Goal: Information Seeking & Learning: Find specific fact

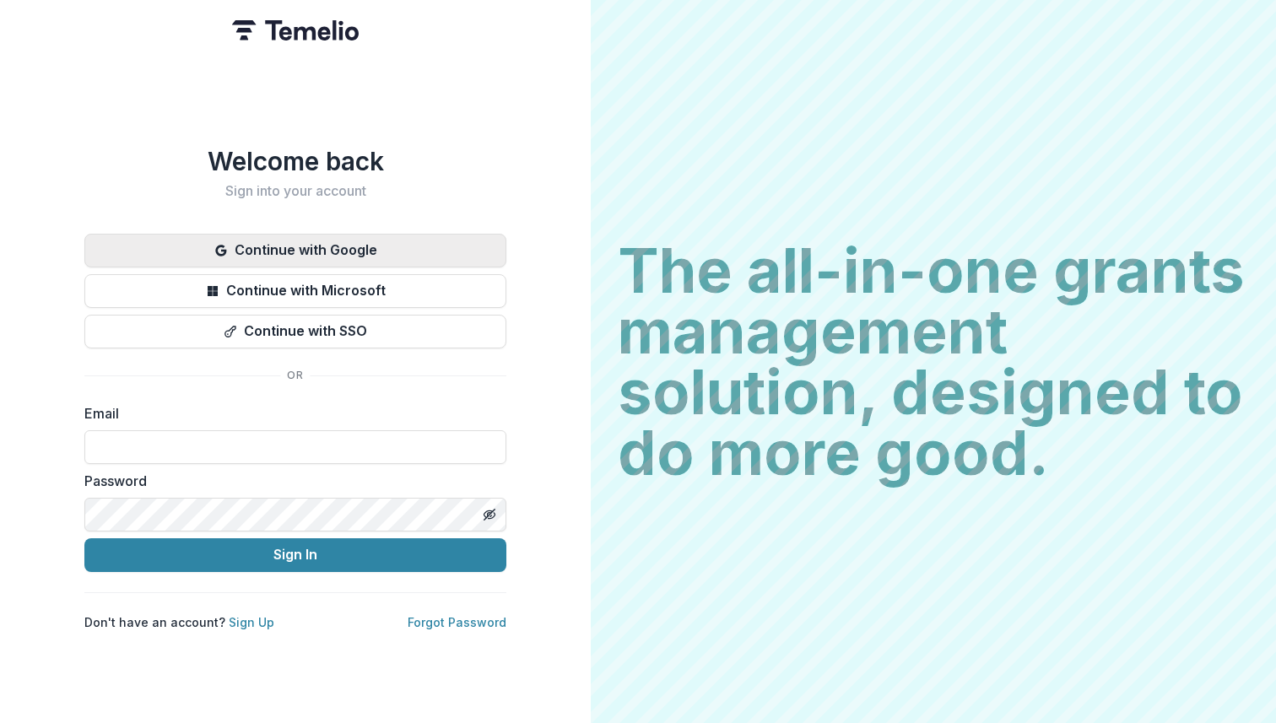
click at [295, 249] on button "Continue with Google" at bounding box center [295, 251] width 422 height 34
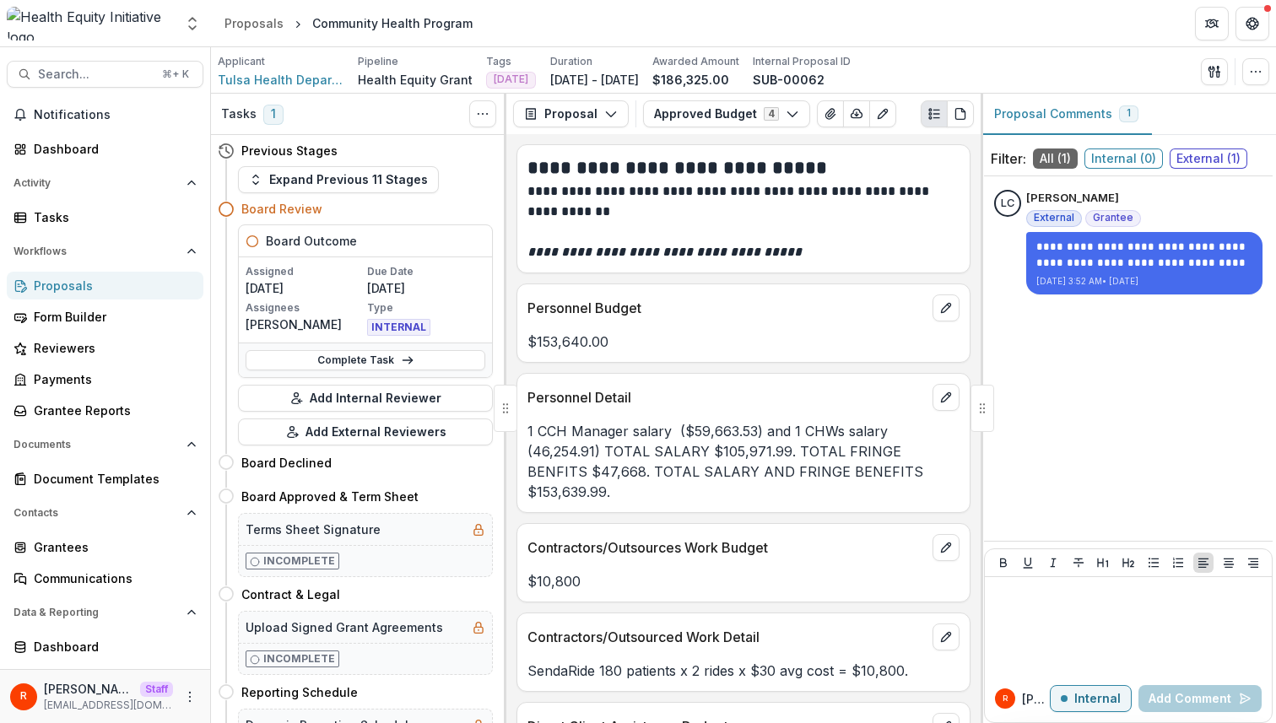
click at [674, 98] on div "Proposal Proposal Payments Reports Grant Agreements Board Summaries Bank Detail…" at bounding box center [743, 114] width 474 height 40
click at [676, 103] on button "Approved Budget 4" at bounding box center [726, 113] width 167 height 27
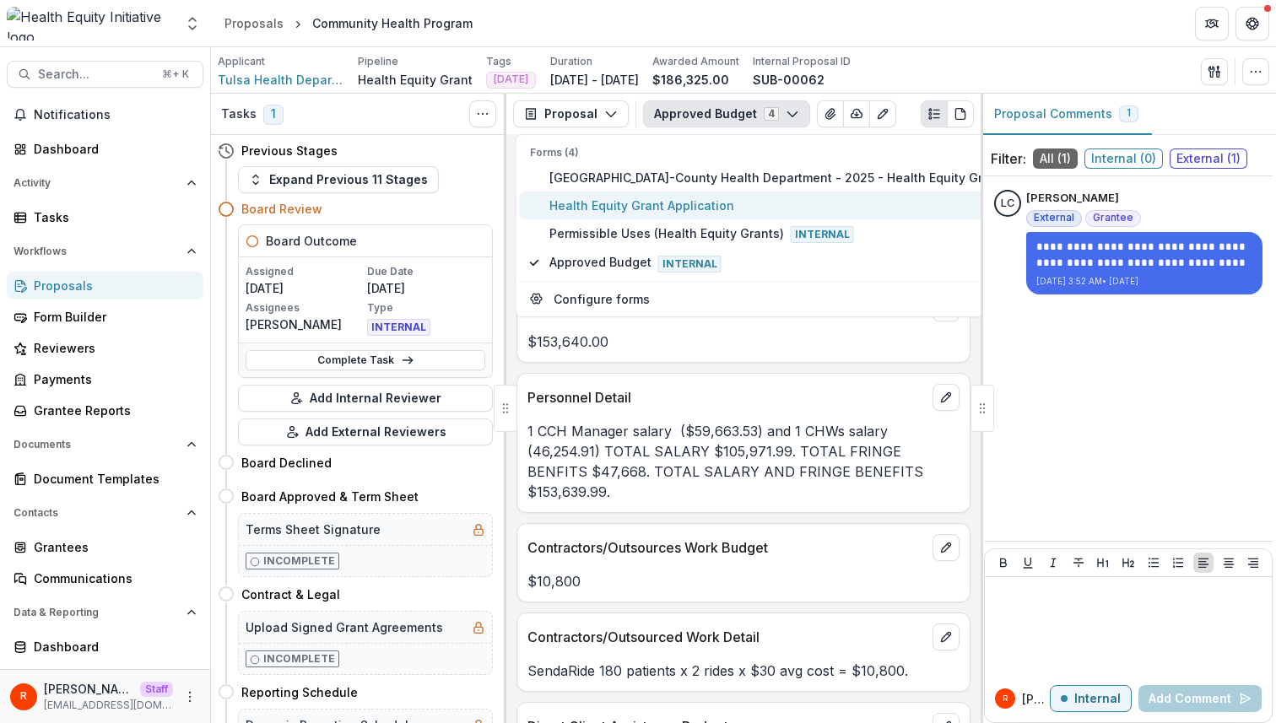
click at [653, 198] on span "Health Equity Grant Application" at bounding box center [797, 206] width 496 height 18
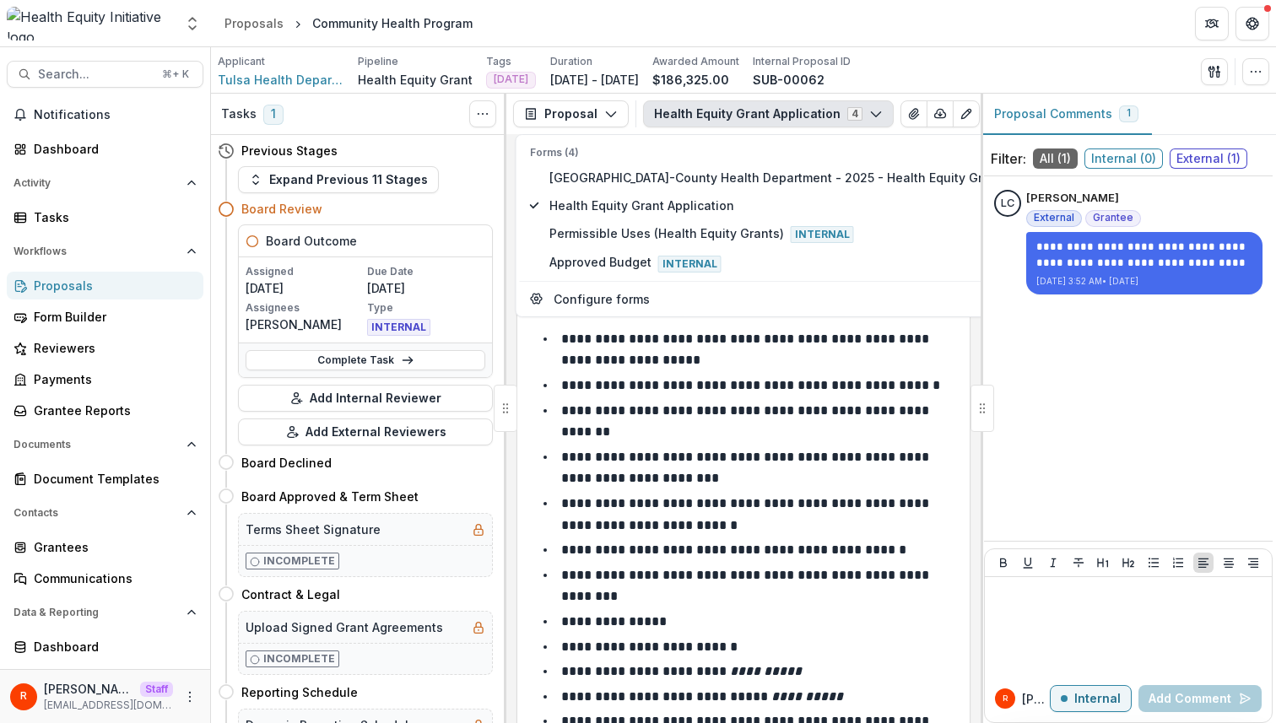
click at [663, 452] on p "**********" at bounding box center [746, 468] width 371 height 35
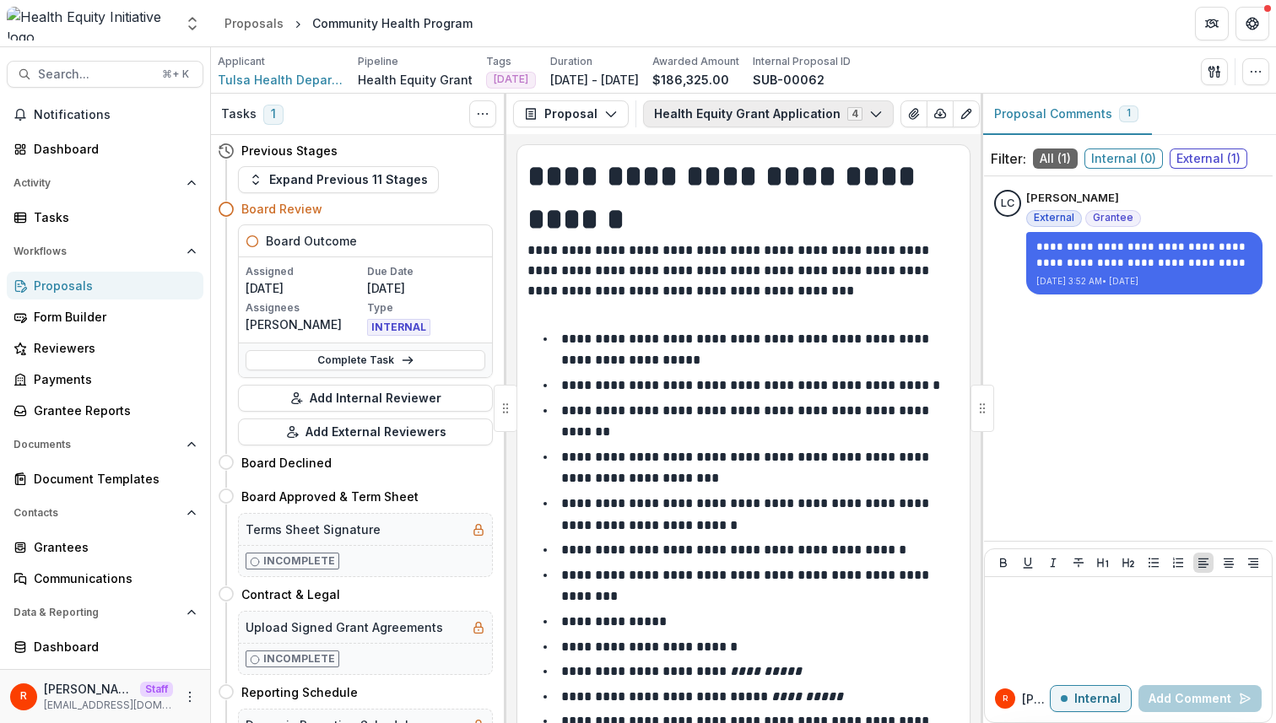
click at [678, 120] on button "Health Equity Grant Application 4" at bounding box center [768, 113] width 251 height 27
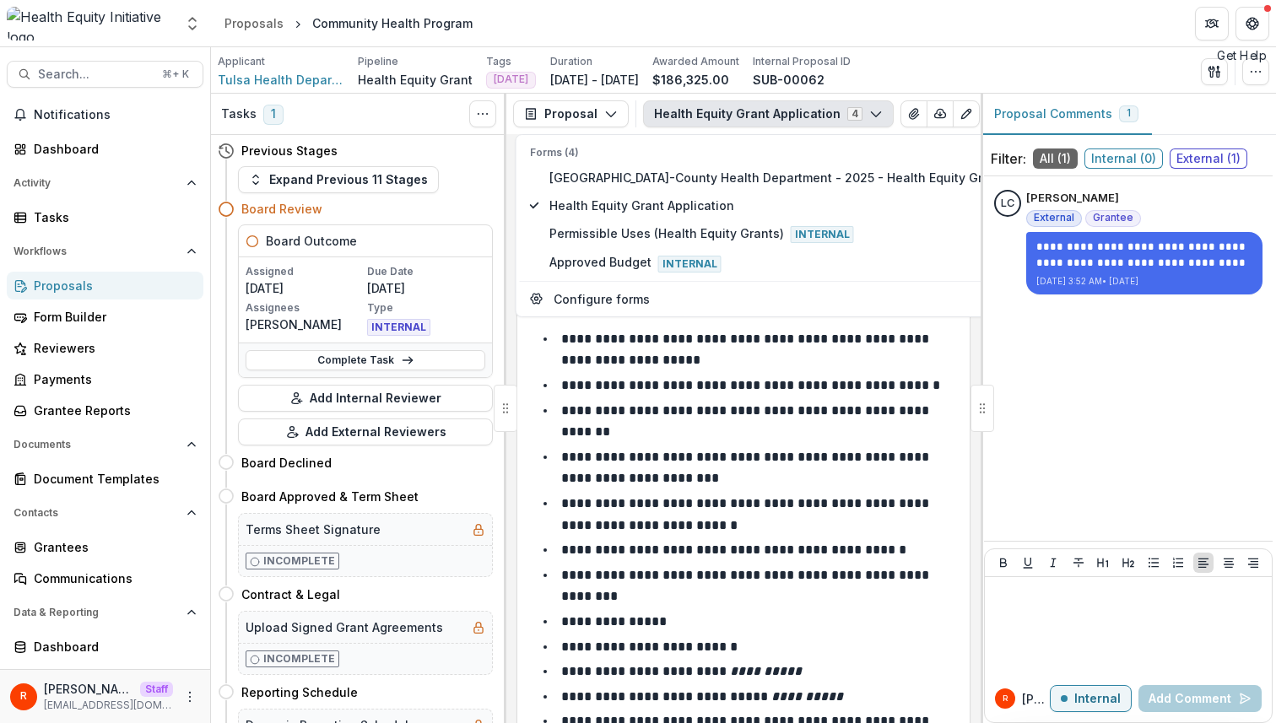
click at [1256, 57] on div "Applicant Tulsa Health Department Pipeline Health Equity Grant Tags JAN 2026 Al…" at bounding box center [743, 71] width 1051 height 35
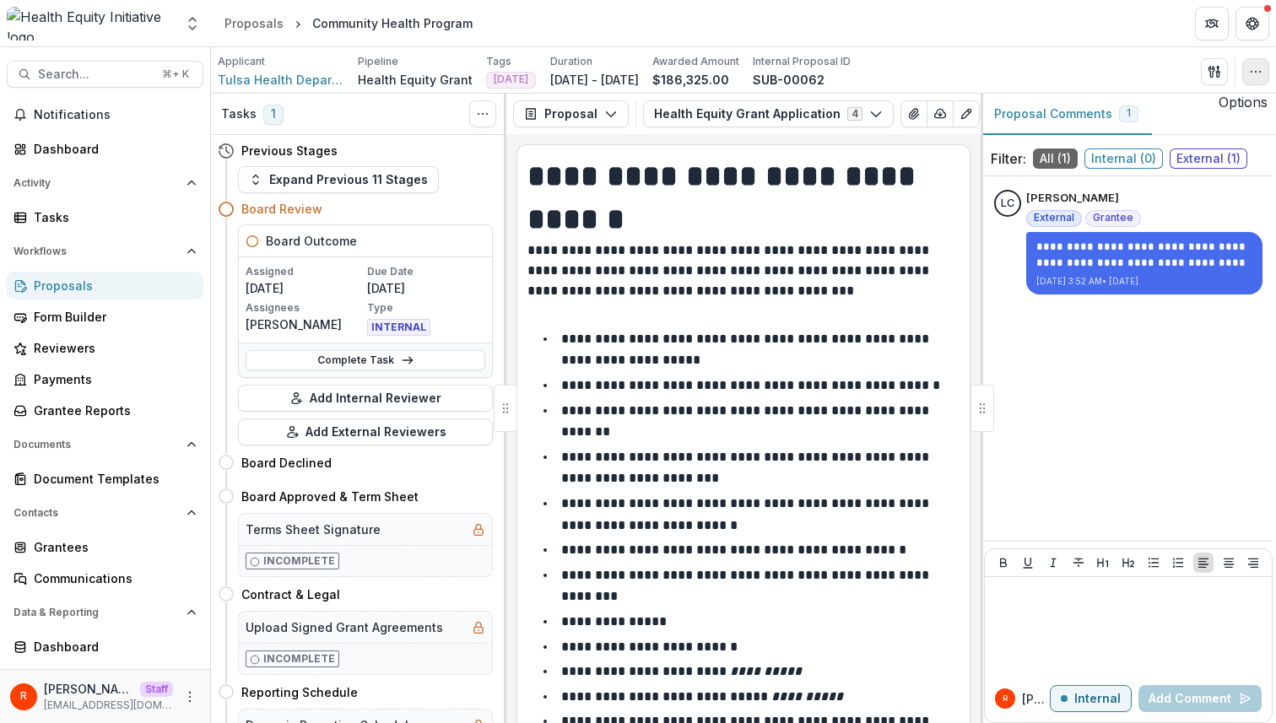
click at [1255, 70] on icon "button" at bounding box center [1255, 71] width 13 height 13
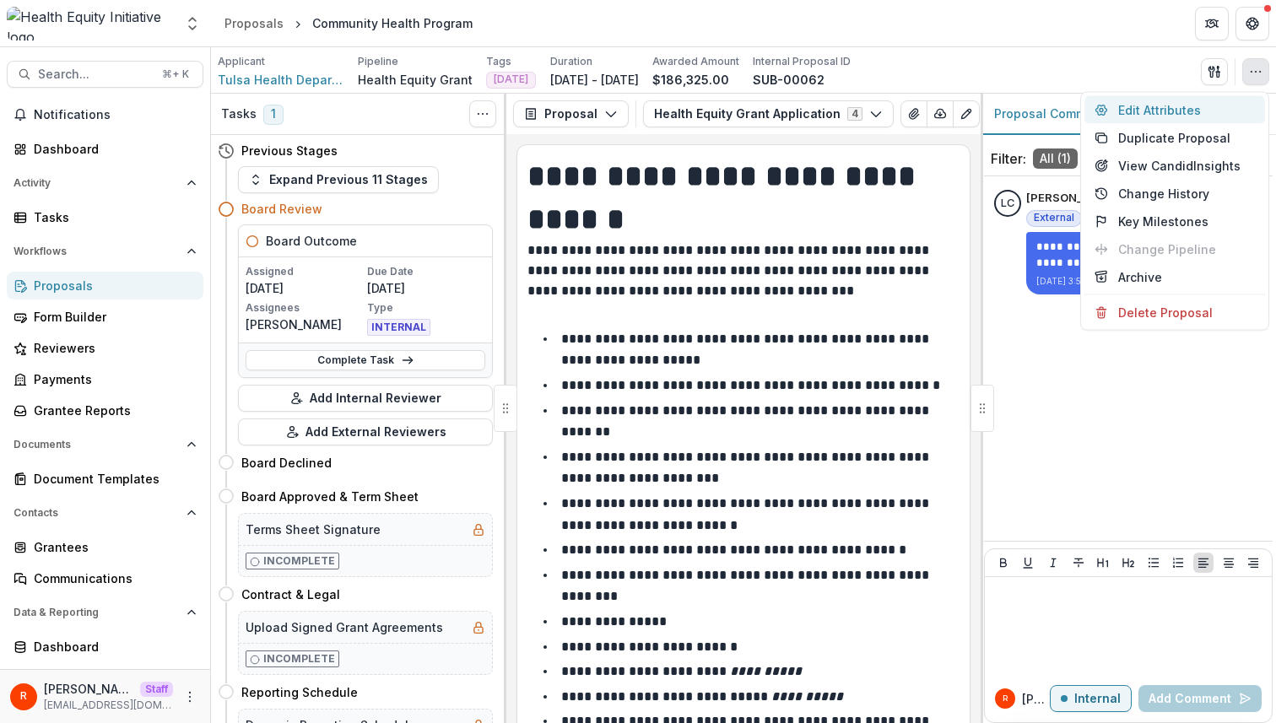
click at [1132, 104] on button "Edit Attributes" at bounding box center [1174, 110] width 181 height 28
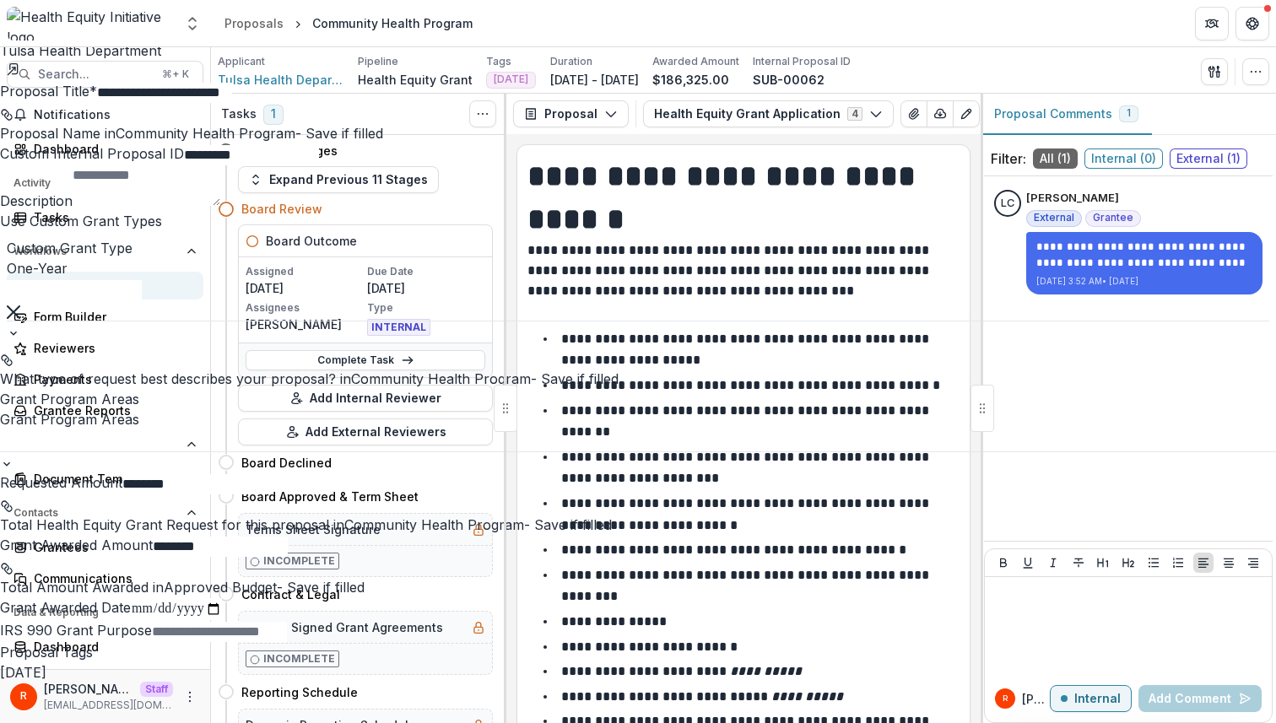
scroll to position [526, 0]
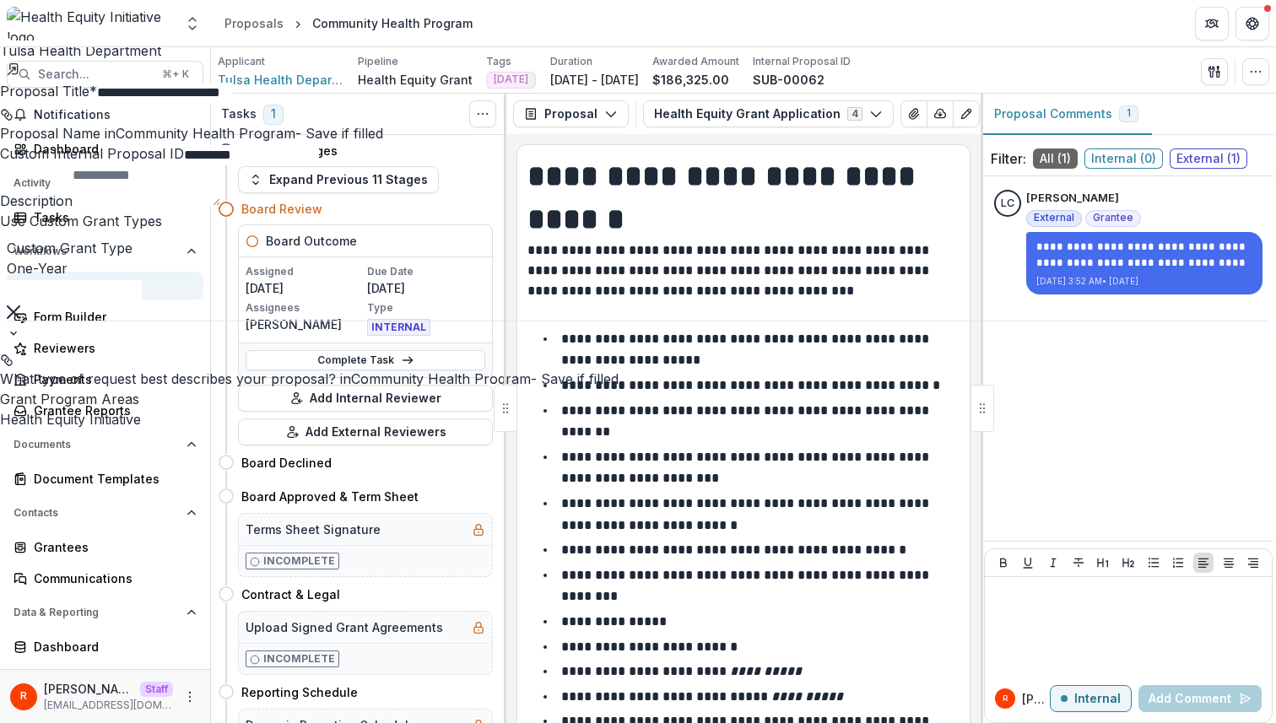
click at [551, 722] on div "**********" at bounding box center [638, 723] width 1276 height 0
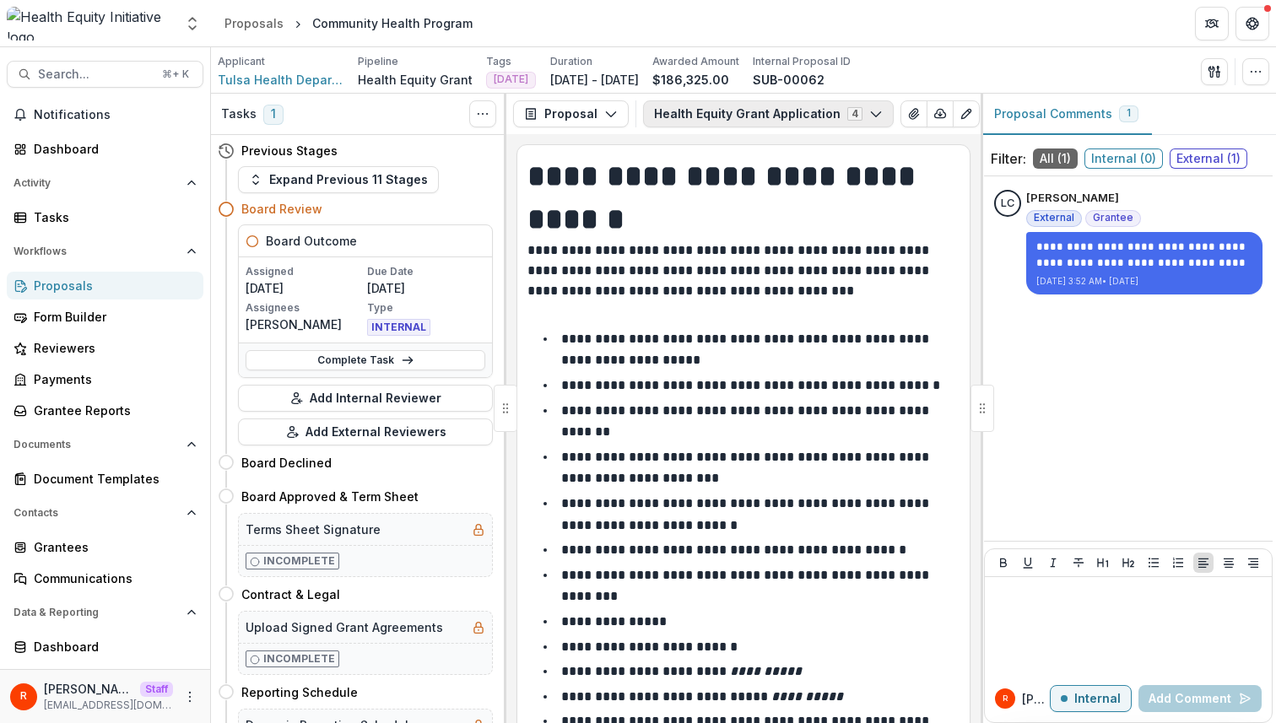
click at [710, 118] on button "Health Equity Grant Application 4" at bounding box center [768, 113] width 251 height 27
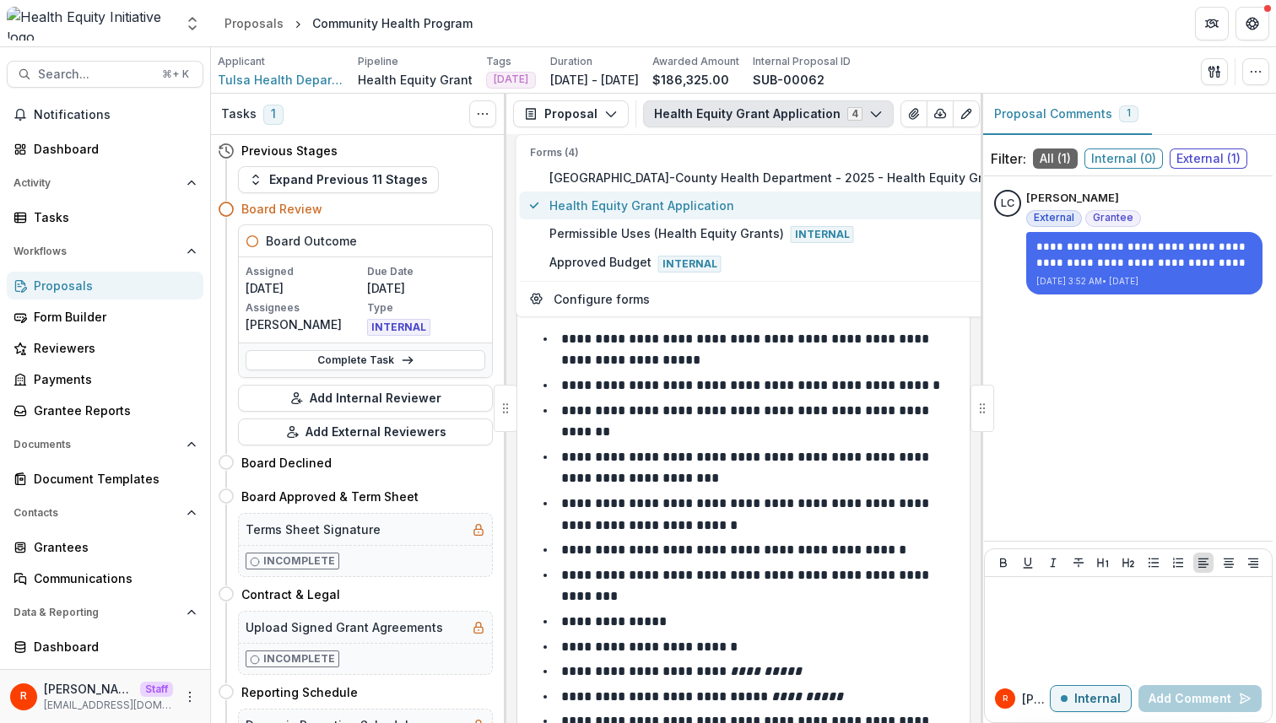
click at [682, 207] on span "Health Equity Grant Application" at bounding box center [797, 206] width 496 height 18
click at [659, 352] on li "**********" at bounding box center [754, 349] width 412 height 43
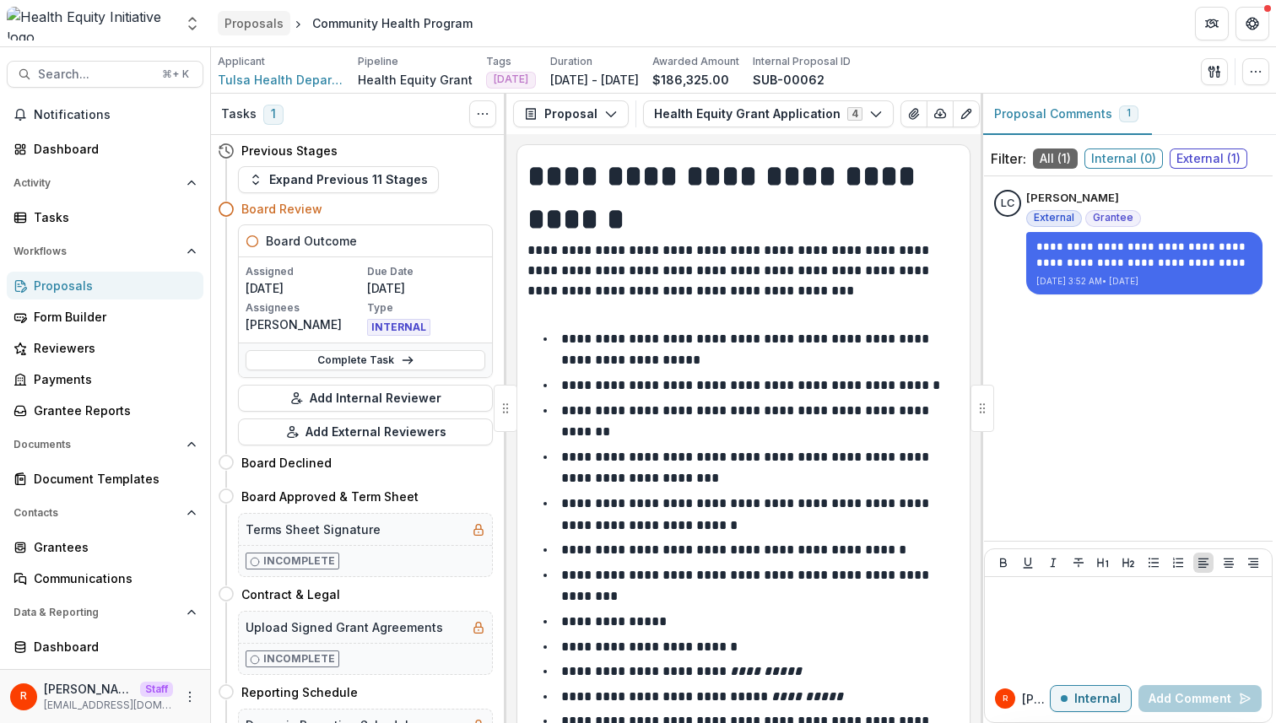
click at [249, 30] on div "Proposals" at bounding box center [253, 23] width 59 height 18
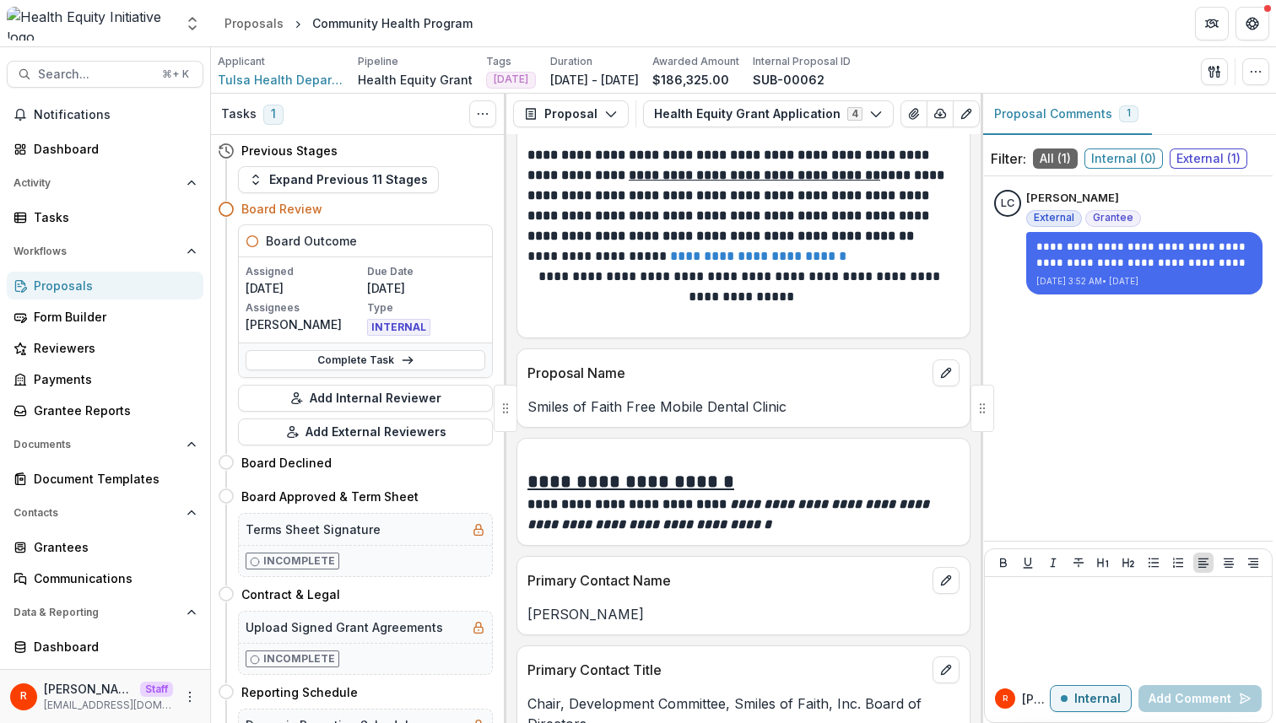
scroll to position [933, 0]
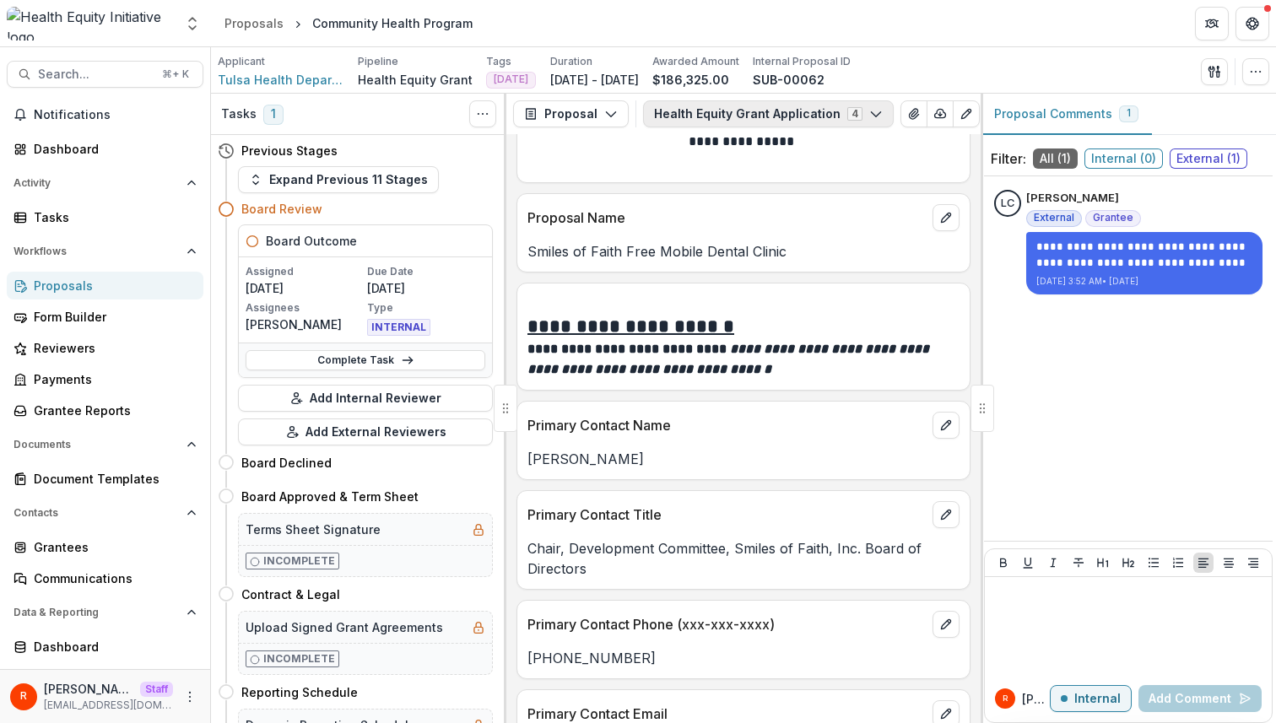
click at [750, 112] on button "Health Equity Grant Application 4" at bounding box center [768, 113] width 251 height 27
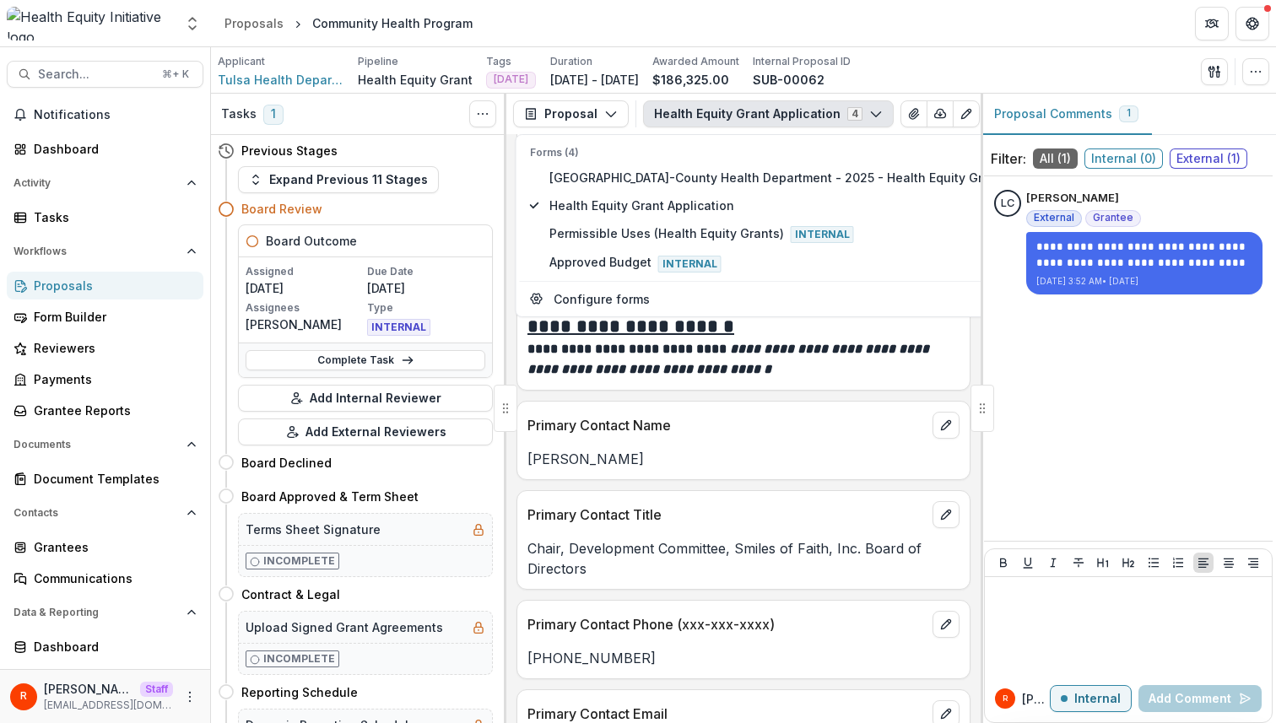
click at [747, 426] on p "Primary Contact Name" at bounding box center [726, 425] width 398 height 20
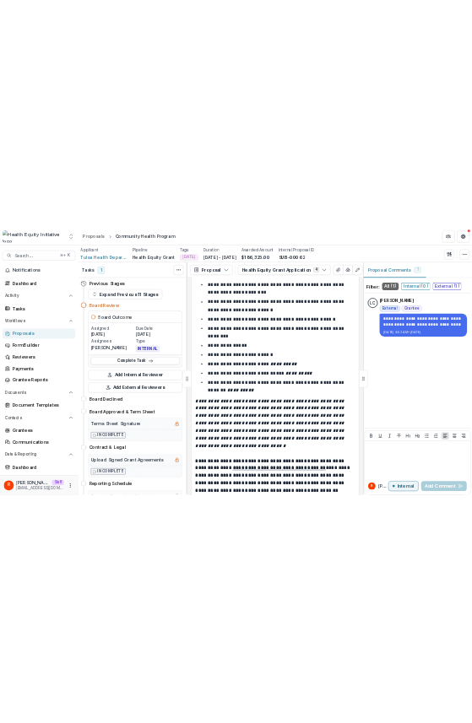
scroll to position [0, 0]
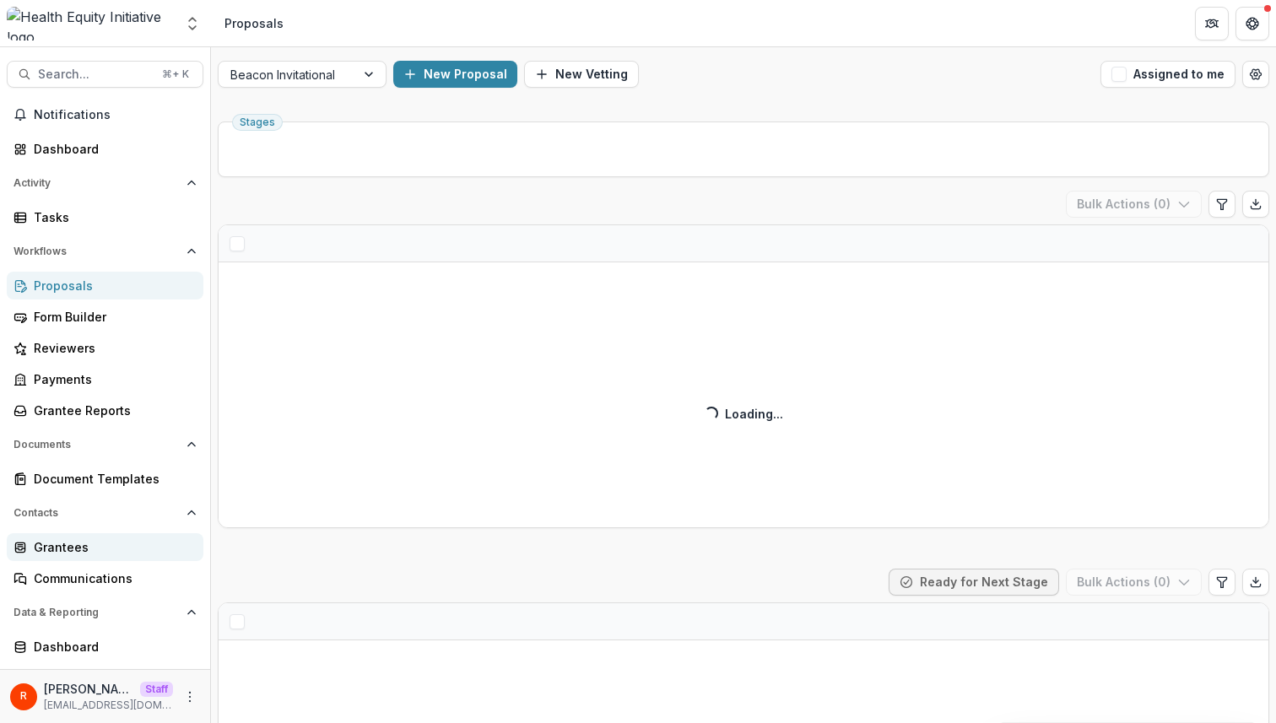
click at [94, 542] on div "Grantees" at bounding box center [112, 547] width 156 height 18
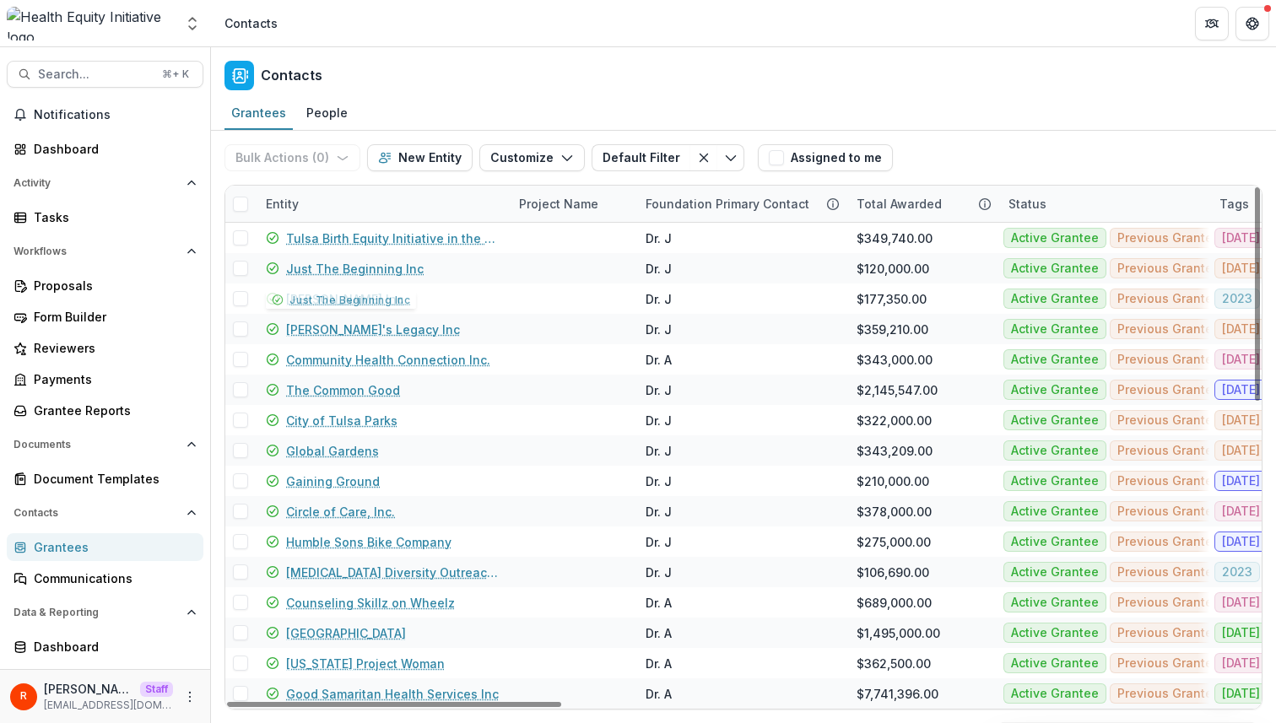
click at [348, 205] on div "Entity" at bounding box center [382, 204] width 253 height 36
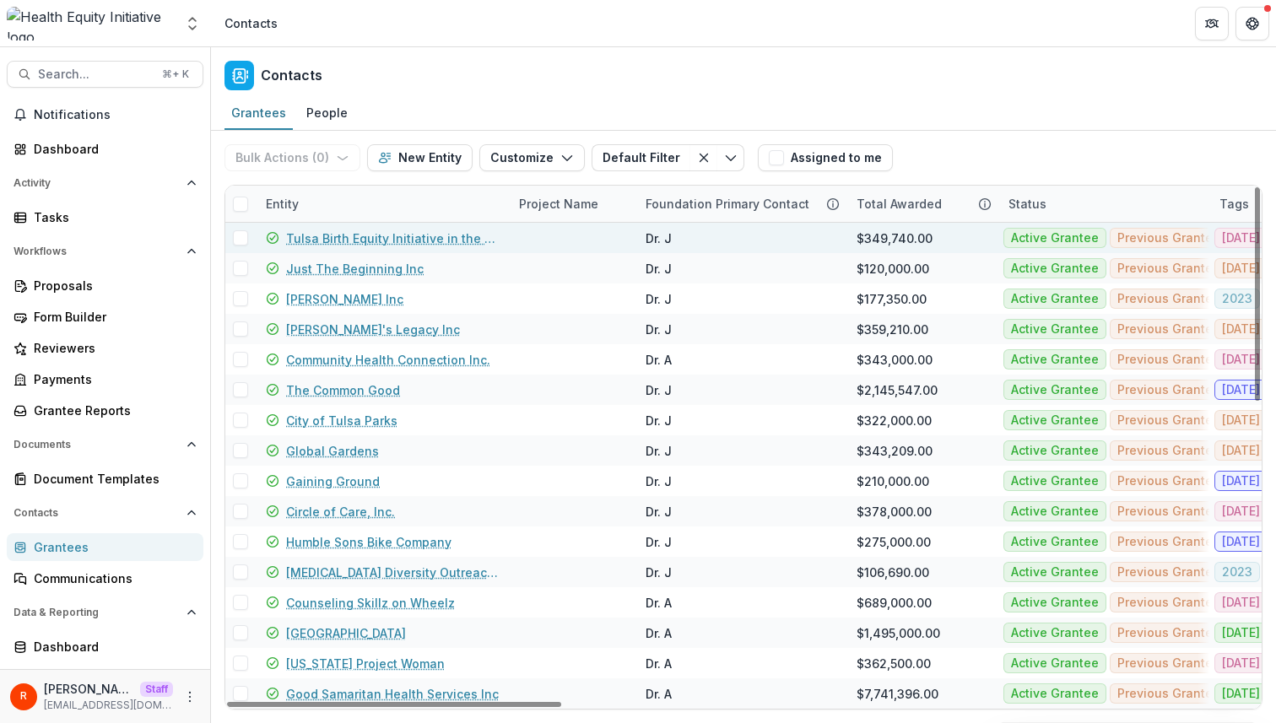
click at [348, 246] on input at bounding box center [360, 242] width 202 height 27
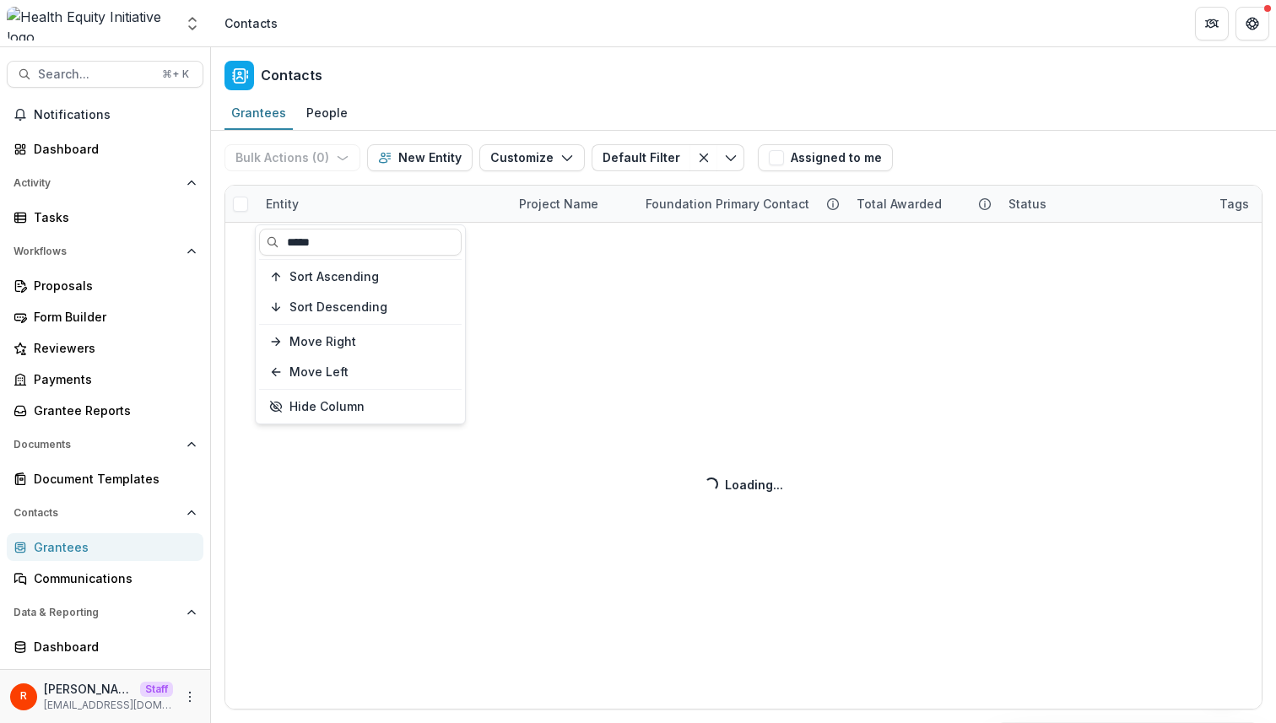
type input "*****"
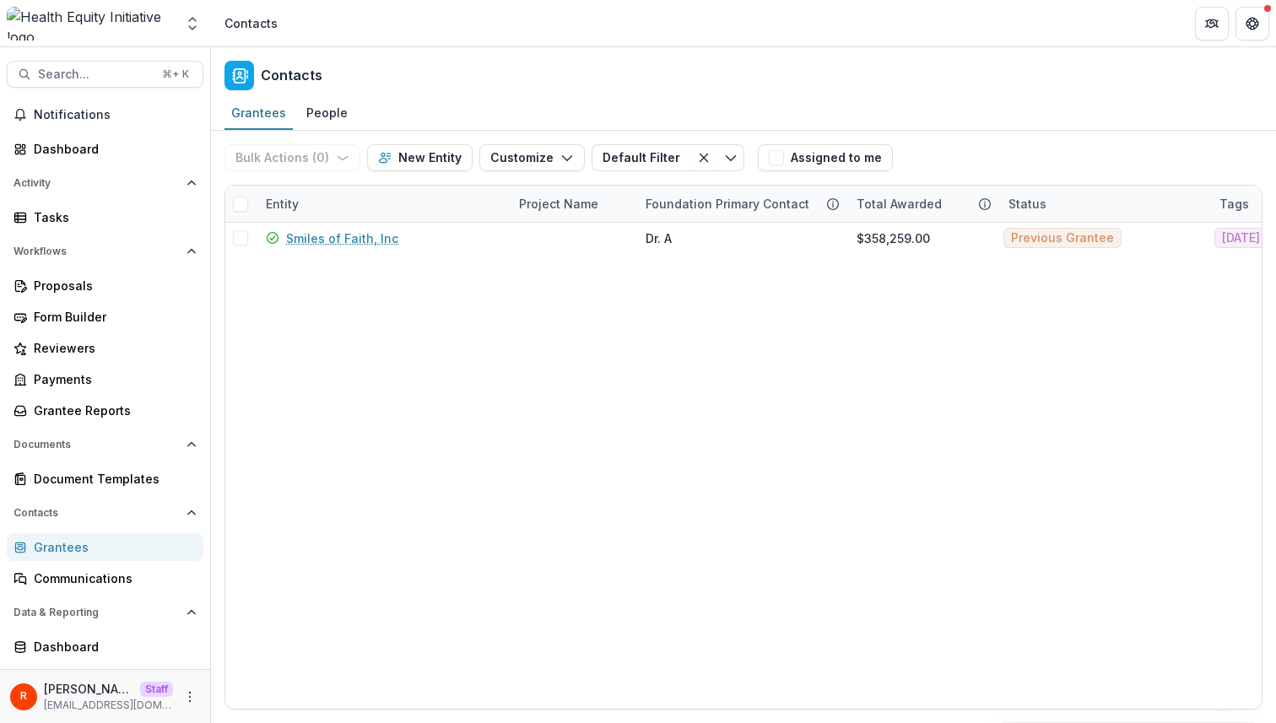
click at [566, 51] on div "Contacts" at bounding box center [743, 72] width 1065 height 50
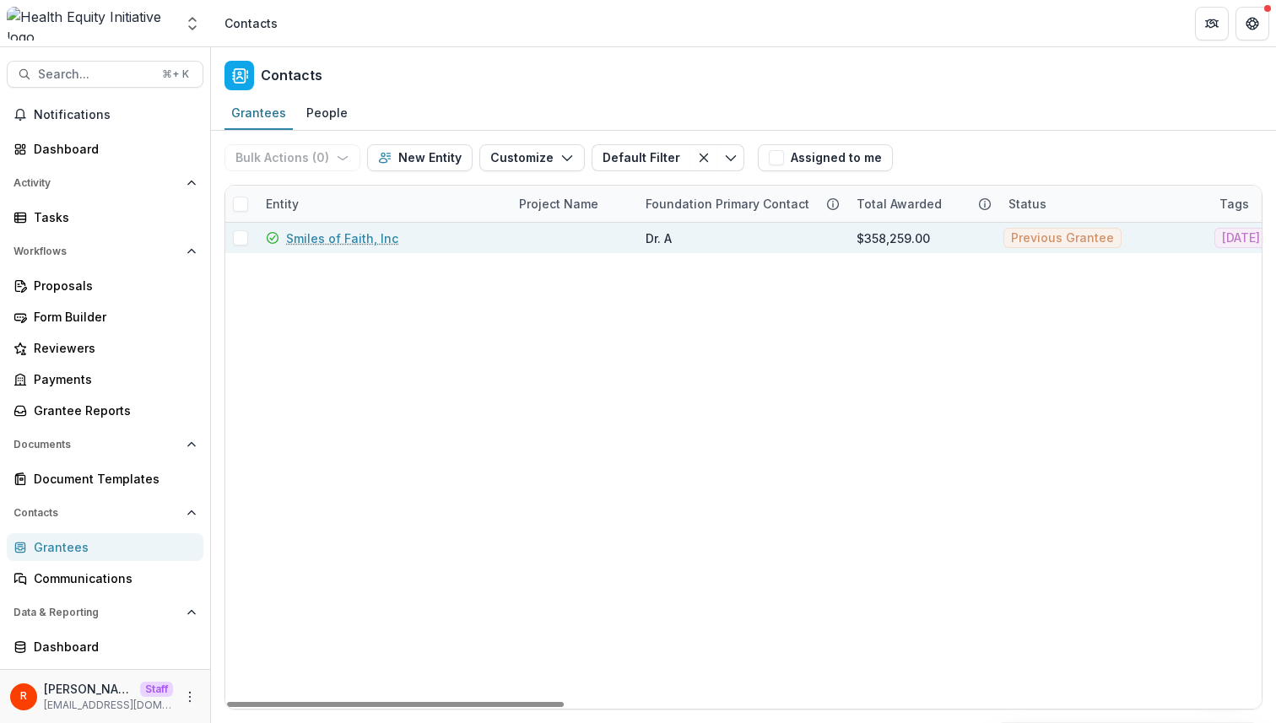
click at [381, 239] on link "Smiles of Faith, Inc" at bounding box center [342, 238] width 112 height 18
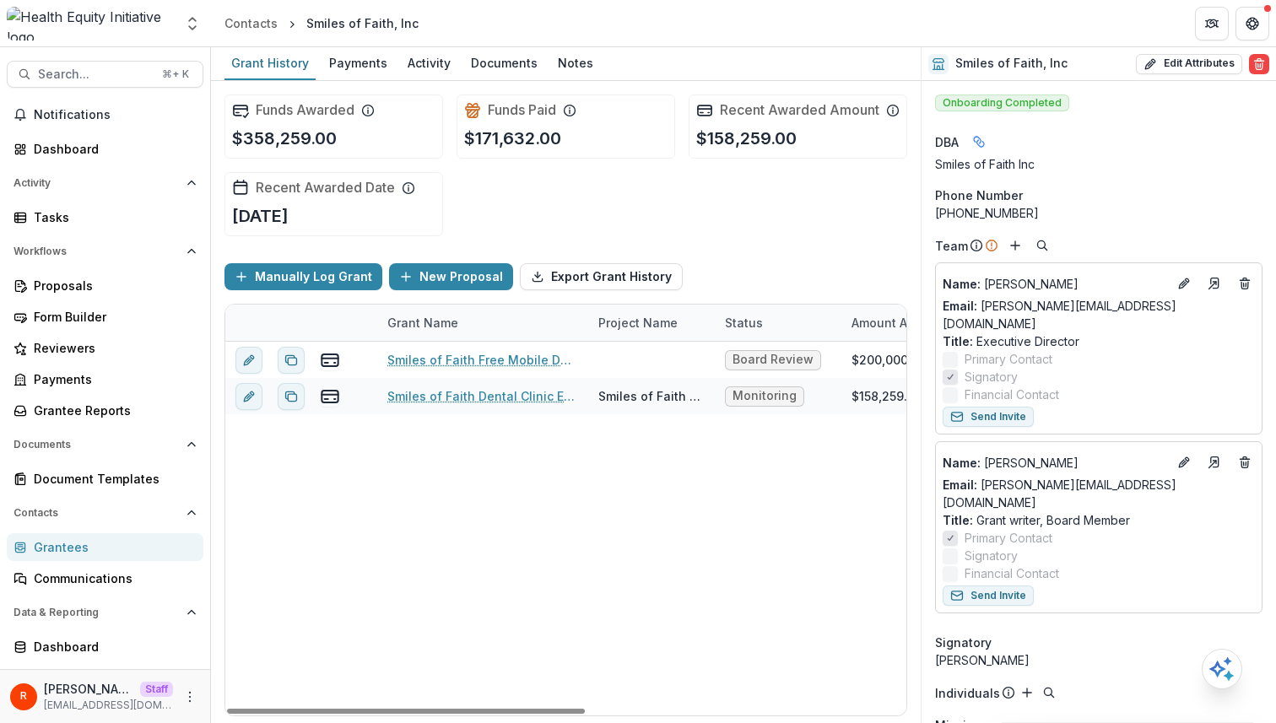
click at [398, 19] on div "Smiles of Faith, Inc" at bounding box center [362, 23] width 112 height 18
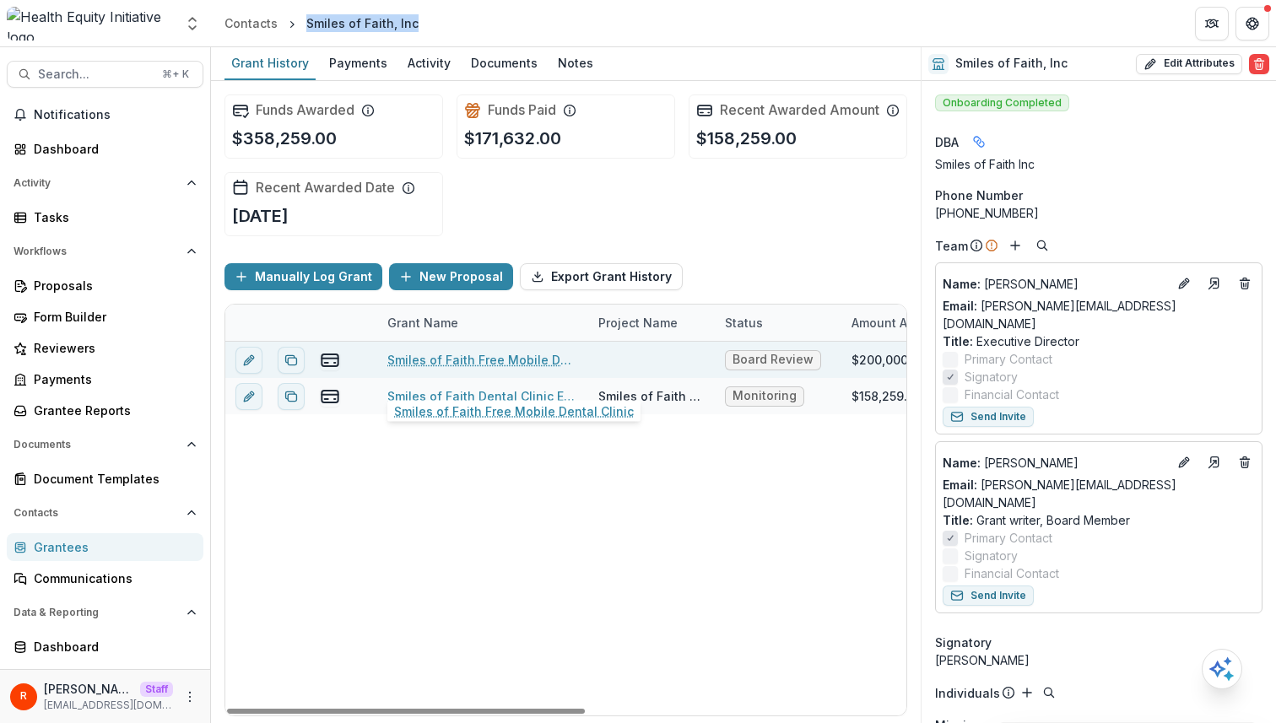
click at [500, 369] on link "Smiles of Faith Free Mobile Dental Clinic" at bounding box center [482, 360] width 191 height 18
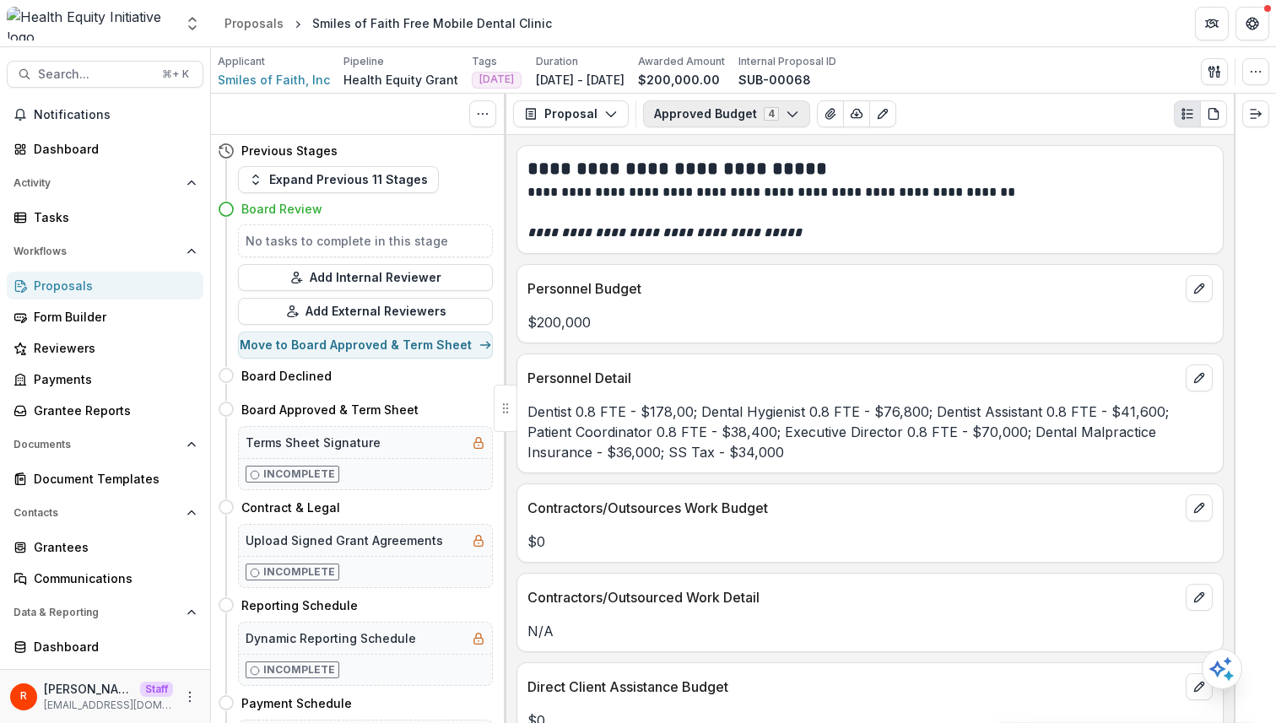
click at [683, 114] on button "Approved Budget 4" at bounding box center [726, 113] width 167 height 27
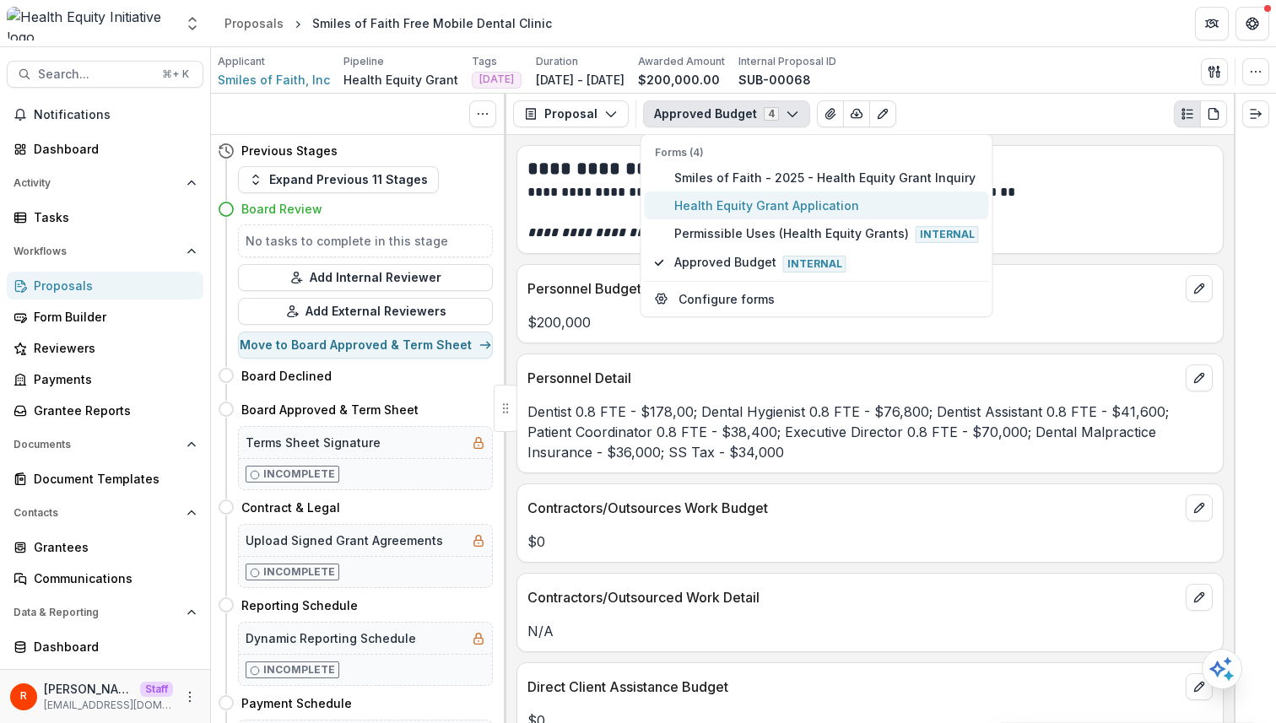
click at [689, 208] on span "Health Equity Grant Application" at bounding box center [826, 206] width 305 height 18
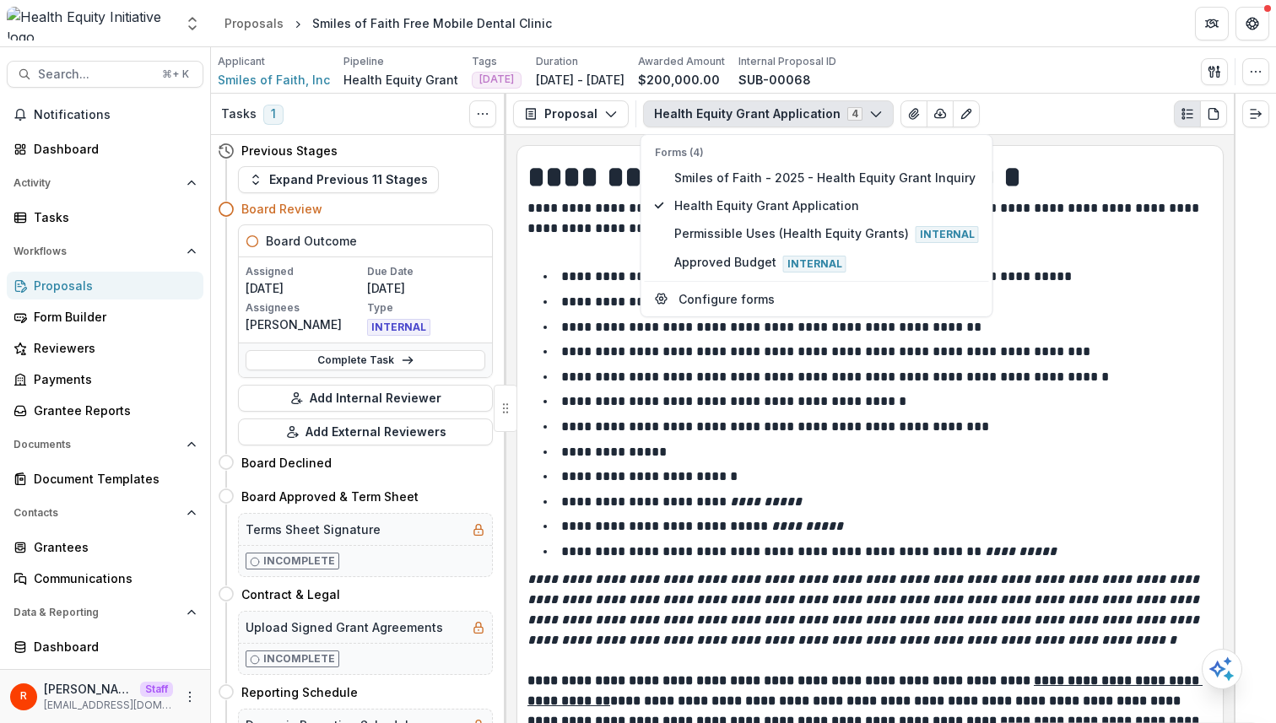
click at [567, 212] on p "**********" at bounding box center [867, 218] width 680 height 40
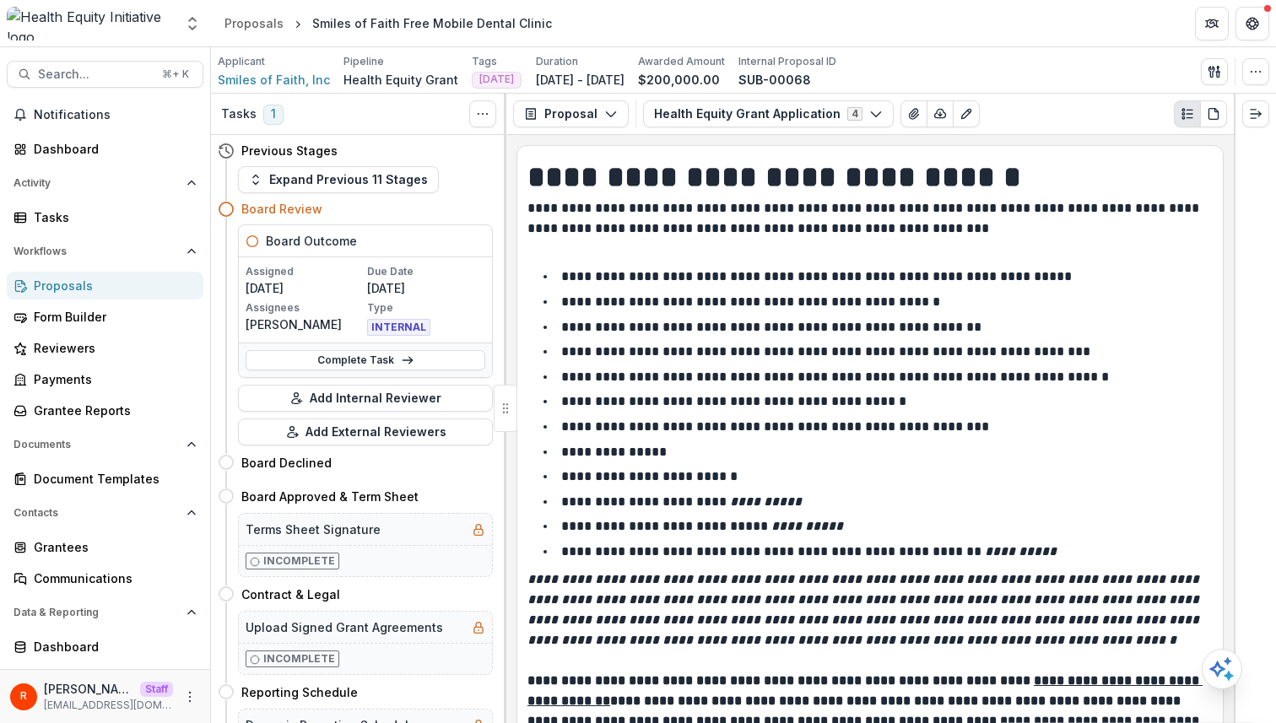
click at [324, 23] on div "Smiles of Faith Free Mobile Dental Clinic" at bounding box center [432, 23] width 240 height 18
drag, startPoint x: 324, startPoint y: 23, endPoint x: 444, endPoint y: 23, distance: 119.8
click at [444, 23] on div "Smiles of Faith Free Mobile Dental Clinic" at bounding box center [432, 23] width 240 height 18
copy div "Smiles of Faith Free Mobile"
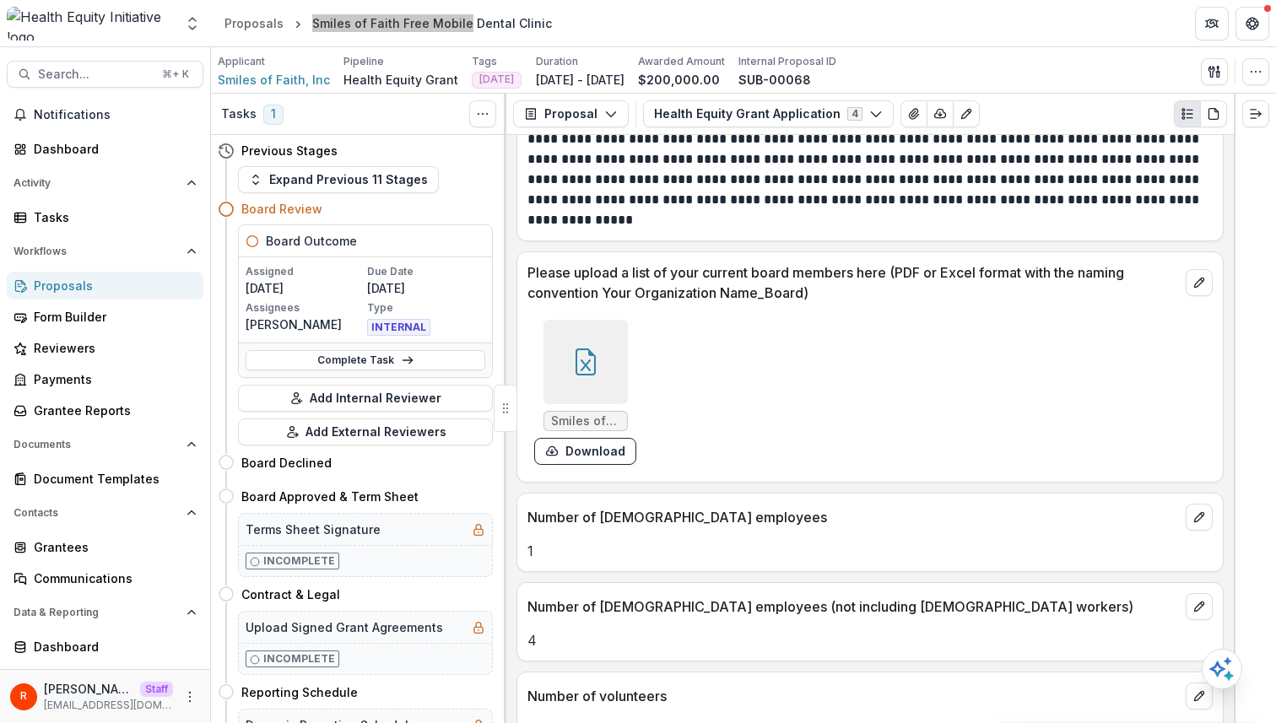
scroll to position [2866, 0]
click at [183, 698] on icon "More" at bounding box center [189, 696] width 13 height 13
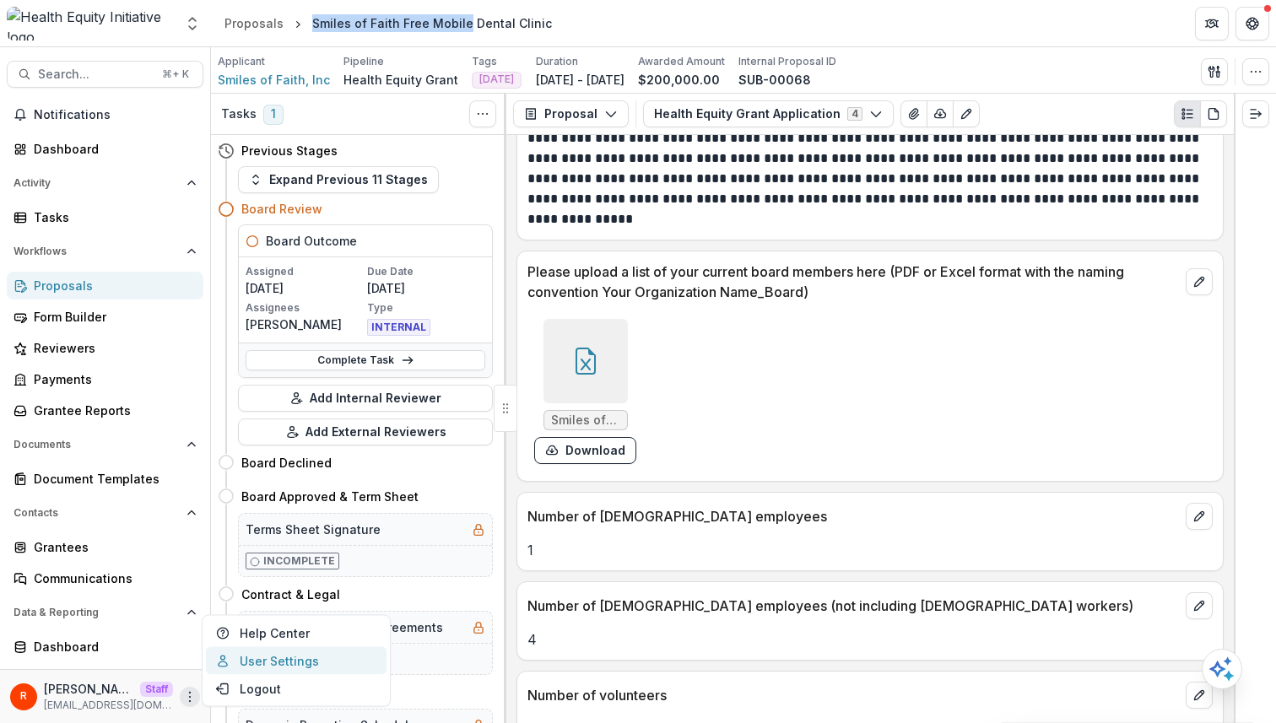
click at [268, 656] on link "User Settings" at bounding box center [296, 661] width 181 height 28
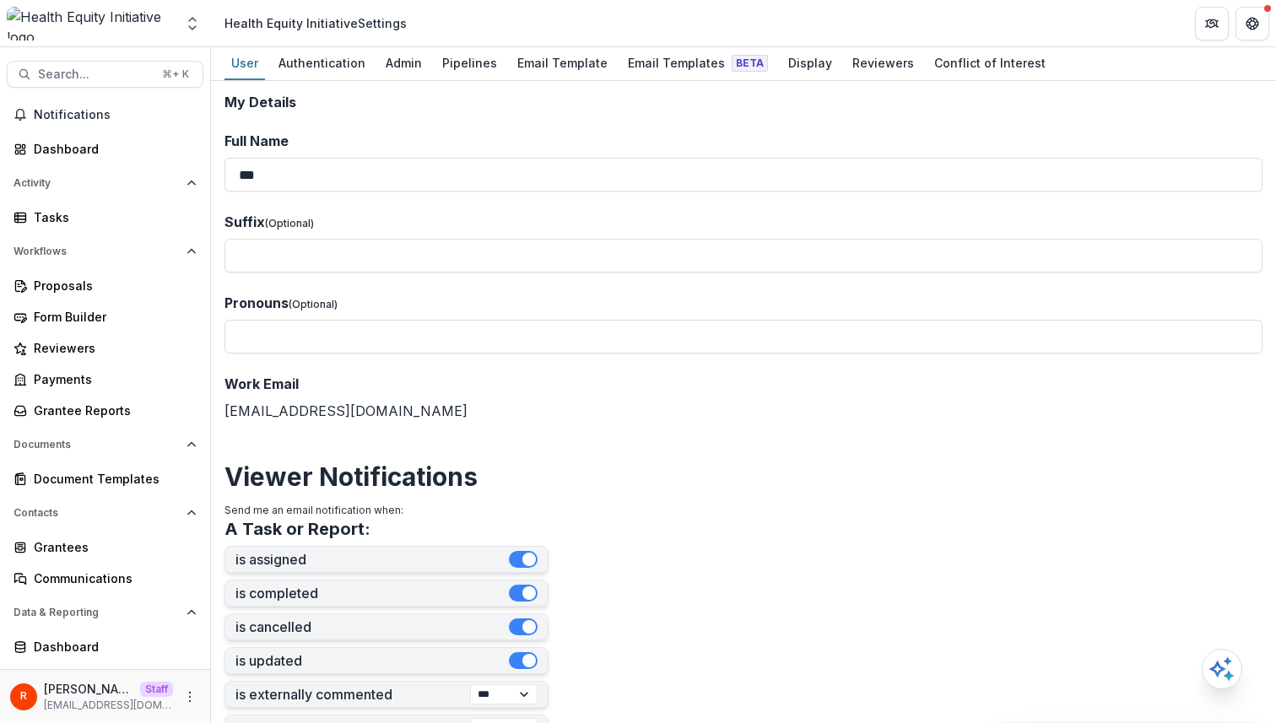
click at [401, 108] on h2 "My Details" at bounding box center [743, 102] width 1038 height 16
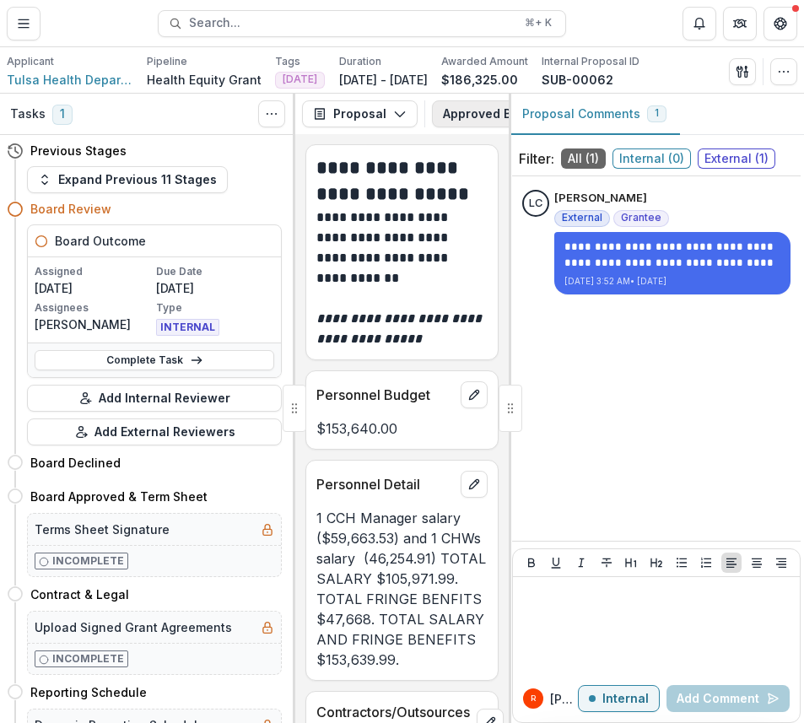
click at [471, 122] on button "Approved Budget 4" at bounding box center [515, 113] width 167 height 27
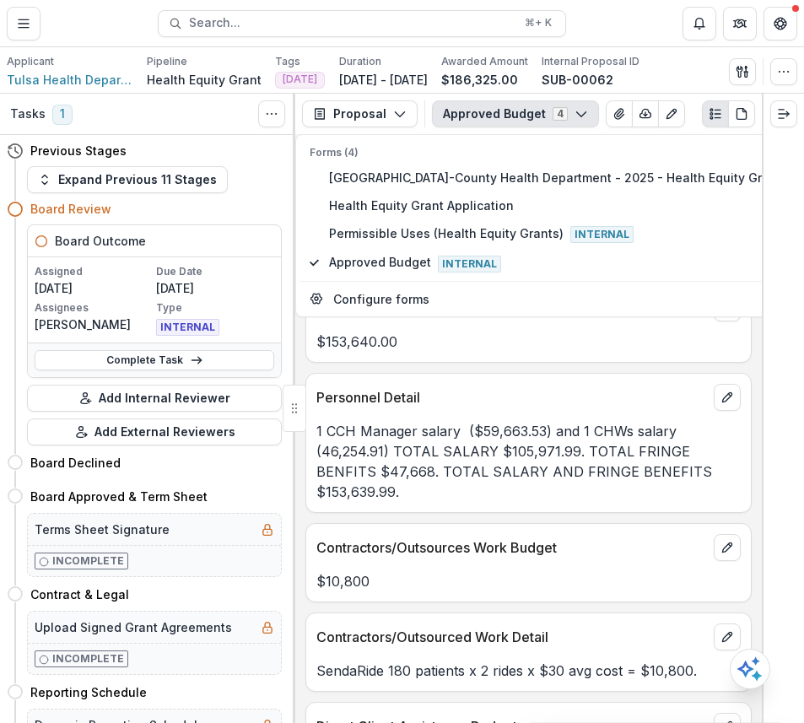
click at [471, 371] on div "**********" at bounding box center [528, 428] width 467 height 589
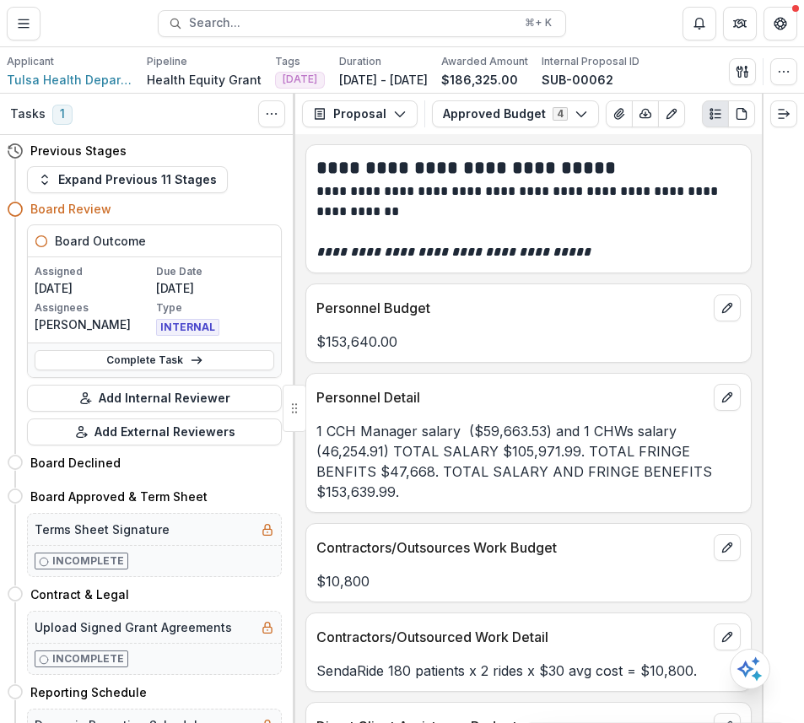
drag, startPoint x: 485, startPoint y: 121, endPoint x: 485, endPoint y: 138, distance: 17.7
click at [471, 121] on button "Approved Budget 4" at bounding box center [515, 113] width 167 height 27
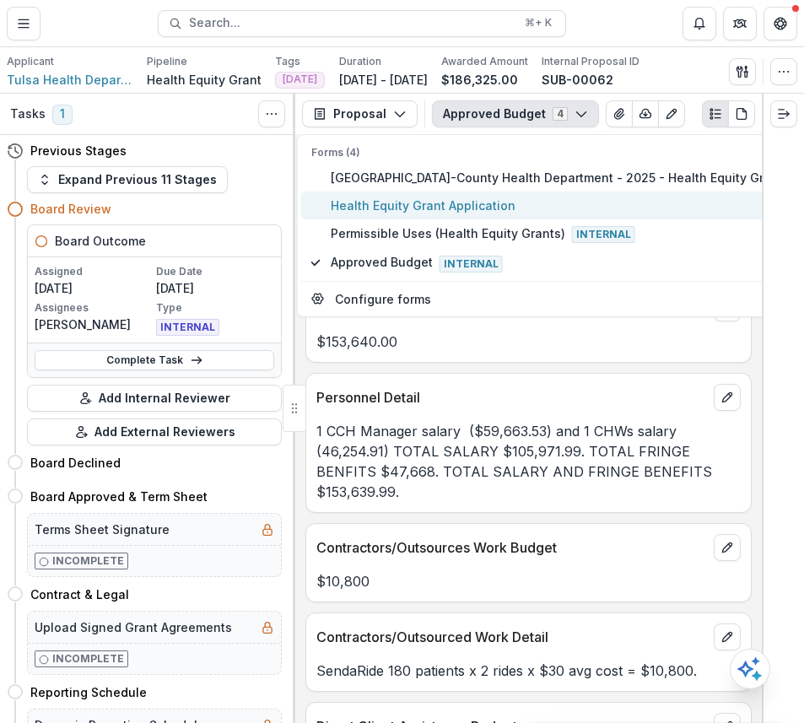
click at [471, 202] on span "Health Equity Grant Application" at bounding box center [579, 206] width 496 height 18
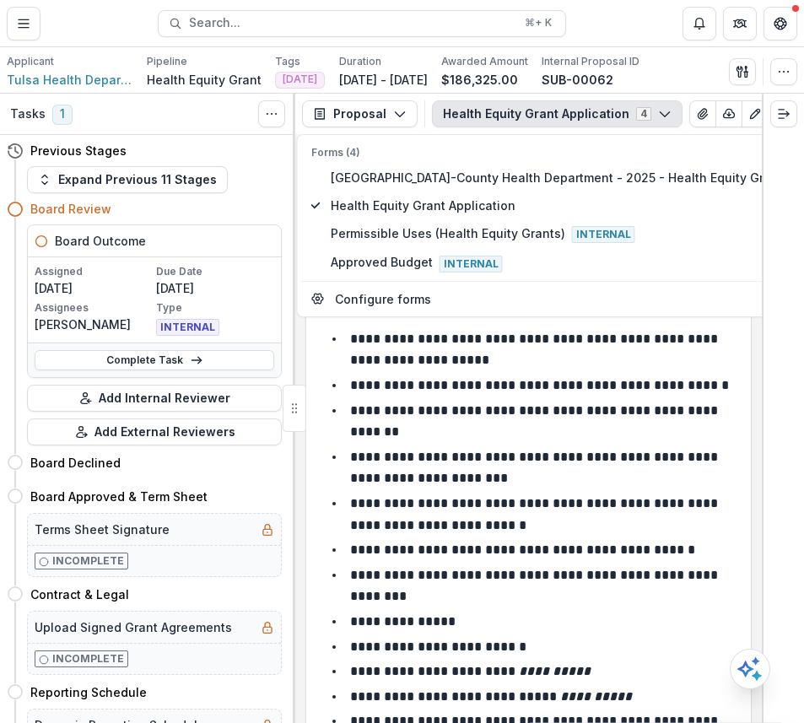
click at [471, 380] on li "**********" at bounding box center [539, 386] width 404 height 22
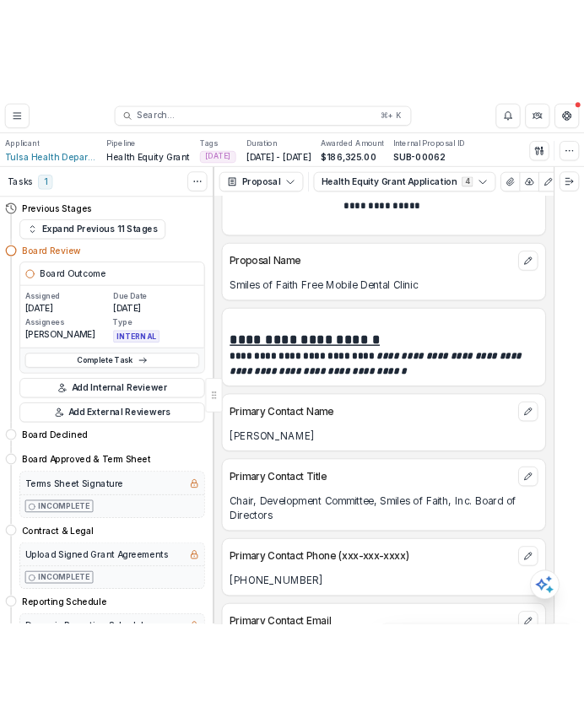
scroll to position [889, 0]
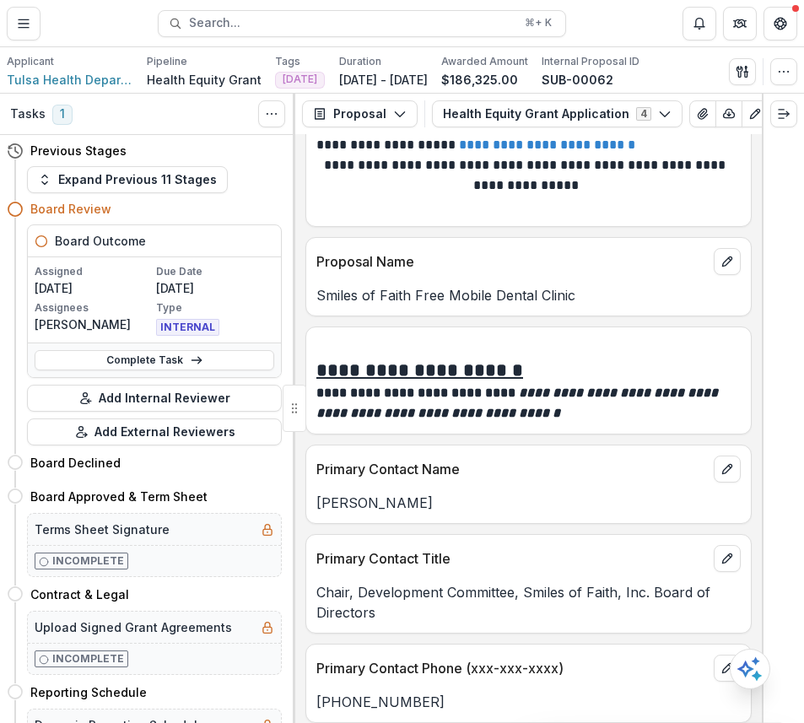
click at [400, 262] on p "Proposal Name" at bounding box center [511, 261] width 391 height 20
copy div "Proposal Name"
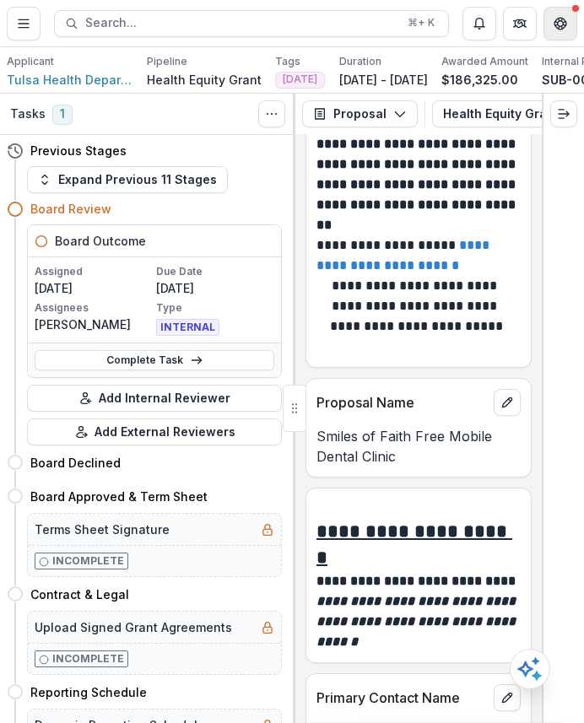
scroll to position [636, 0]
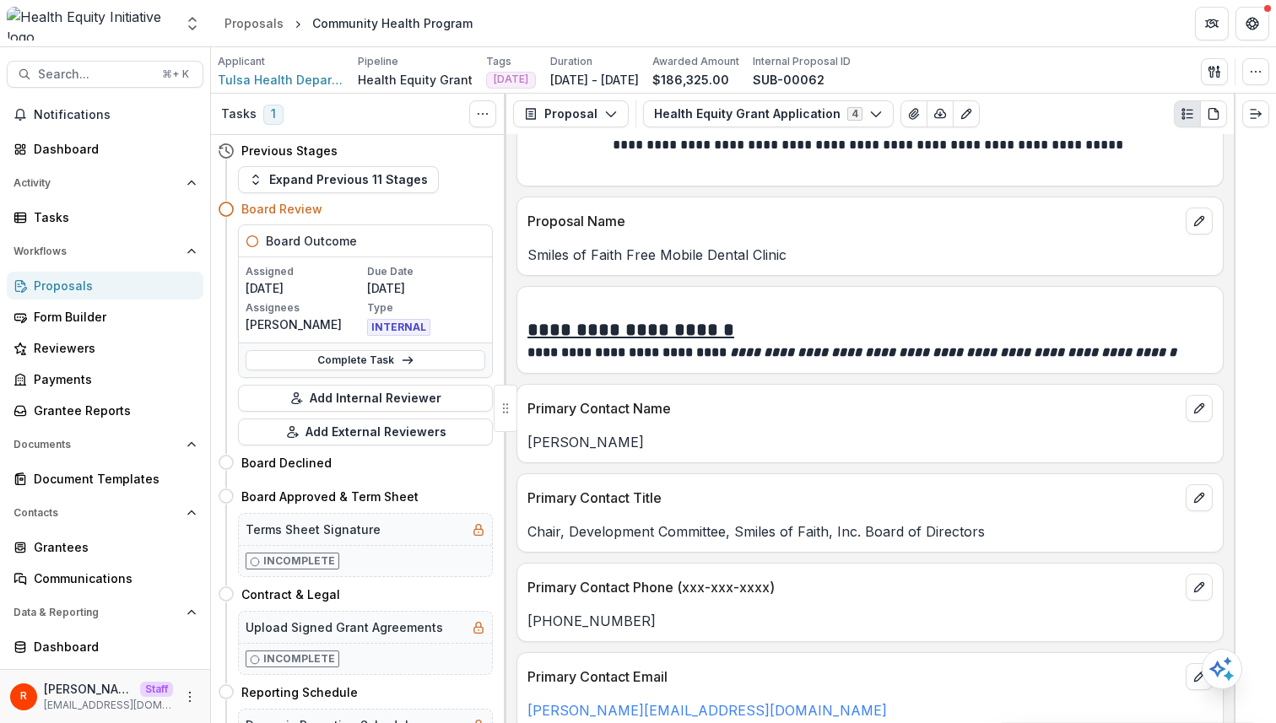
click at [368, 24] on div "Community Health Program" at bounding box center [392, 23] width 160 height 18
click at [330, 21] on div "Community Health Program" at bounding box center [392, 23] width 160 height 18
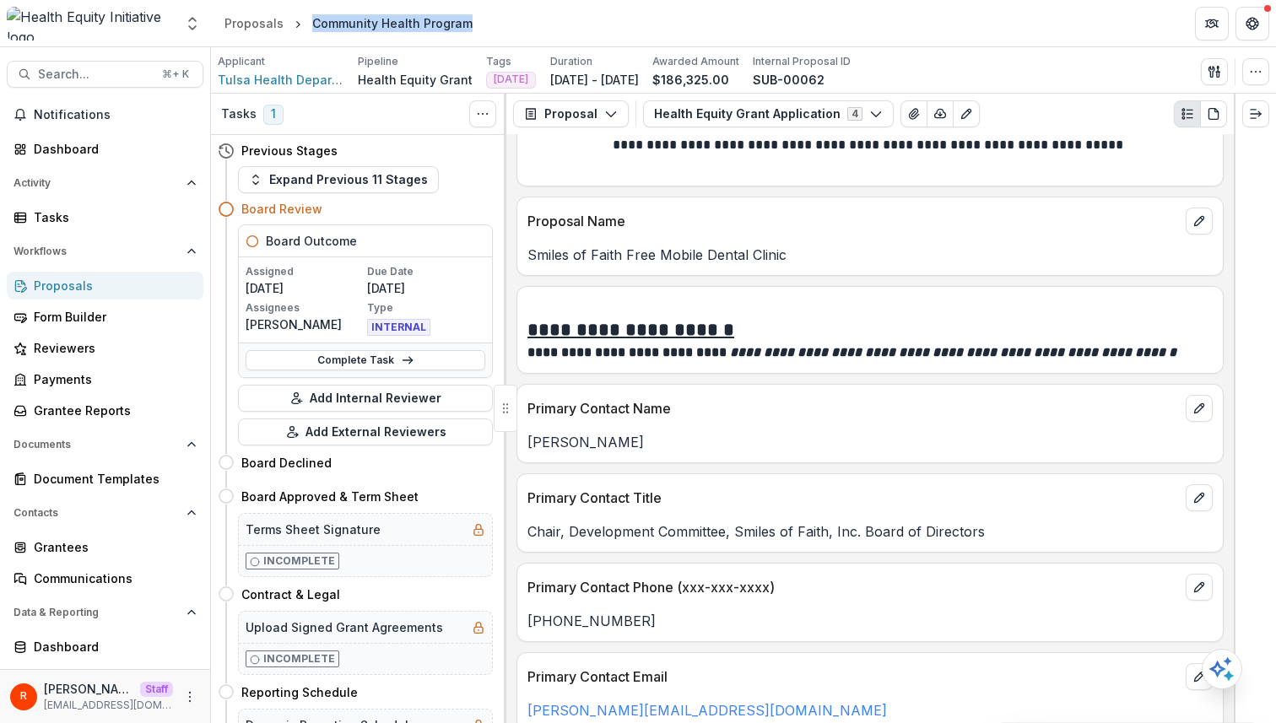
click at [330, 21] on div "Community Health Program" at bounding box center [392, 23] width 160 height 18
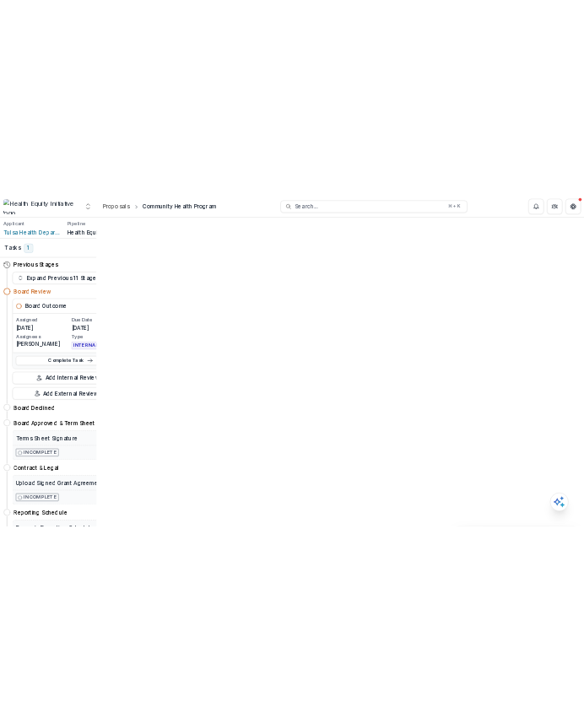
scroll to position [1520, 0]
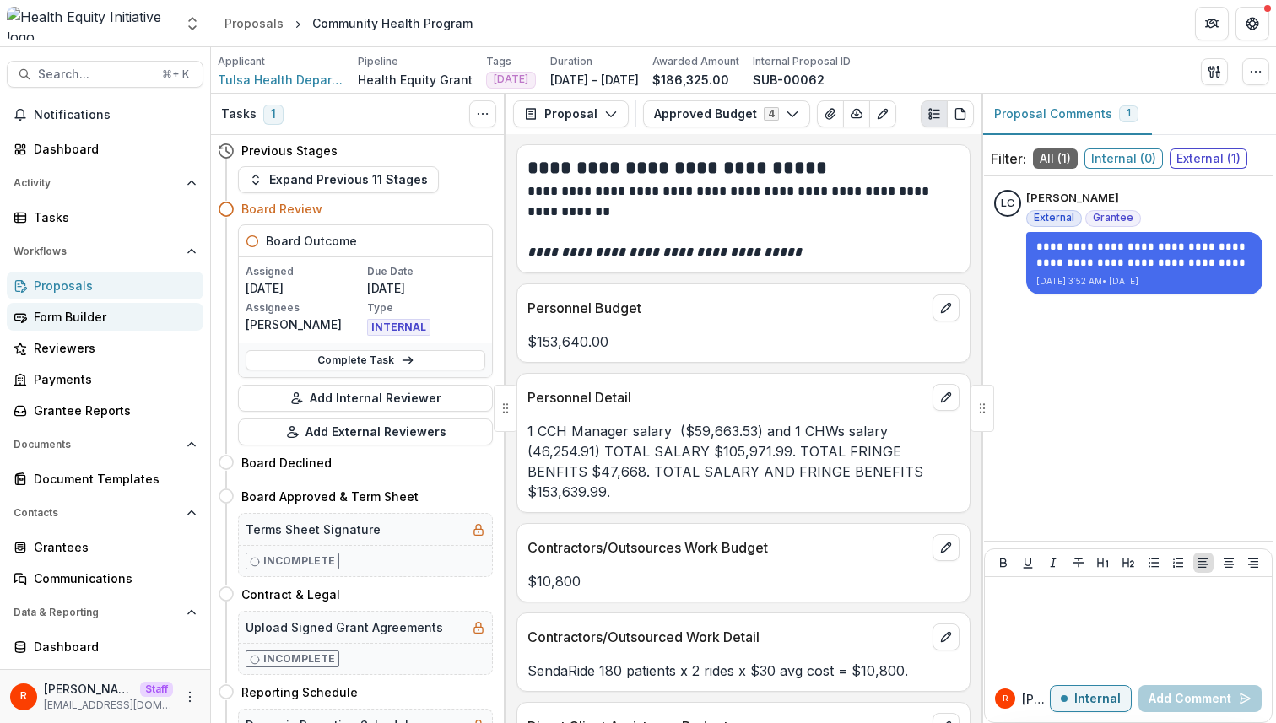
click at [66, 318] on div "Form Builder" at bounding box center [112, 317] width 156 height 18
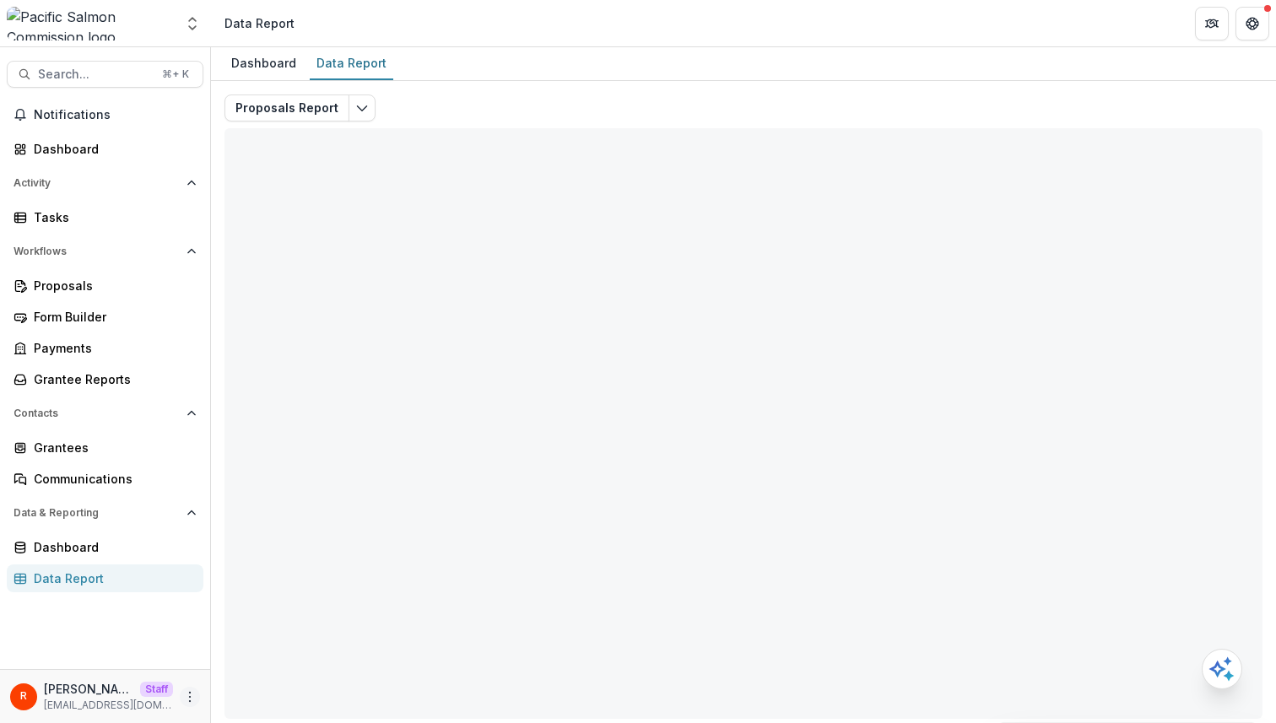
click at [194, 697] on icon "More" at bounding box center [189, 696] width 13 height 13
click at [258, 656] on link "User Settings" at bounding box center [301, 661] width 181 height 28
click at [557, 13] on header "Data Report" at bounding box center [743, 23] width 1065 height 46
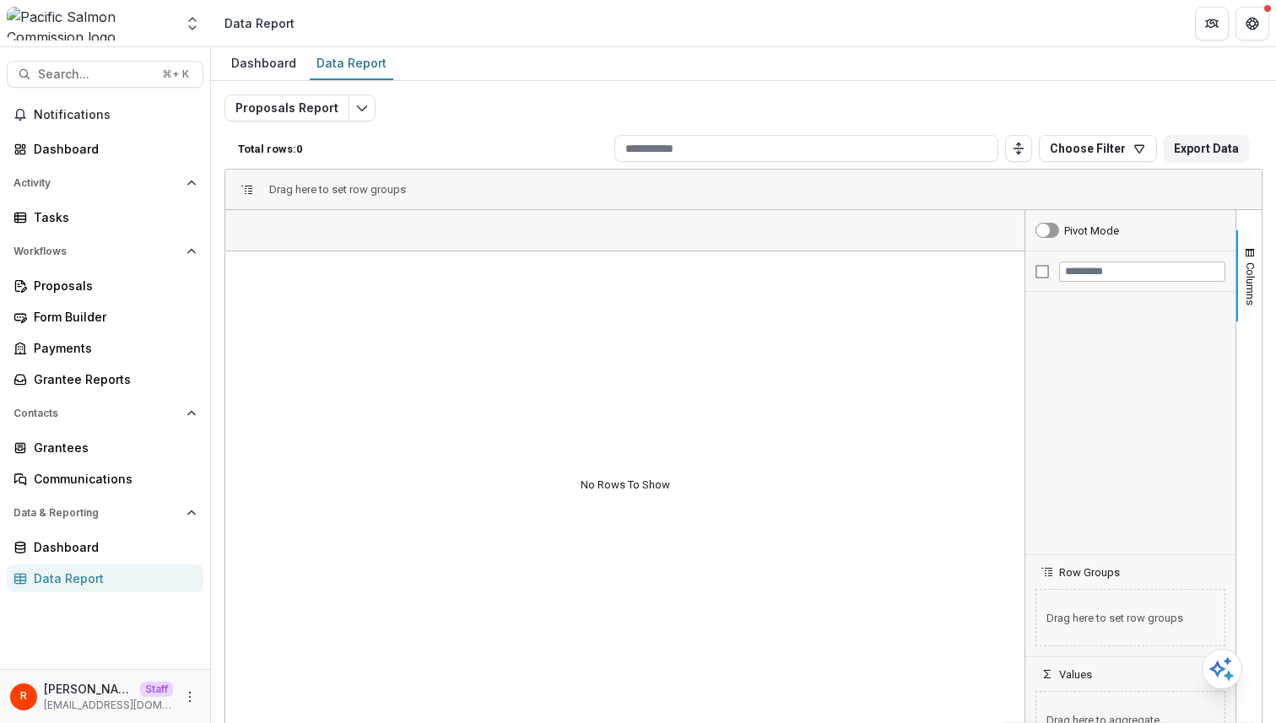
click at [529, 141] on div "Total rows: 0 Choose Filter Personal Filters Team Filters Temelio Filters No pe…" at bounding box center [743, 148] width 1038 height 40
click at [444, 139] on div "Total rows: 0 Choose Filter Personal Filters Team Filters Temelio Filters No pe…" at bounding box center [743, 148] width 1038 height 40
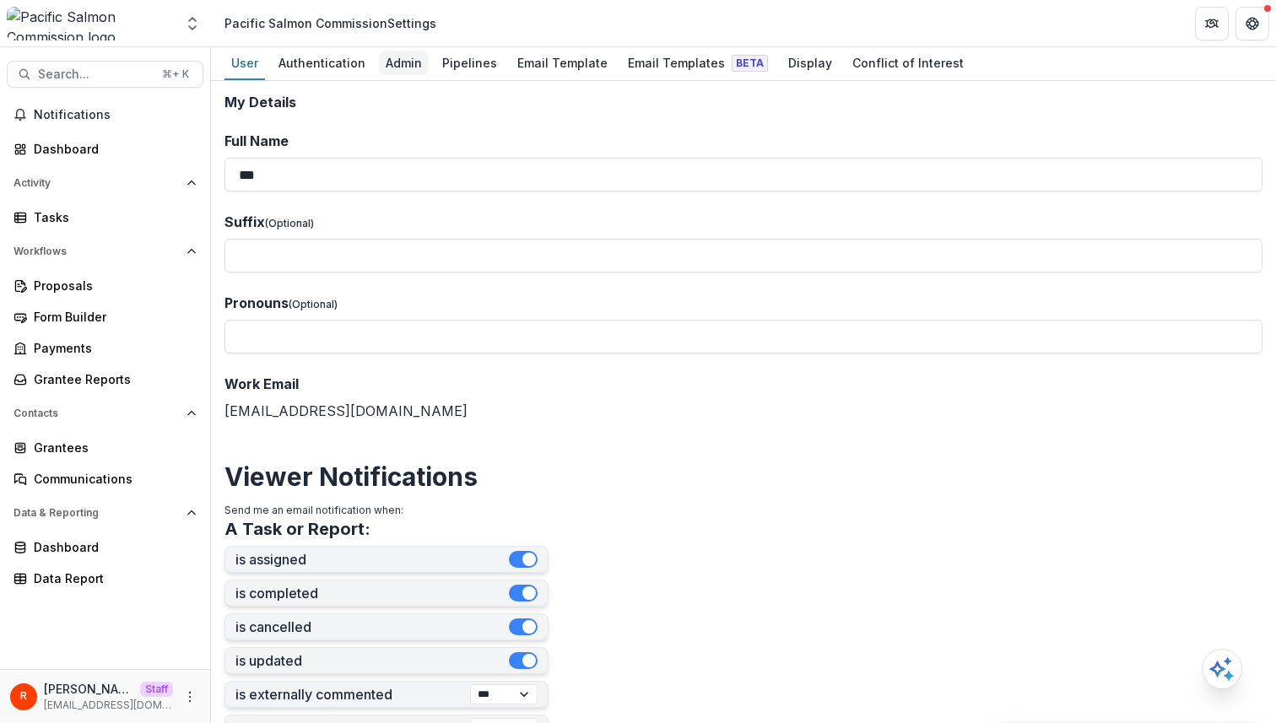
click at [403, 65] on div "Admin" at bounding box center [404, 63] width 50 height 24
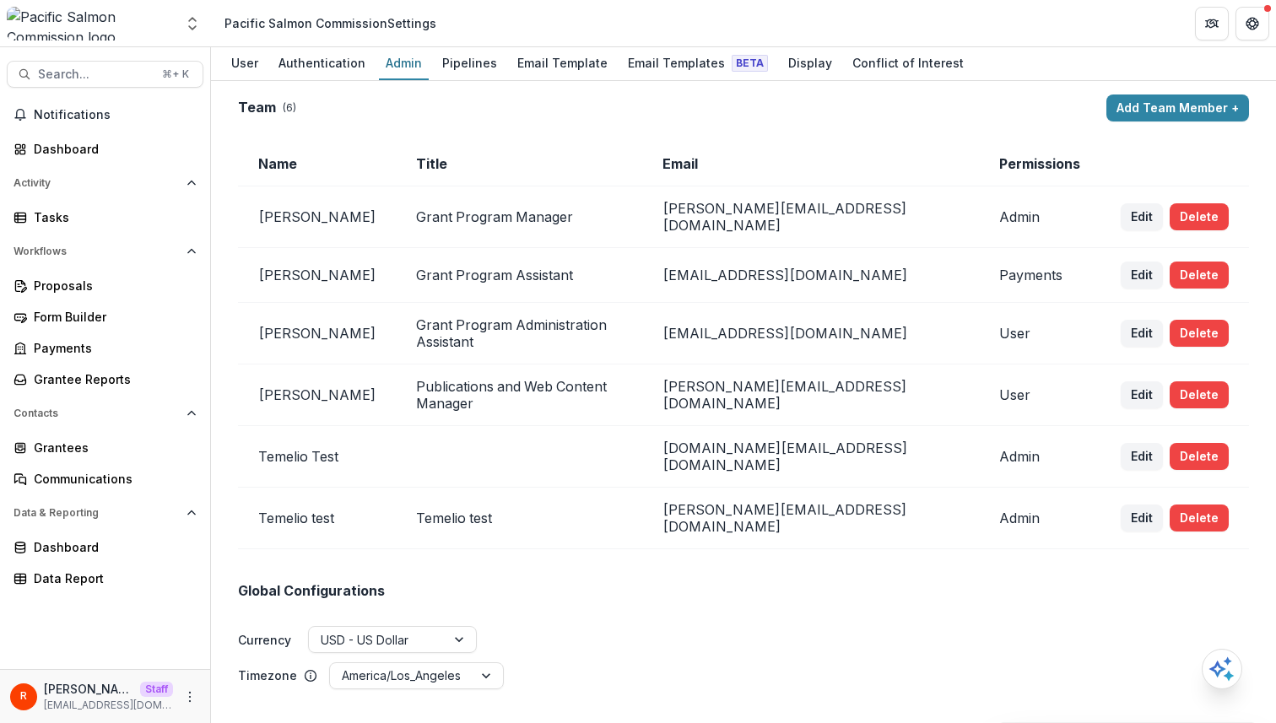
click at [779, 212] on td "[PERSON_NAME][EMAIL_ADDRESS][DOMAIN_NAME]" at bounding box center [810, 217] width 337 height 62
drag, startPoint x: 779, startPoint y: 212, endPoint x: 799, endPoint y: 212, distance: 20.2
click at [799, 212] on td "[PERSON_NAME][EMAIL_ADDRESS][DOMAIN_NAME]" at bounding box center [810, 217] width 337 height 62
copy td "[DOMAIN_NAME]"
click at [827, 217] on td "[PERSON_NAME][EMAIL_ADDRESS][DOMAIN_NAME]" at bounding box center [810, 217] width 337 height 62
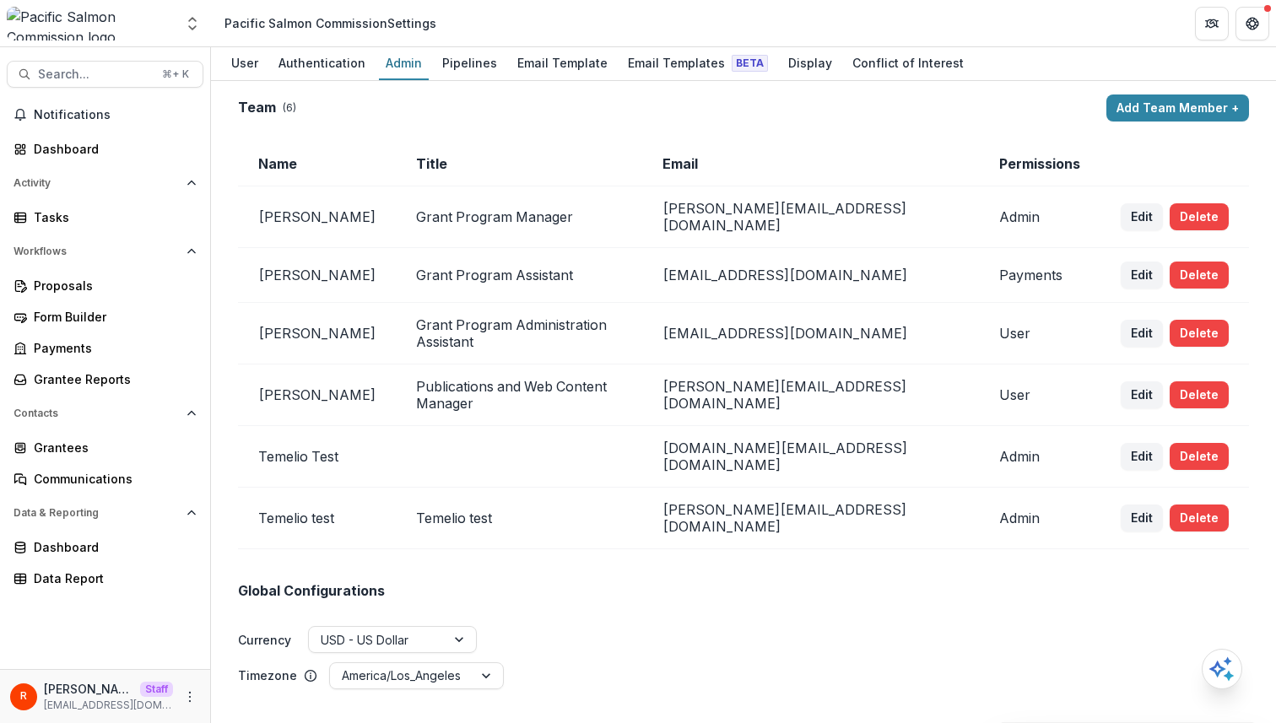
click at [774, 214] on td "[PERSON_NAME][EMAIL_ADDRESS][DOMAIN_NAME]" at bounding box center [810, 217] width 337 height 62
drag, startPoint x: 774, startPoint y: 214, endPoint x: 824, endPoint y: 214, distance: 50.6
click at [824, 214] on td "[PERSON_NAME][EMAIL_ADDRESS][DOMAIN_NAME]" at bounding box center [810, 217] width 337 height 62
copy td "[DOMAIN_NAME]"
click at [543, 228] on td "Grant Program Manager" at bounding box center [519, 217] width 246 height 62
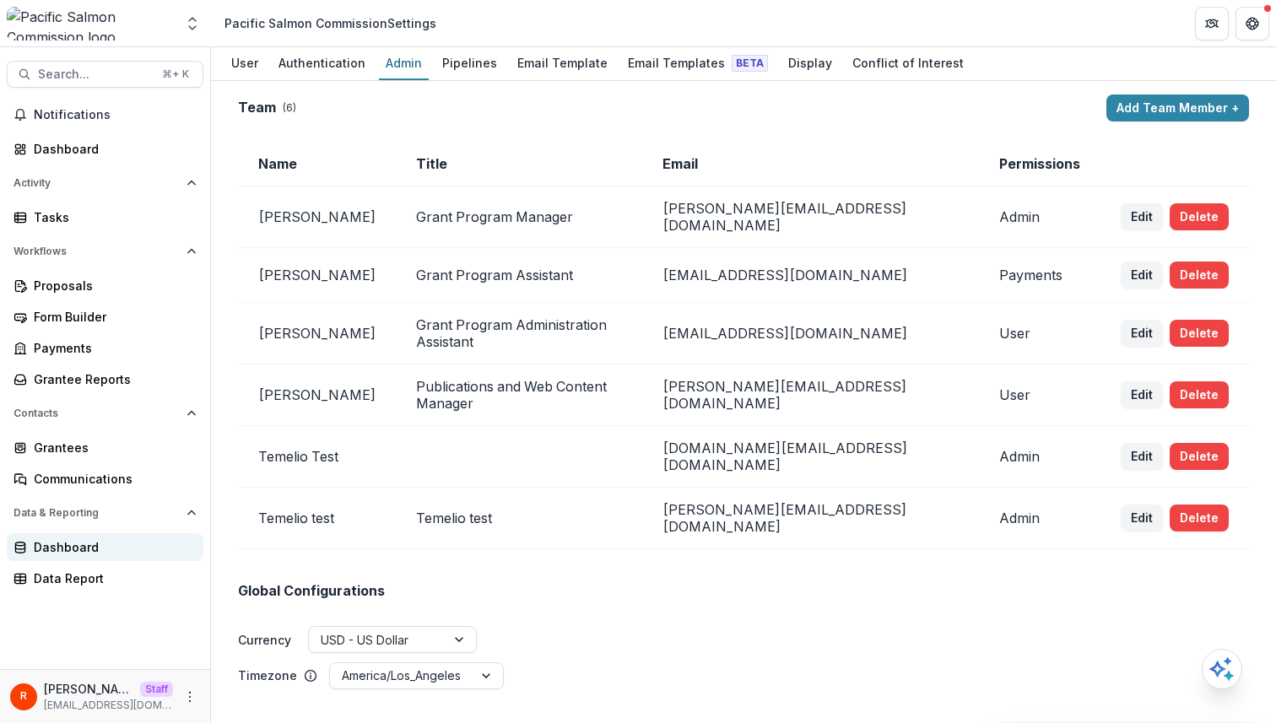
click at [106, 554] on div "Dashboard" at bounding box center [112, 547] width 156 height 18
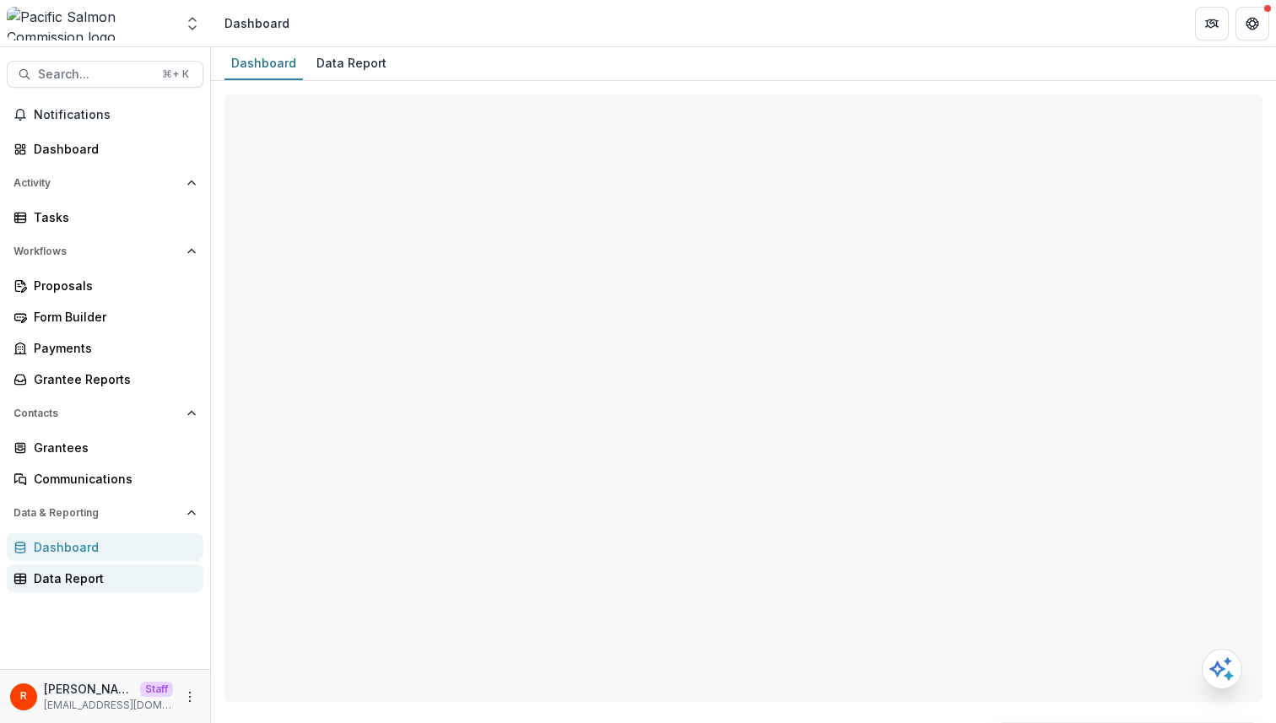
click at [98, 576] on div "Data Report" at bounding box center [112, 579] width 156 height 18
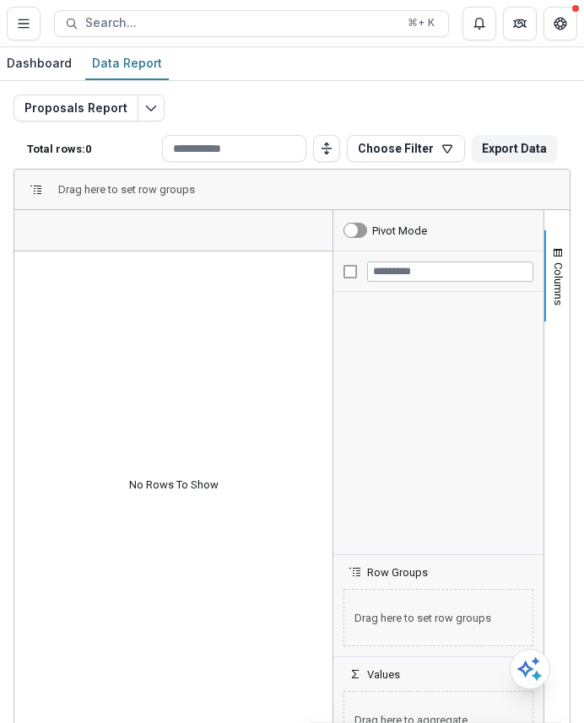
click at [463, 118] on div "Proposals Report Total rows: 0 Choose Filter Personal Filters Team Filters Teme…" at bounding box center [291, 406] width 557 height 624
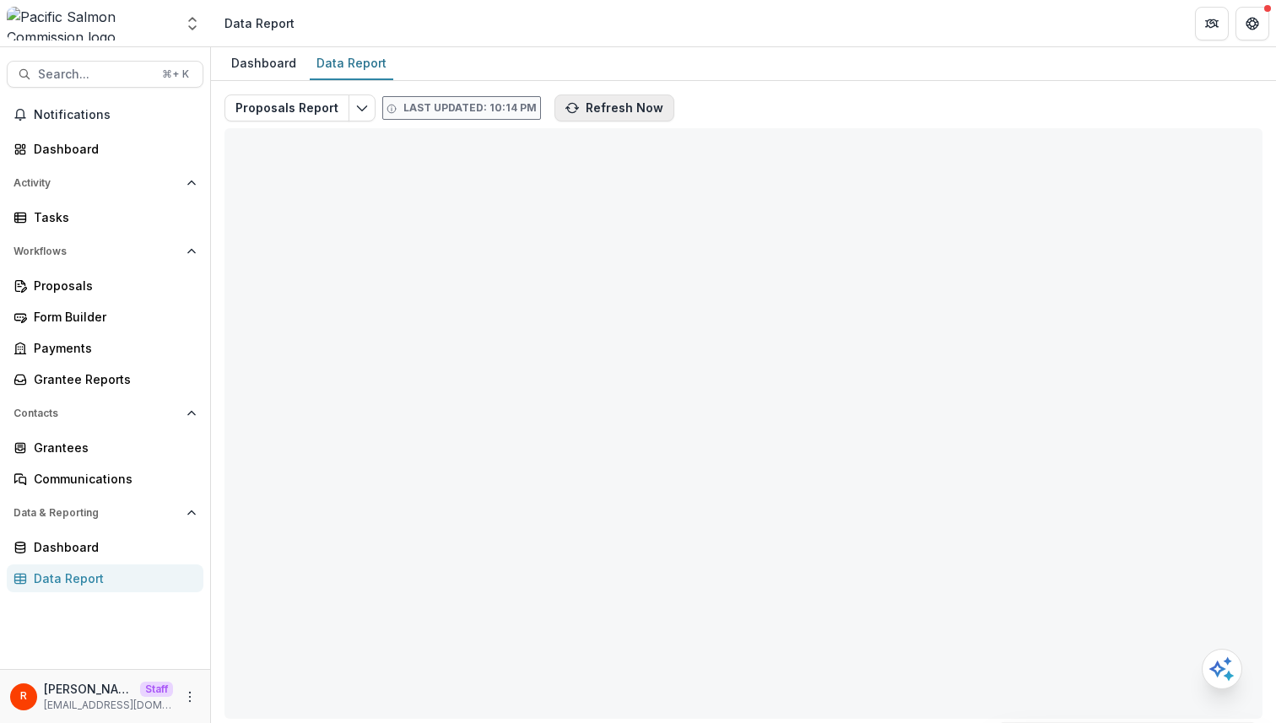
click at [592, 114] on button "Refresh Now" at bounding box center [614, 107] width 120 height 27
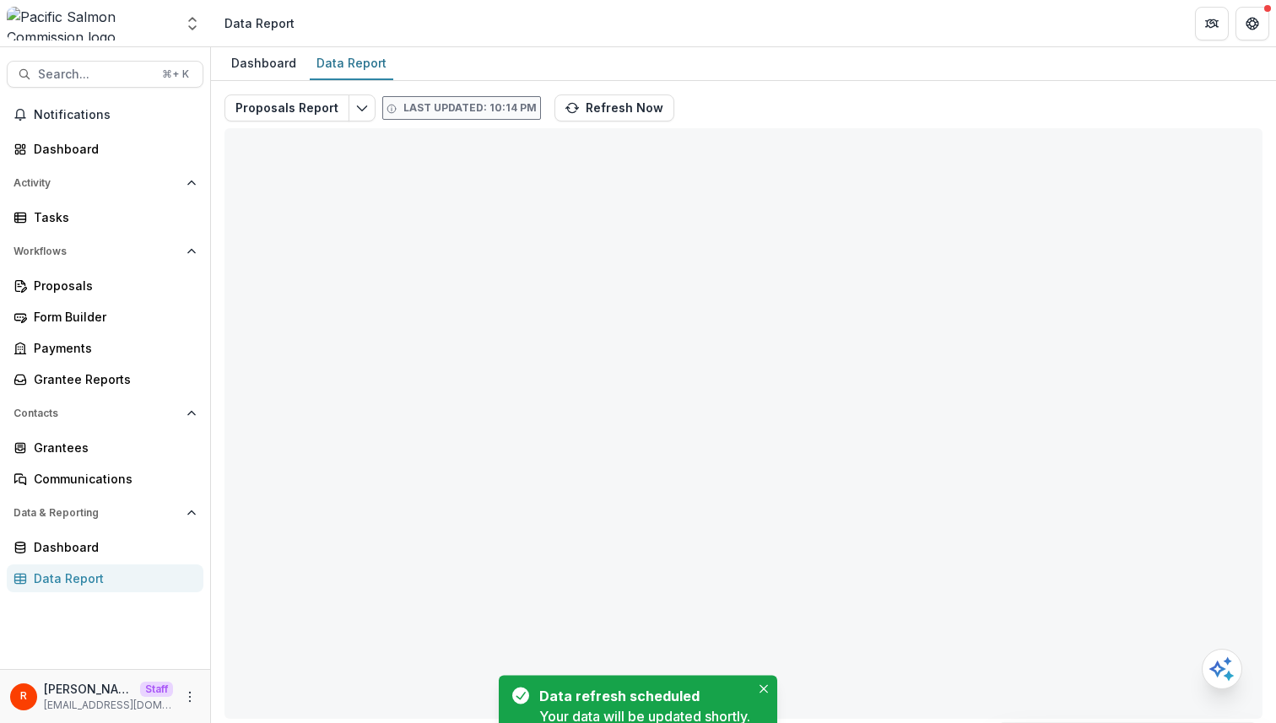
click at [742, 103] on div "Proposals Report Last updated: 10:14 PM Refresh Now Total rows: 0 Choose Filter…" at bounding box center [743, 406] width 1038 height 624
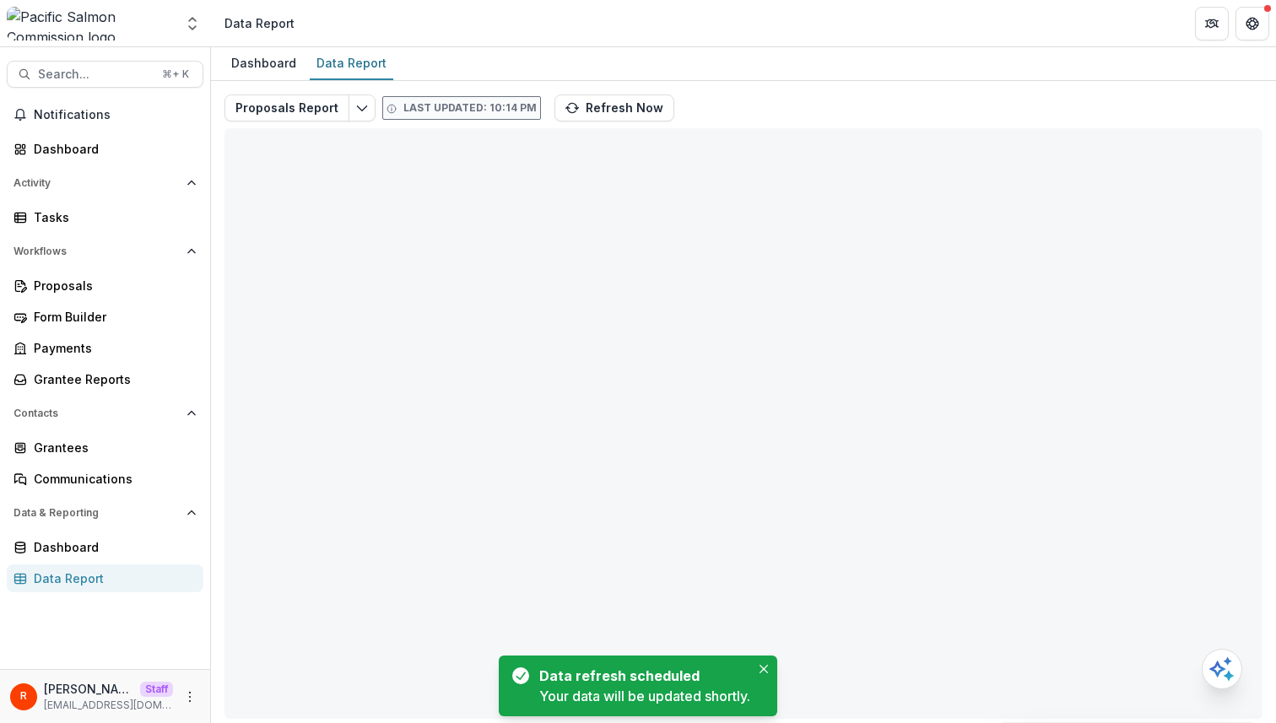
click at [742, 103] on div "Proposals Report Last updated: 10:14 PM Refresh Now Total rows: 0 Choose Filter…" at bounding box center [743, 406] width 1038 height 624
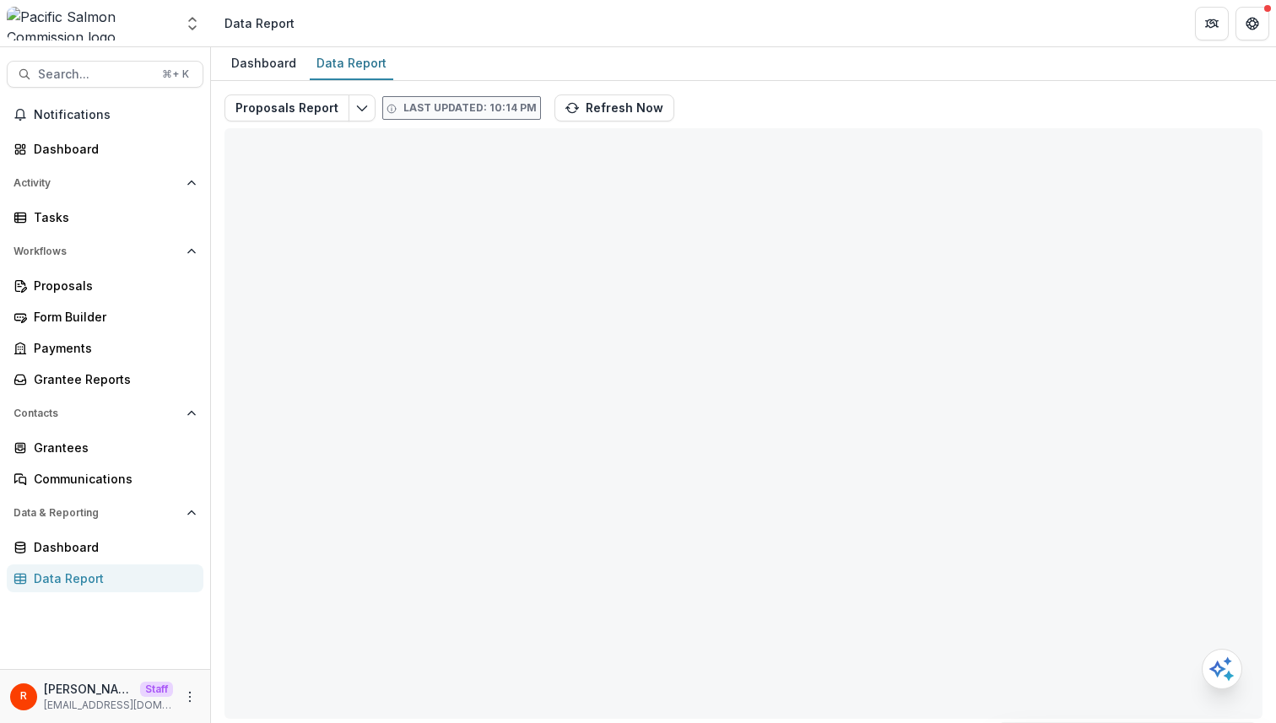
click at [725, 94] on div "Proposals Report Last updated: 10:14 PM Refresh Now Total rows: 0 Choose Filter…" at bounding box center [743, 406] width 1038 height 624
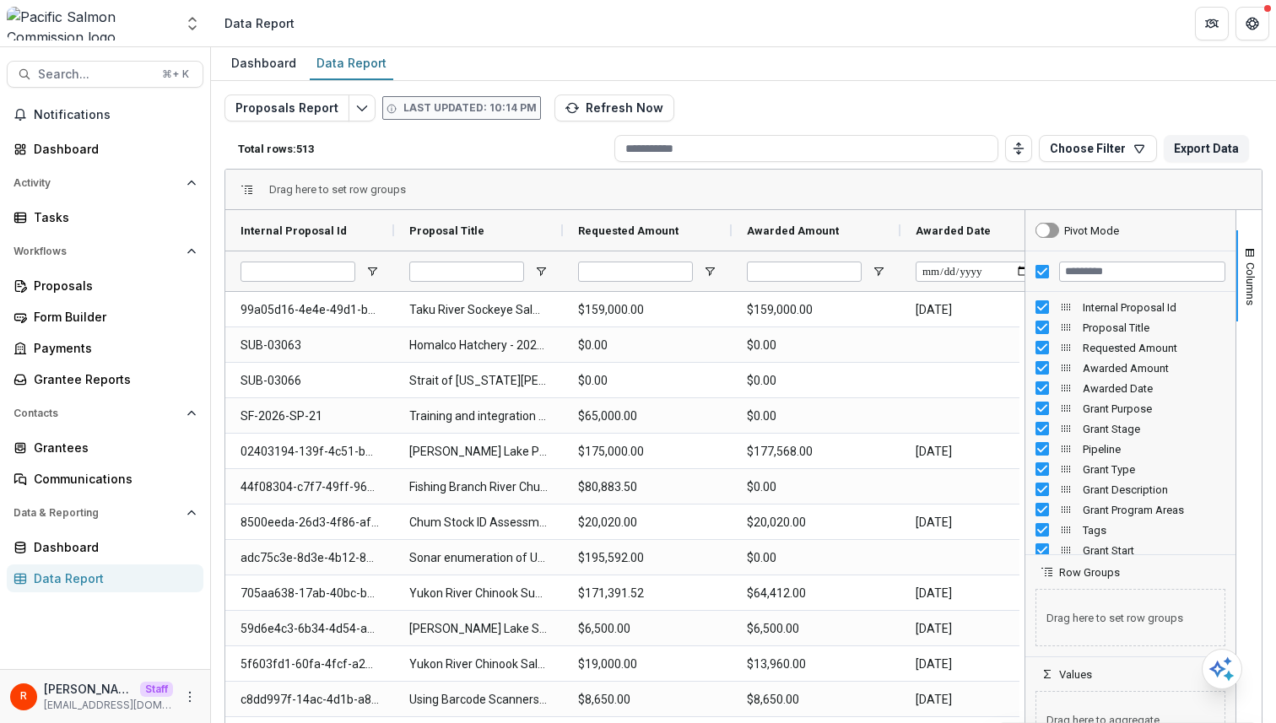
click at [497, 143] on p "Total rows: 513" at bounding box center [423, 149] width 370 height 13
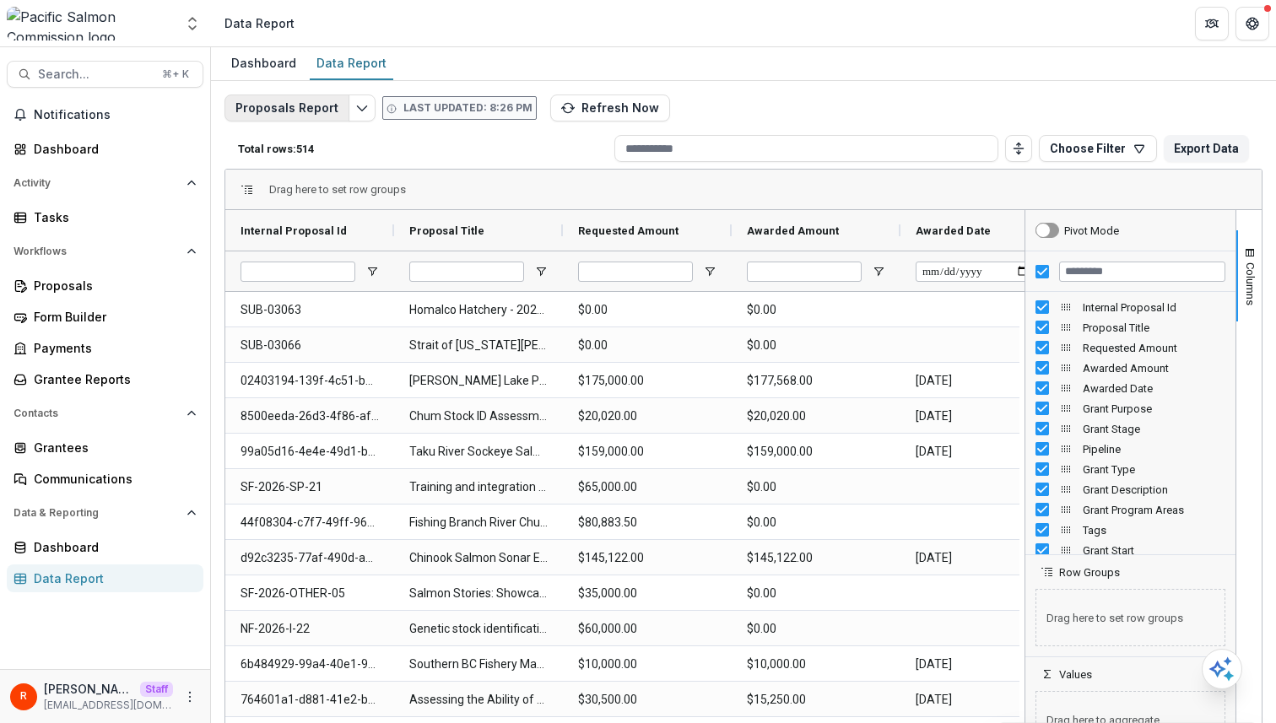
click at [302, 106] on button "Proposals Report" at bounding box center [286, 107] width 125 height 27
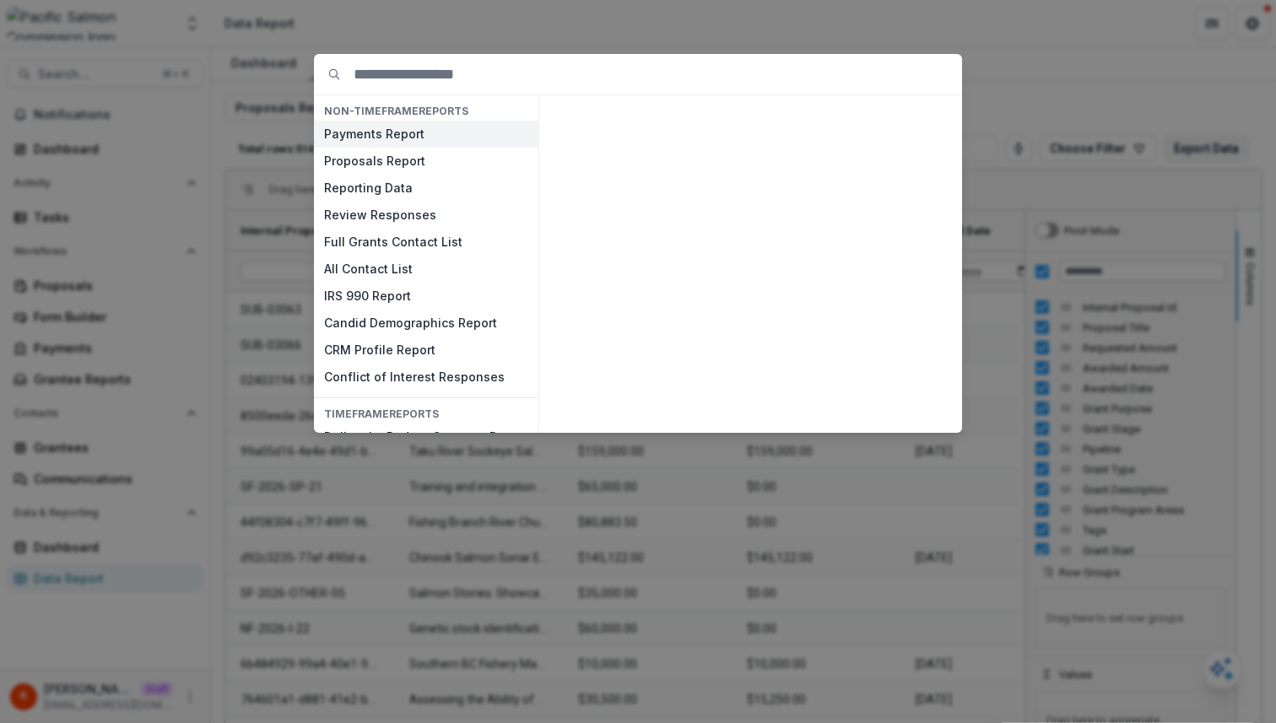
click at [402, 130] on button "Payments Report" at bounding box center [426, 134] width 224 height 27
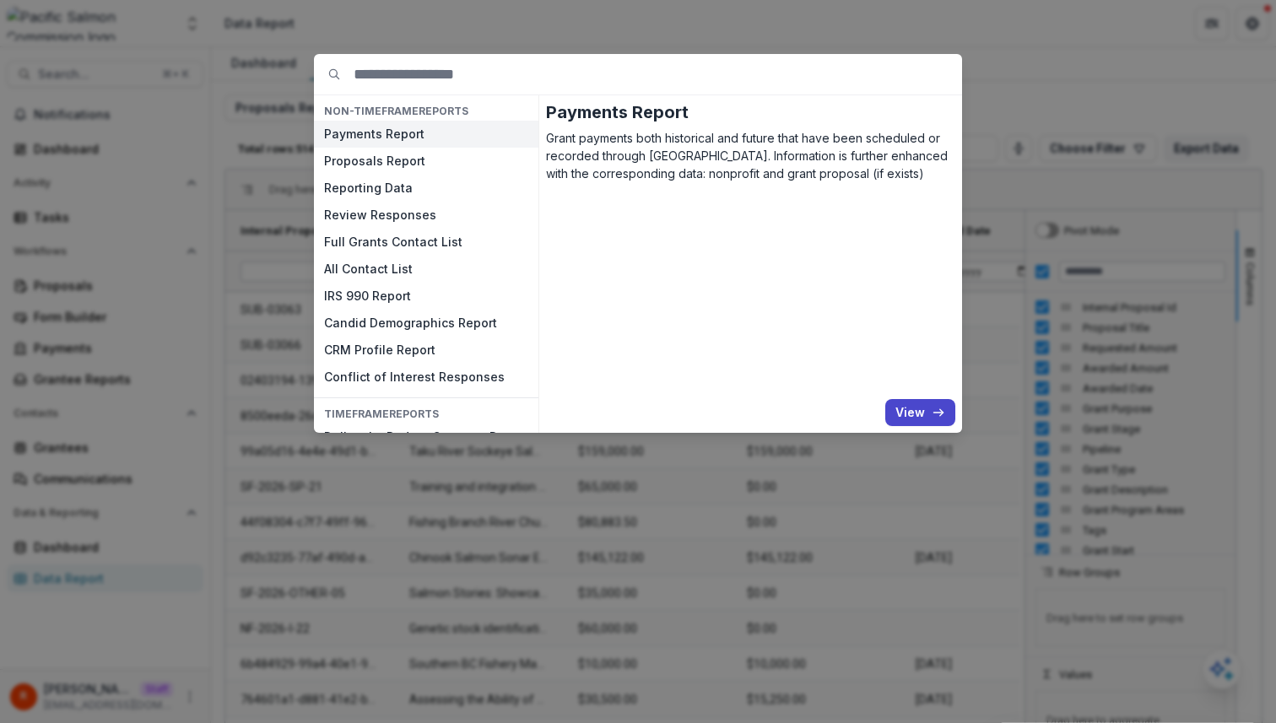
click at [402, 130] on button "Payments Report" at bounding box center [426, 134] width 224 height 27
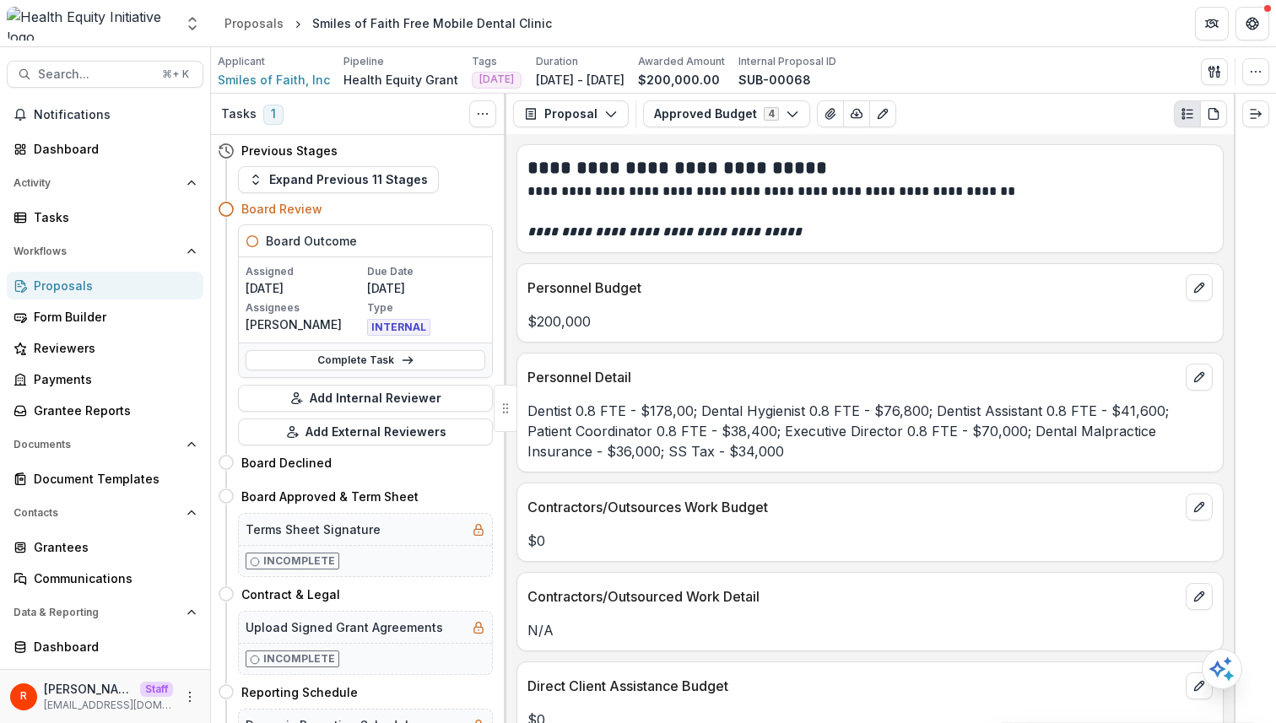
click at [818, 229] on p "**********" at bounding box center [869, 232] width 685 height 20
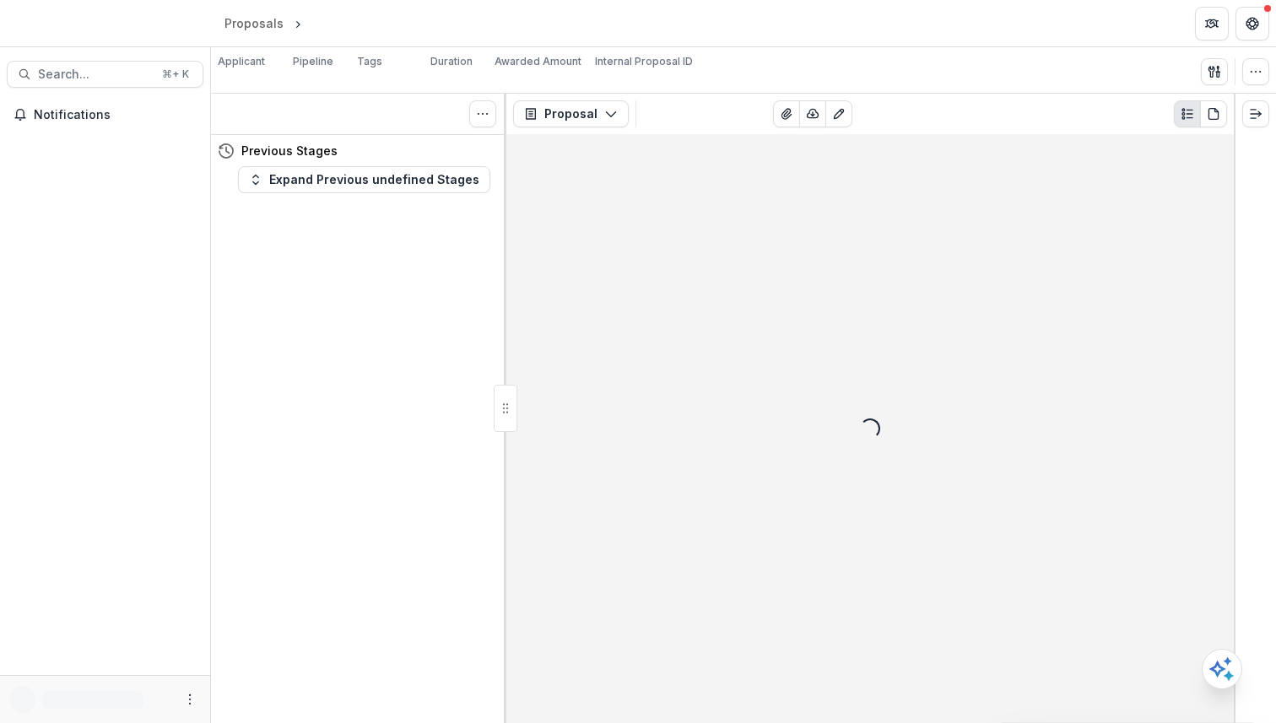
click at [914, 50] on div "Applicant Loading... Pipeline Tags Loading... Duration ∞ Awarded Amount $0.00 I…" at bounding box center [743, 70] width 1065 height 46
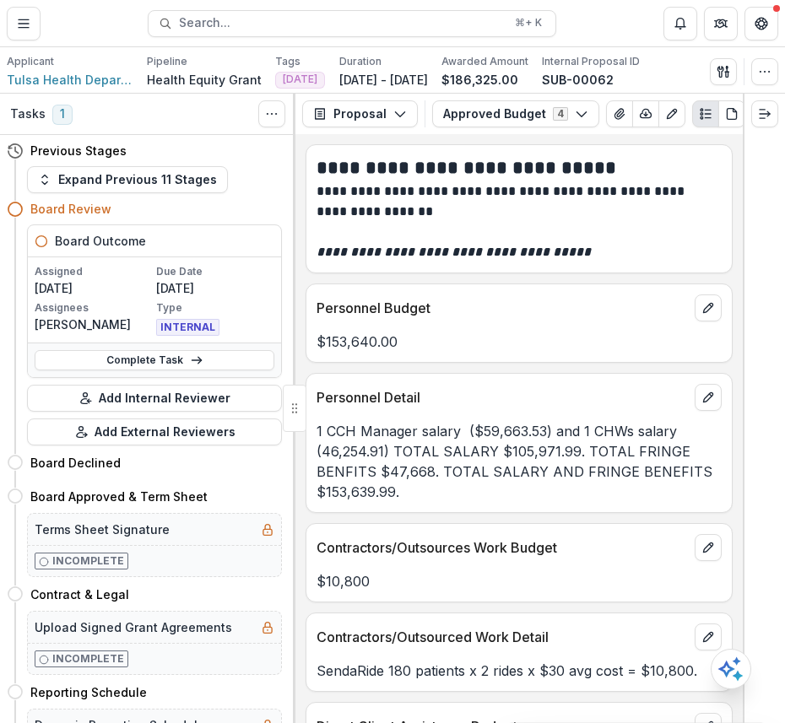
click at [581, 291] on div "Personnel Budget" at bounding box center [518, 302] width 425 height 37
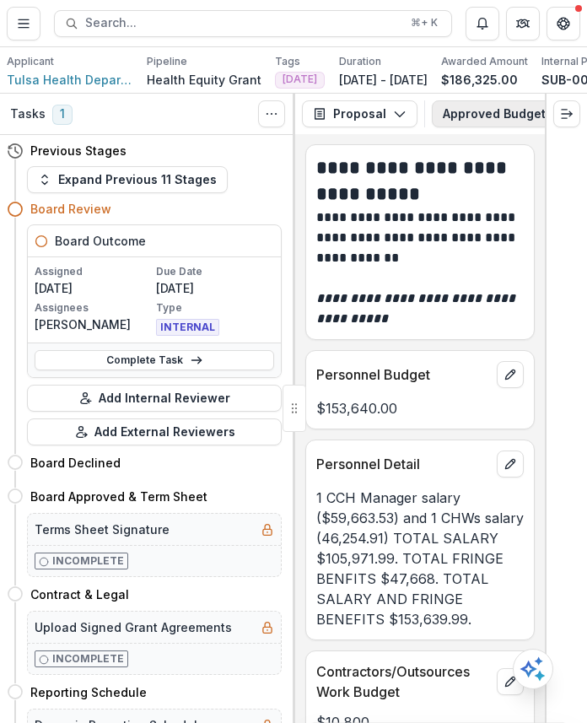
click at [506, 115] on button "Approved Budget 4" at bounding box center [515, 113] width 167 height 27
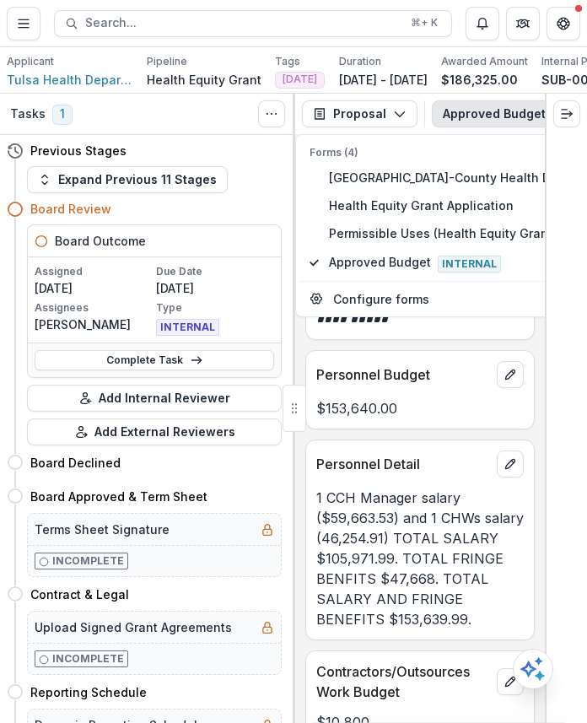
click at [413, 378] on p "Personnel Budget" at bounding box center [403, 374] width 174 height 20
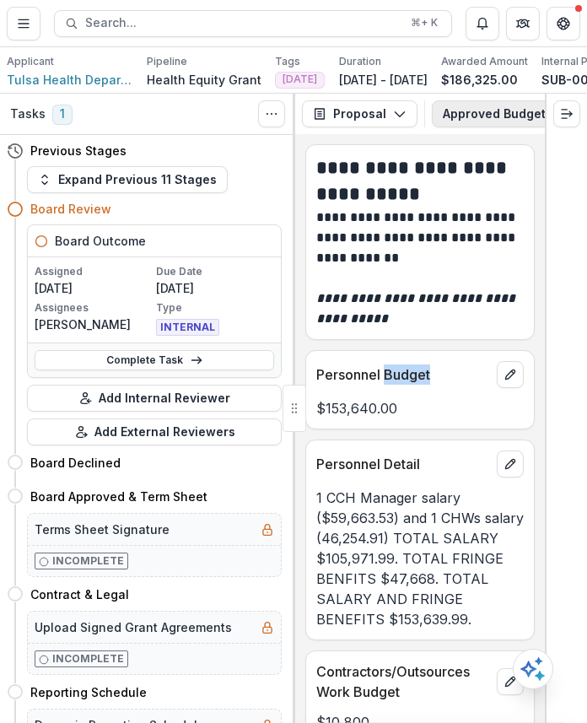
click at [473, 107] on button "Approved Budget 4" at bounding box center [515, 113] width 167 height 27
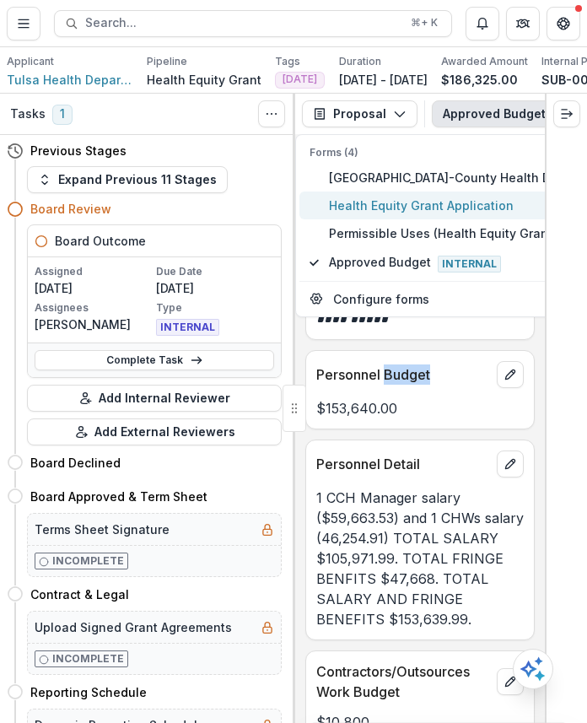
click at [462, 203] on span "Health Equity Grant Application" at bounding box center [577, 206] width 496 height 18
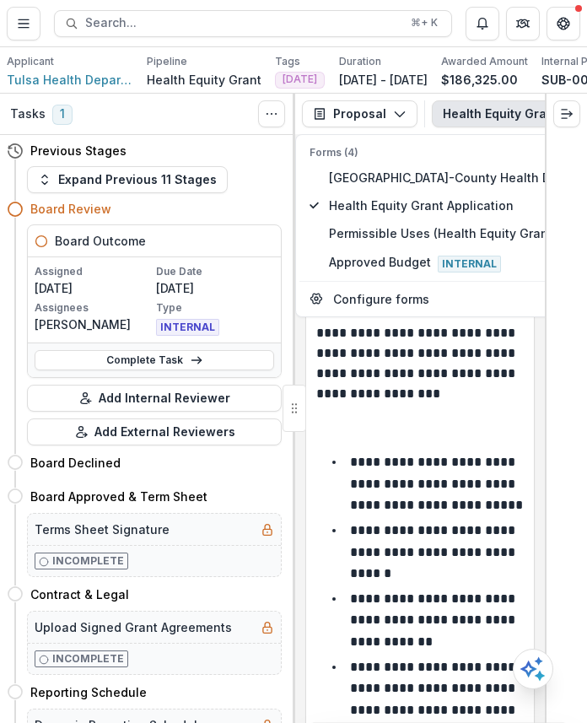
click at [456, 382] on p "**********" at bounding box center [417, 354] width 202 height 142
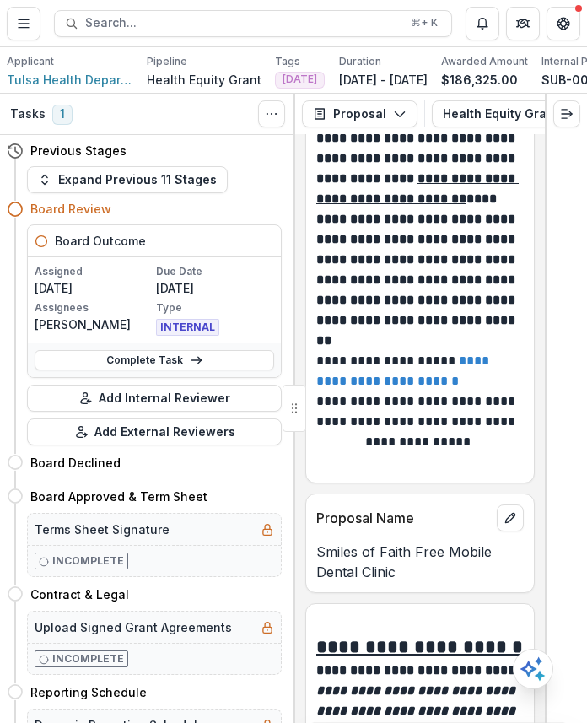
scroll to position [1374, 0]
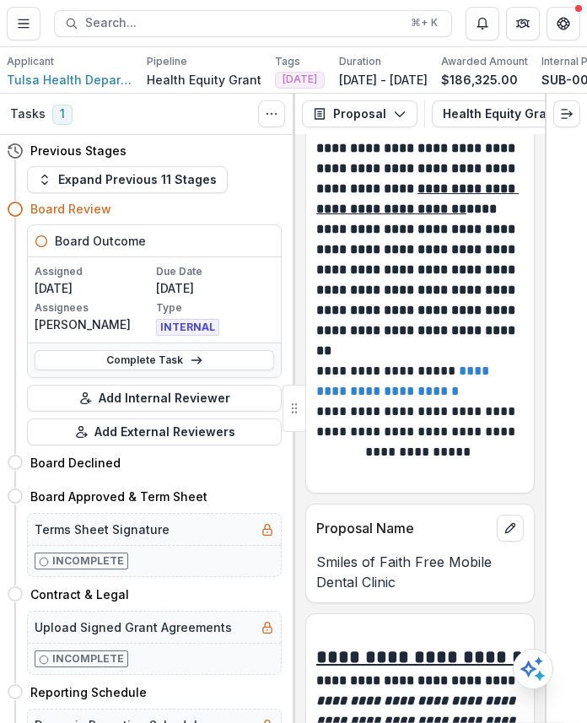
click at [386, 538] on p "Proposal Name" at bounding box center [403, 528] width 174 height 20
copy div "Proposal Name"
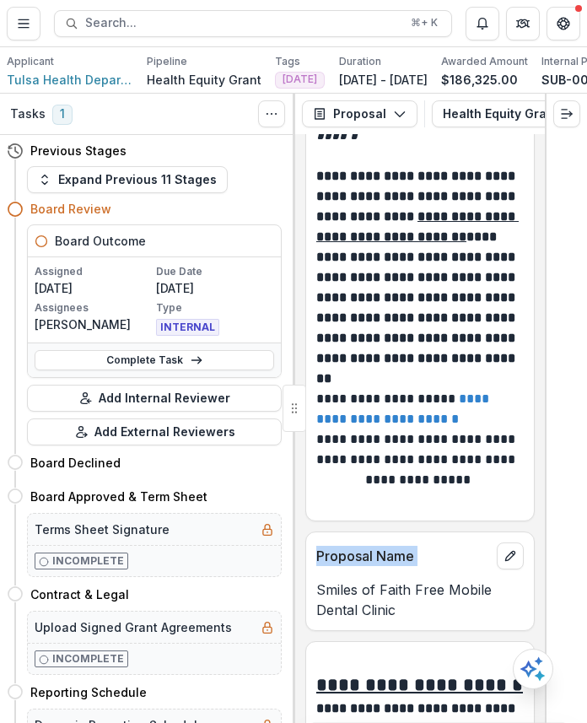
scroll to position [1328, 0]
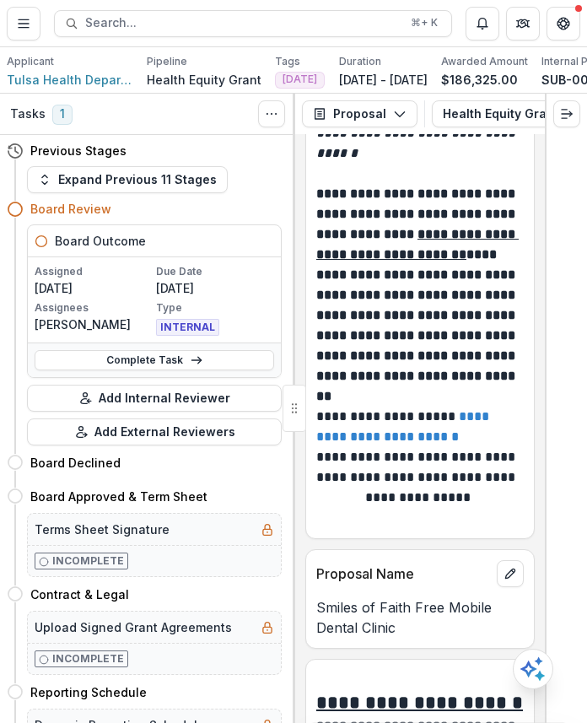
click at [337, 638] on p "Smiles of Faith Free Mobile Dental Clinic" at bounding box center [420, 617] width 208 height 40
drag, startPoint x: 337, startPoint y: 653, endPoint x: 436, endPoint y: 653, distance: 98.7
click at [436, 638] on p "Smiles of Faith Free Mobile Dental Clinic" at bounding box center [420, 617] width 208 height 40
copy p "Smiles of Faith Free"
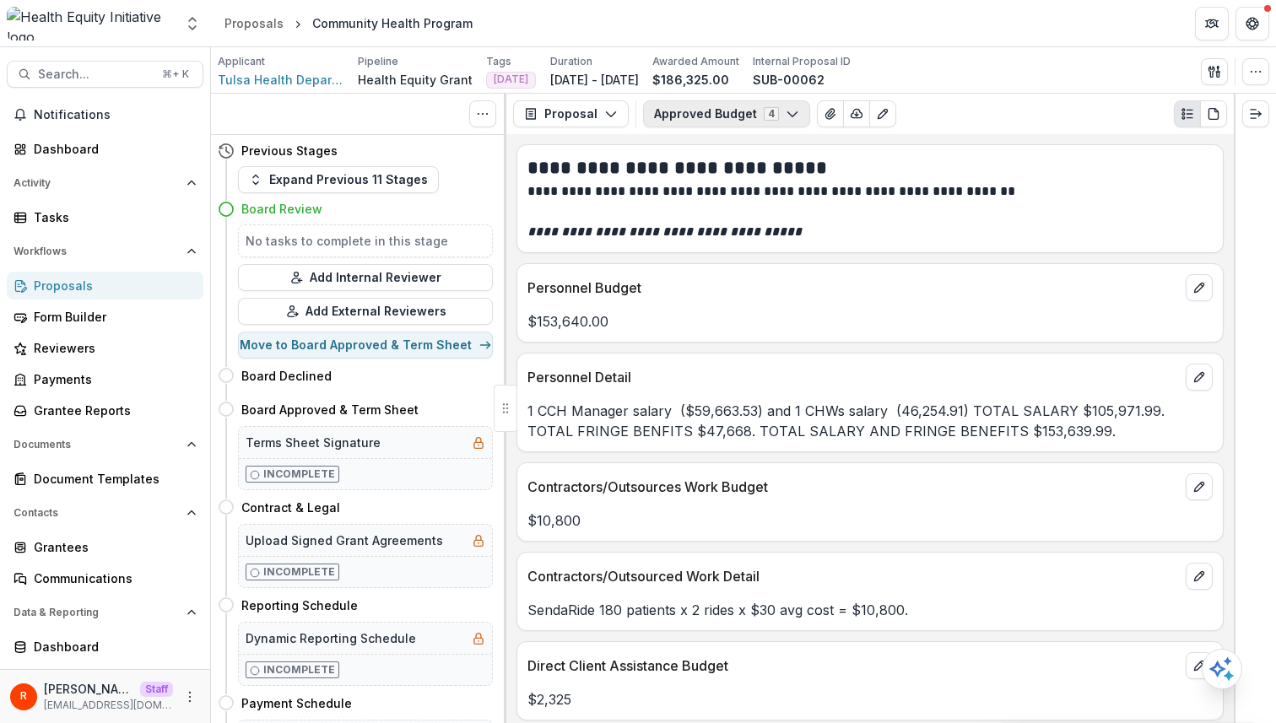
click at [695, 114] on button "Approved Budget 4" at bounding box center [726, 113] width 167 height 27
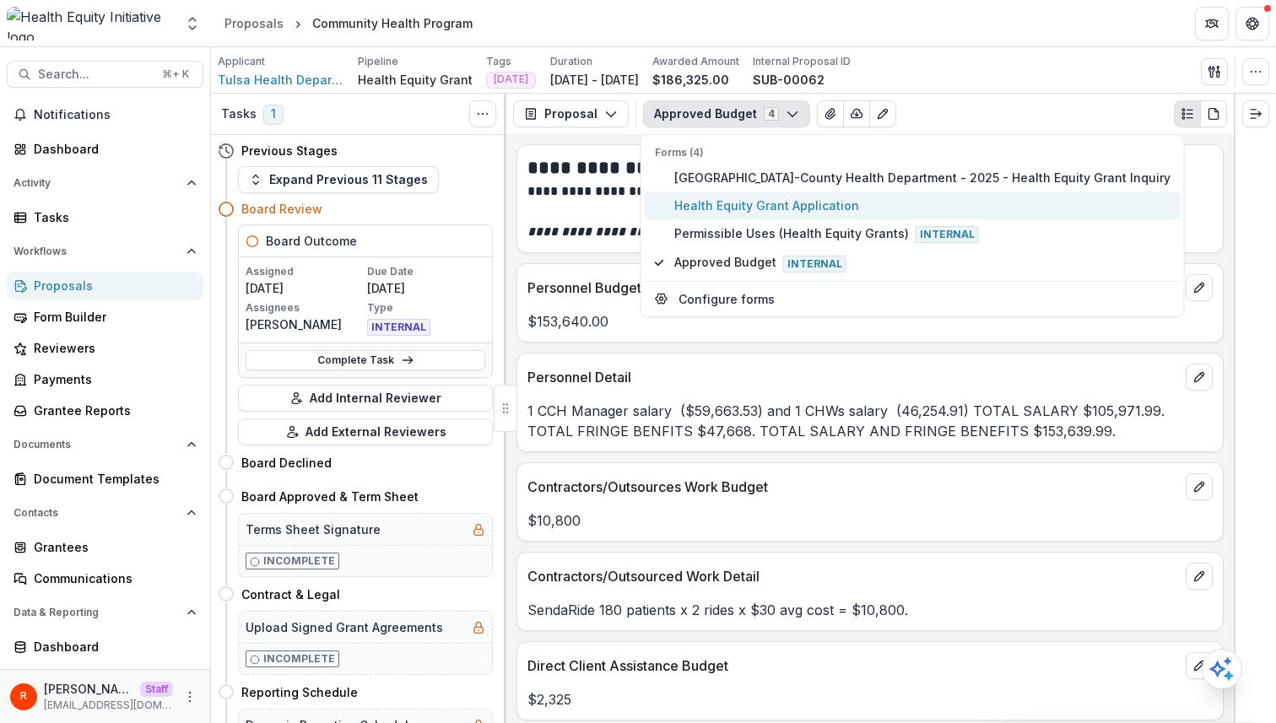
click at [720, 213] on span "Health Equity Grant Application" at bounding box center [922, 206] width 496 height 18
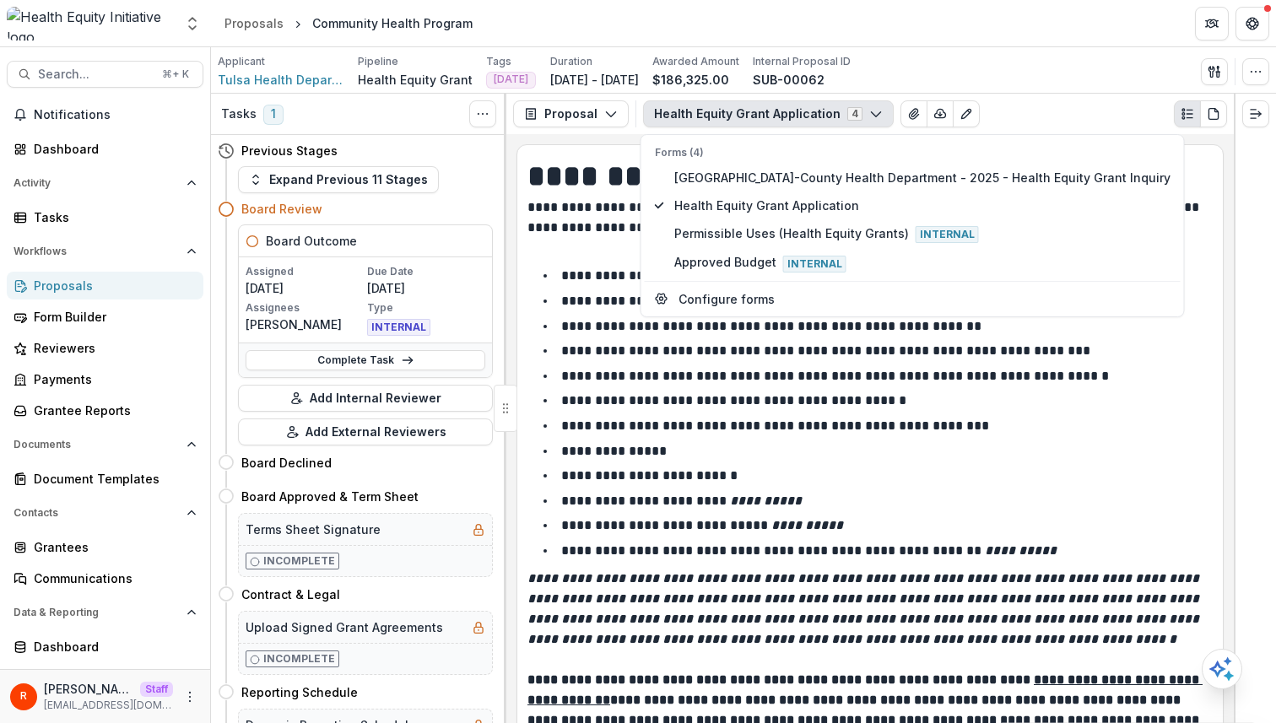
click at [690, 432] on p "**********" at bounding box center [775, 425] width 428 height 13
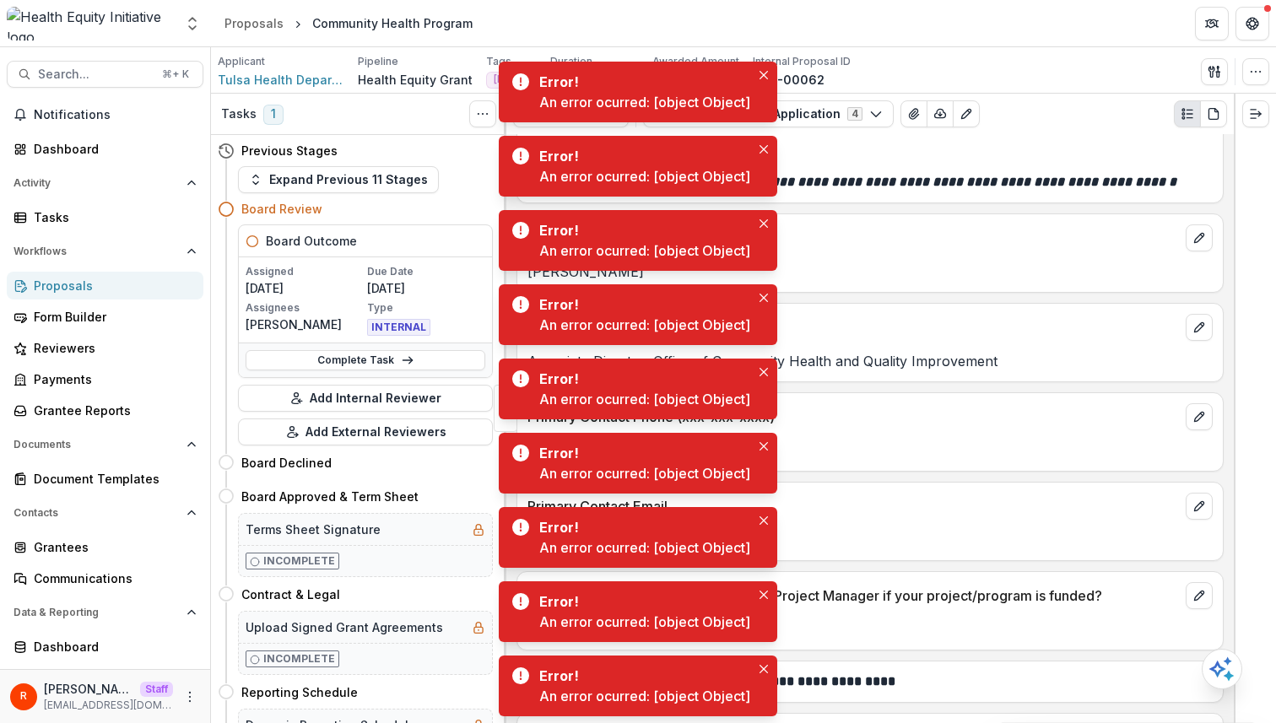
scroll to position [806, 0]
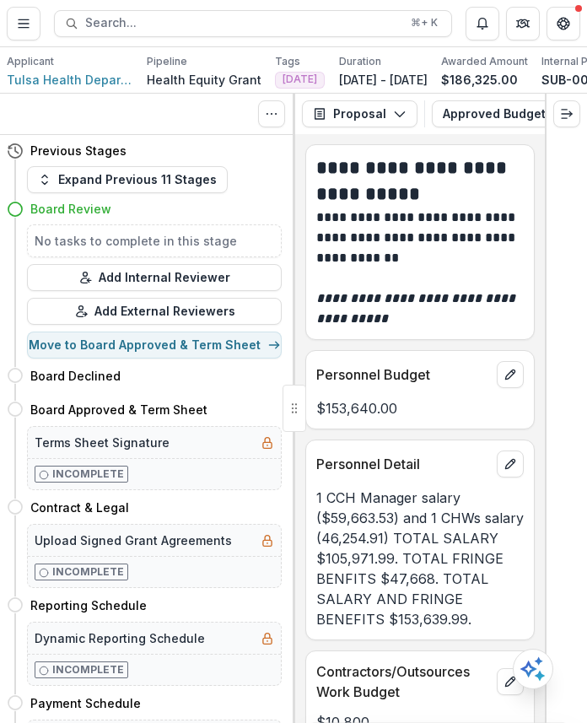
click at [491, 128] on div "Proposal Proposal Payments Reports Grant Agreements Board Summaries Bank Detail…" at bounding box center [420, 114] width 250 height 40
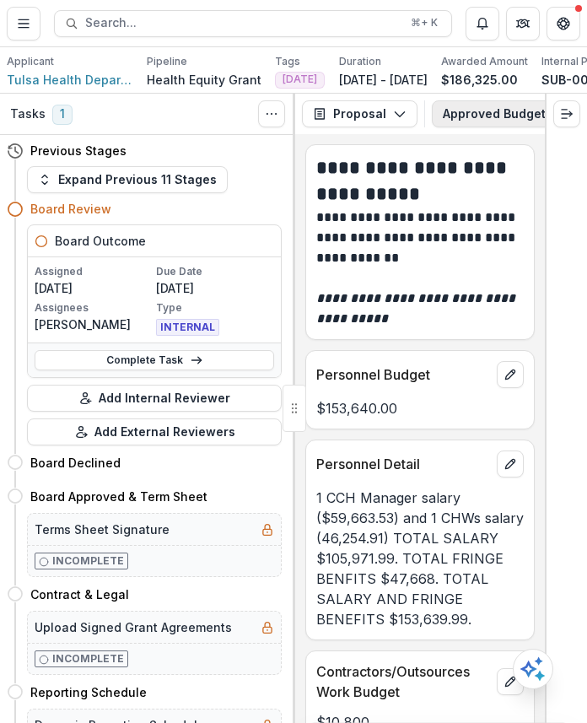
click at [494, 119] on button "Approved Budget 4" at bounding box center [515, 113] width 167 height 27
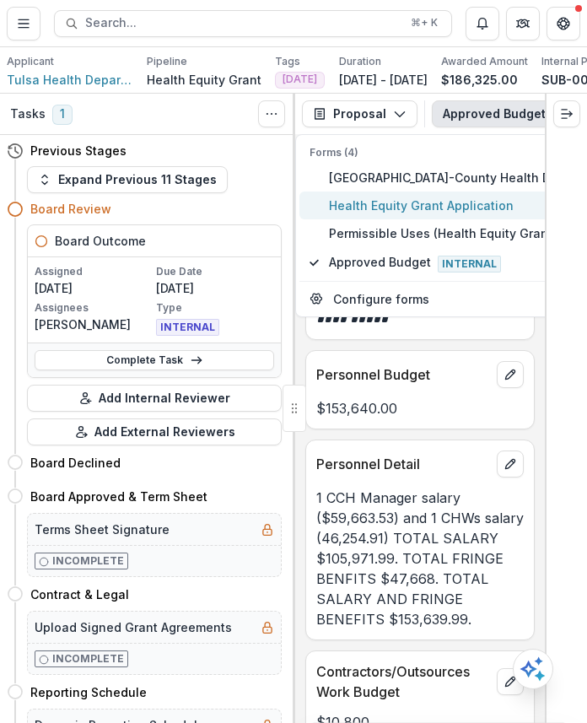
click at [439, 197] on span "Health Equity Grant Application" at bounding box center [577, 206] width 496 height 18
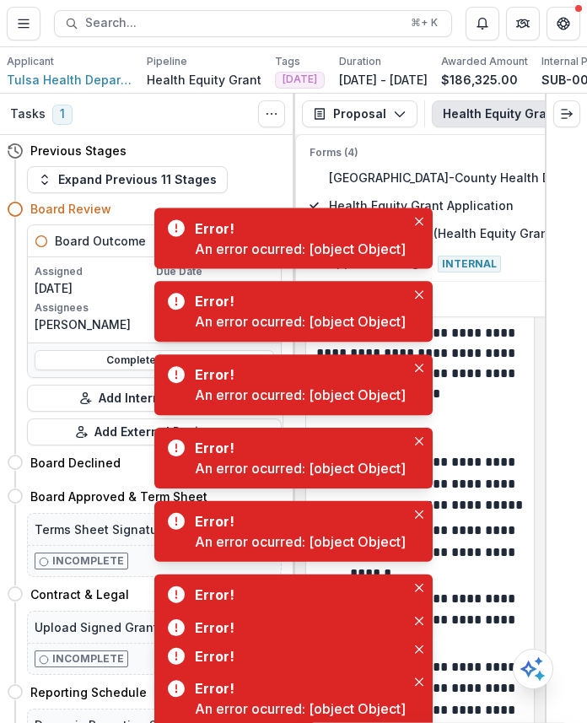
click at [470, 386] on p "**********" at bounding box center [417, 354] width 202 height 142
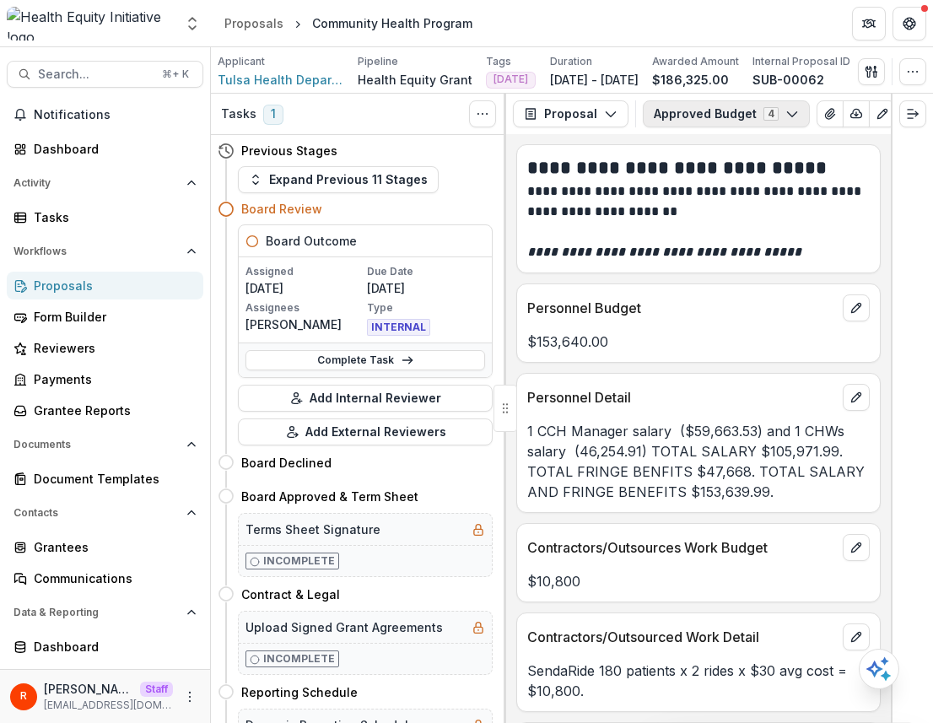
click at [586, 104] on button "Approved Budget 4" at bounding box center [726, 113] width 167 height 27
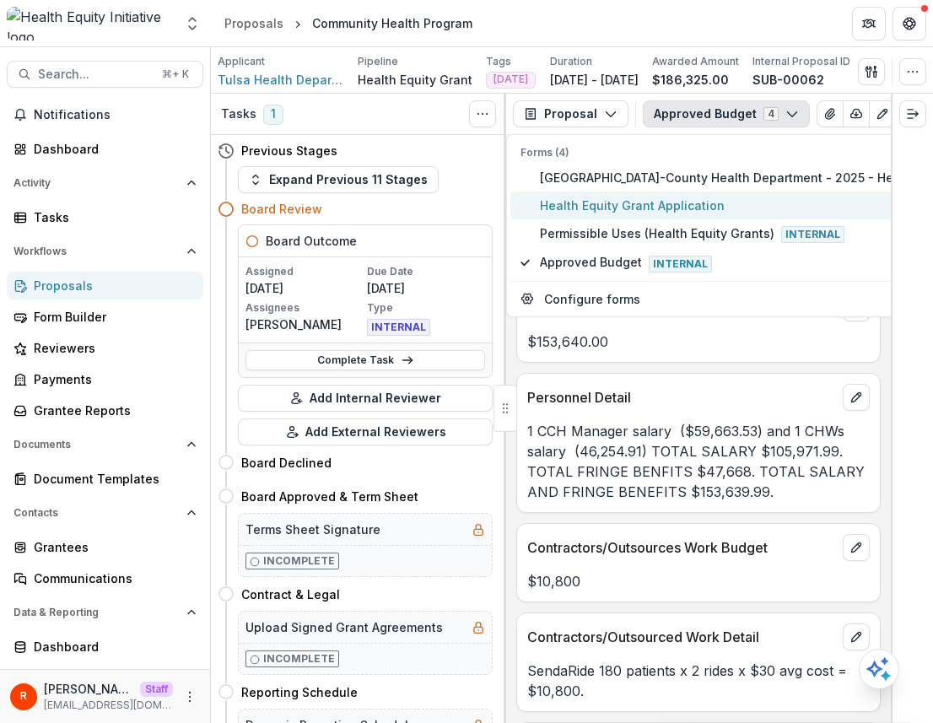
click at [586, 210] on span "Health Equity Grant Application" at bounding box center [788, 206] width 496 height 18
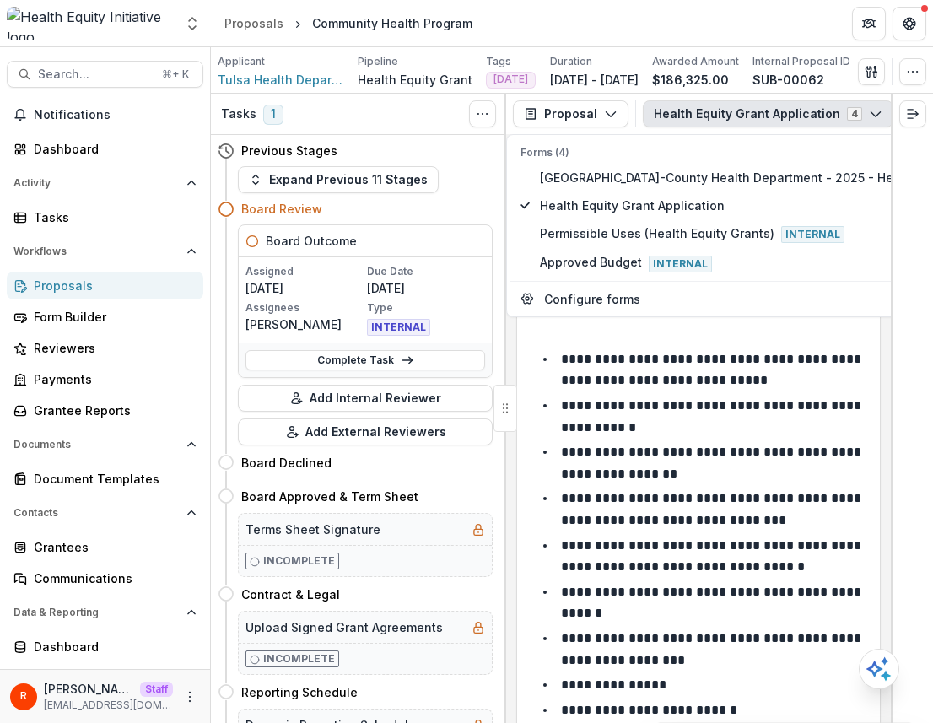
click at [586, 407] on p "**********" at bounding box center [713, 416] width 304 height 35
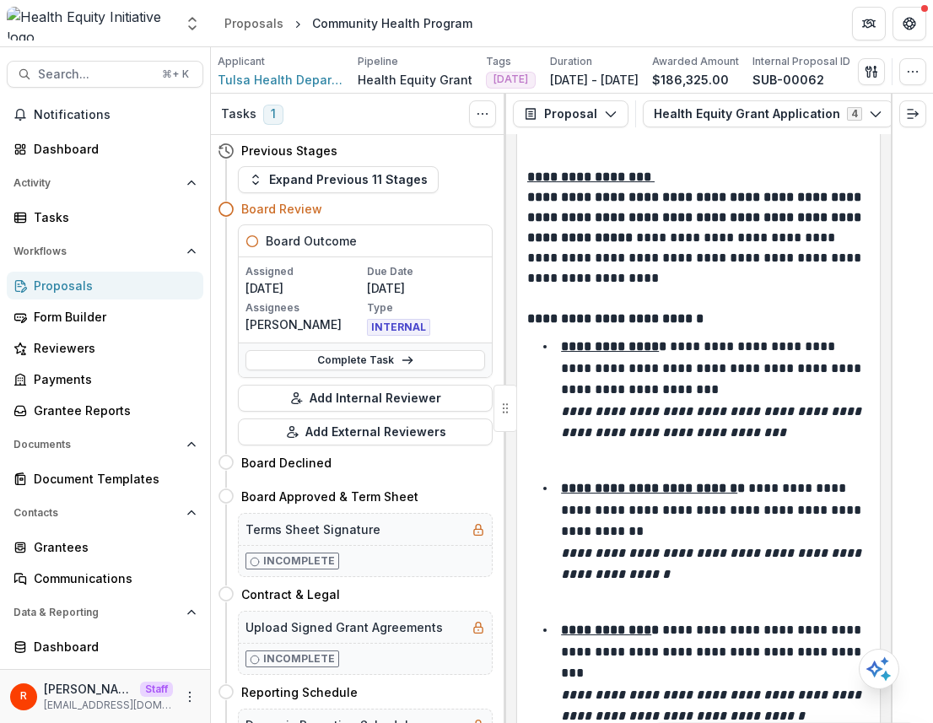
scroll to position [10578, 0]
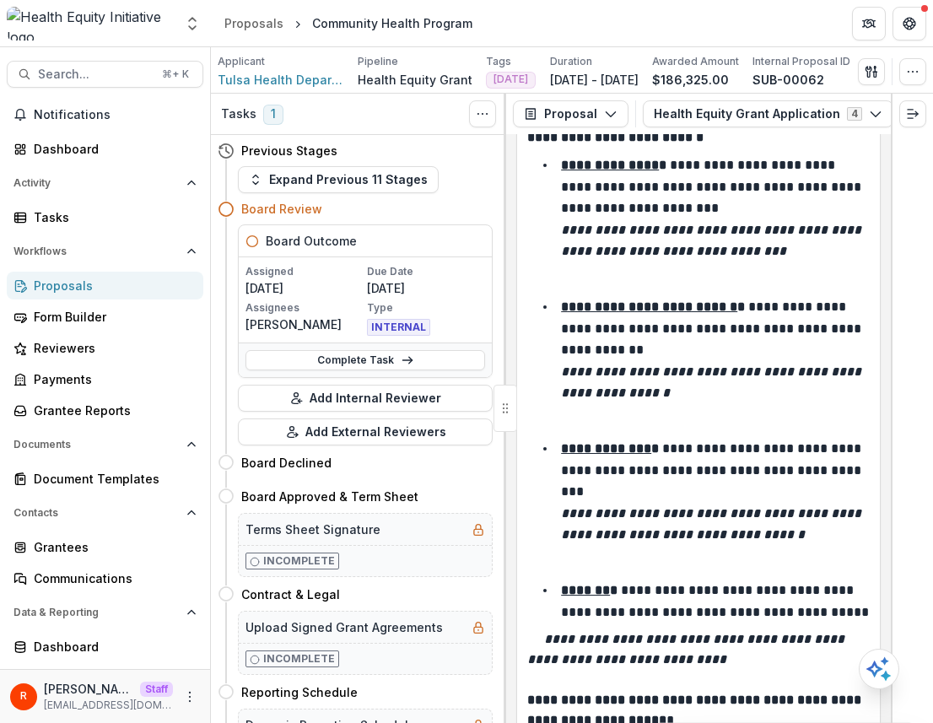
click at [586, 289] on p at bounding box center [698, 279] width 343 height 20
click at [586, 262] on li "**********" at bounding box center [709, 208] width 322 height 108
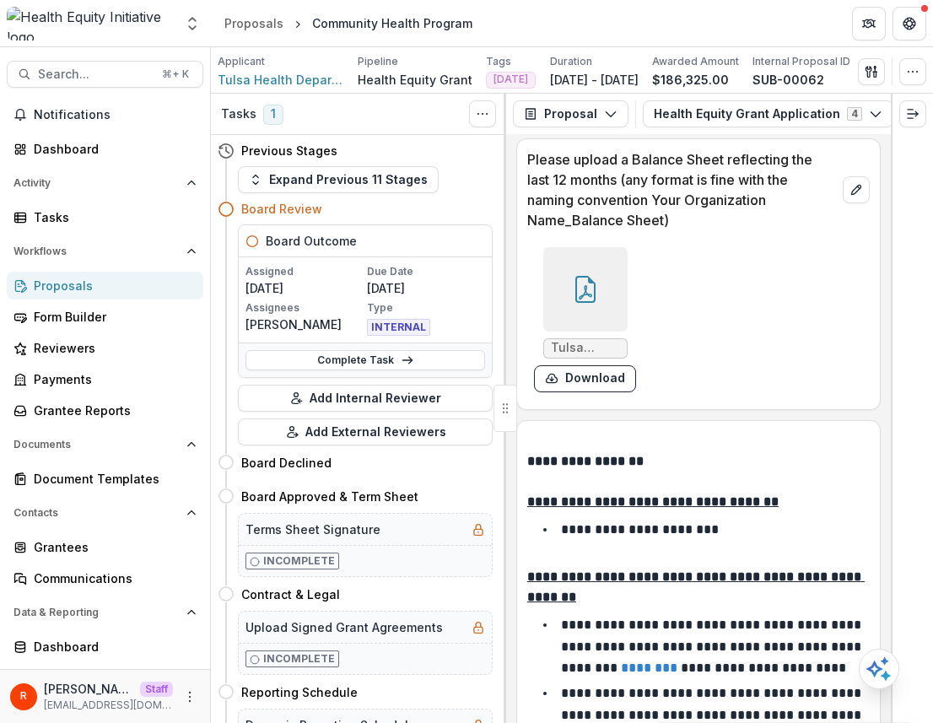
scroll to position [12444, 0]
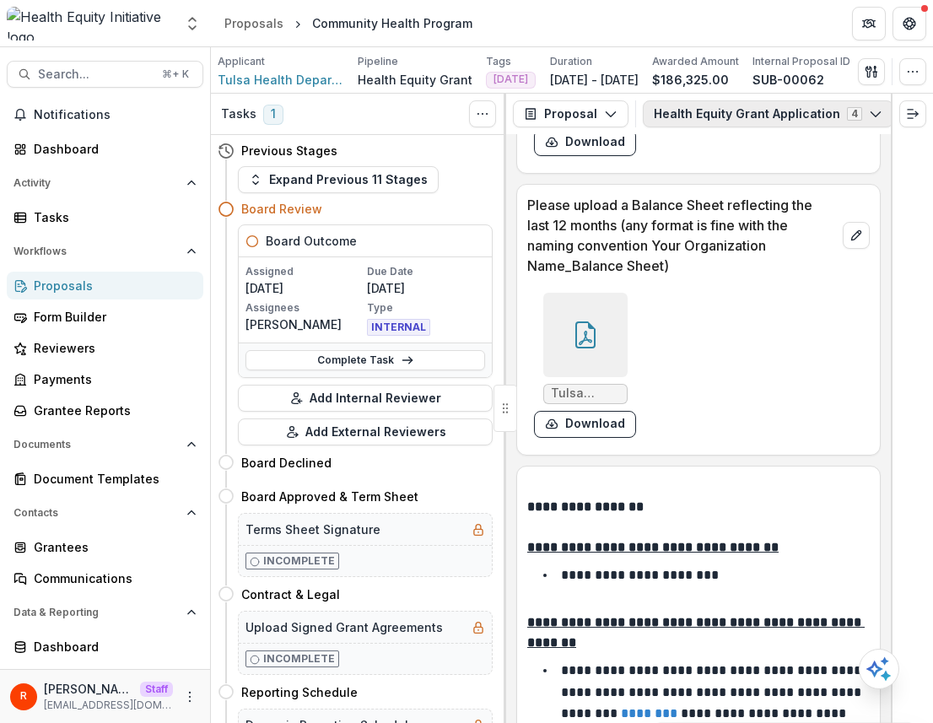
click at [586, 110] on button "Health Equity Grant Application 4" at bounding box center [768, 113] width 251 height 27
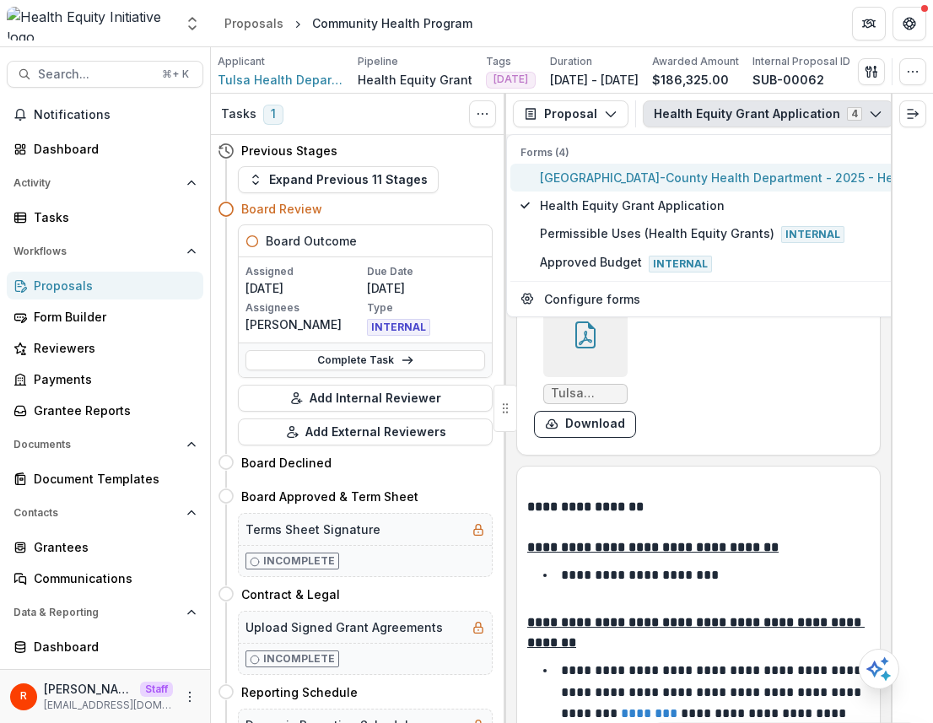
click at [586, 181] on span "[GEOGRAPHIC_DATA]-County Health Department - 2025 - Health Equity Grant Inquiry" at bounding box center [788, 178] width 496 height 18
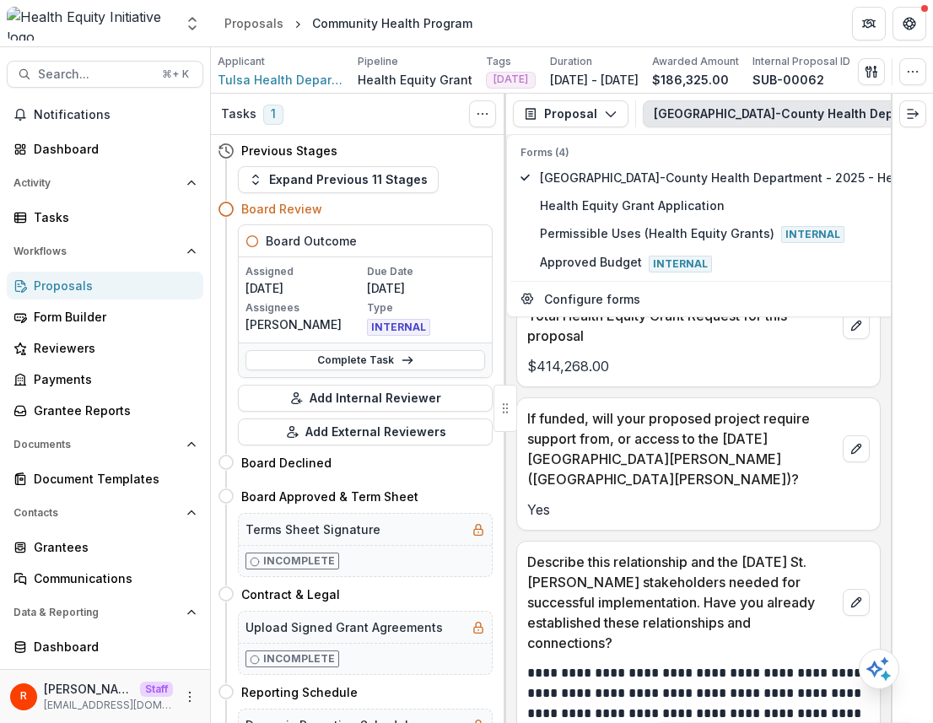
click at [586, 439] on div "**********" at bounding box center [698, 428] width 385 height 589
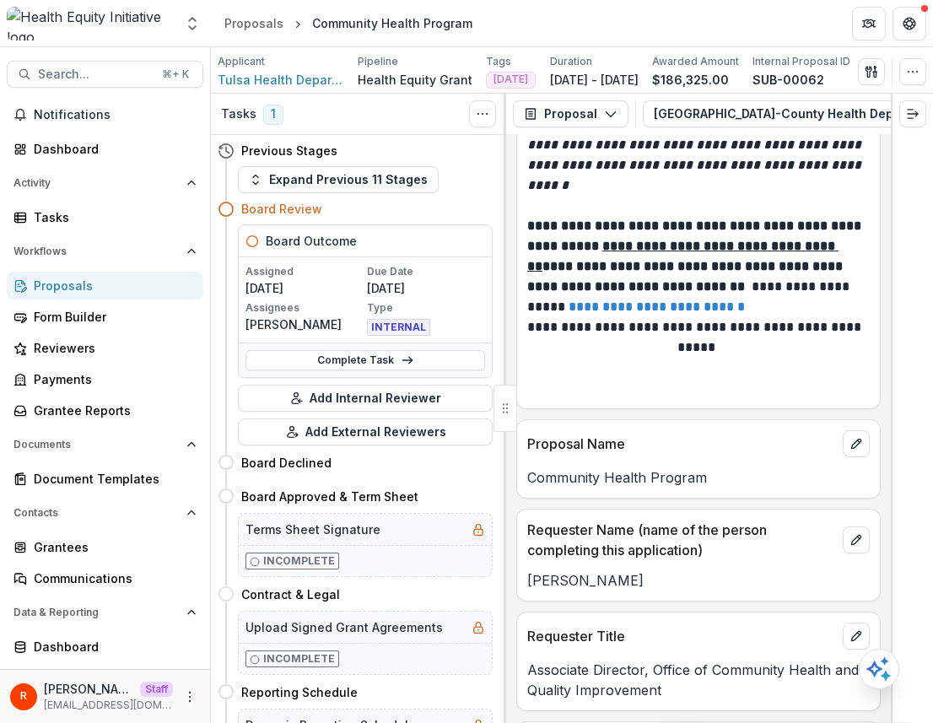
scroll to position [1025, 0]
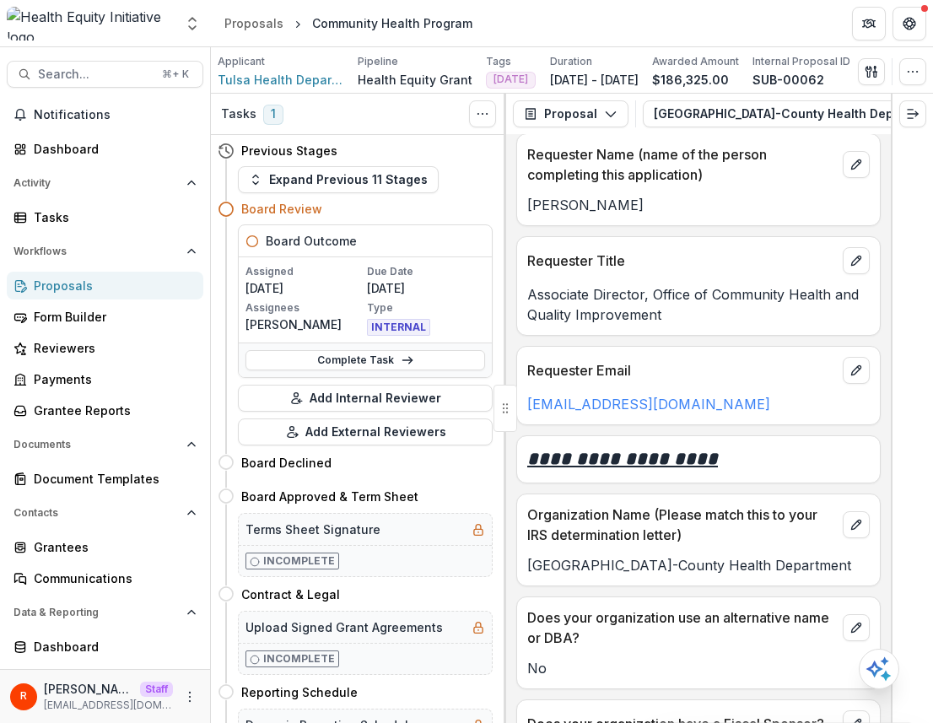
click at [586, 110] on button "[GEOGRAPHIC_DATA]-County Health Department - 2025 - Health Equity Grant Inquiry…" at bounding box center [926, 113] width 567 height 27
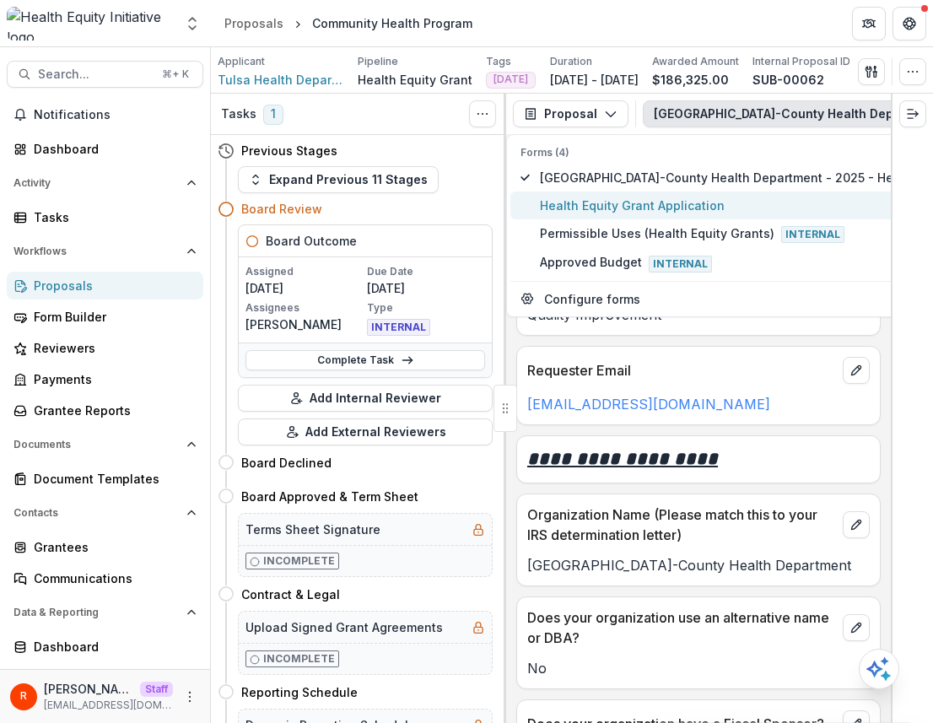
click at [586, 212] on span "Health Equity Grant Application" at bounding box center [788, 206] width 496 height 18
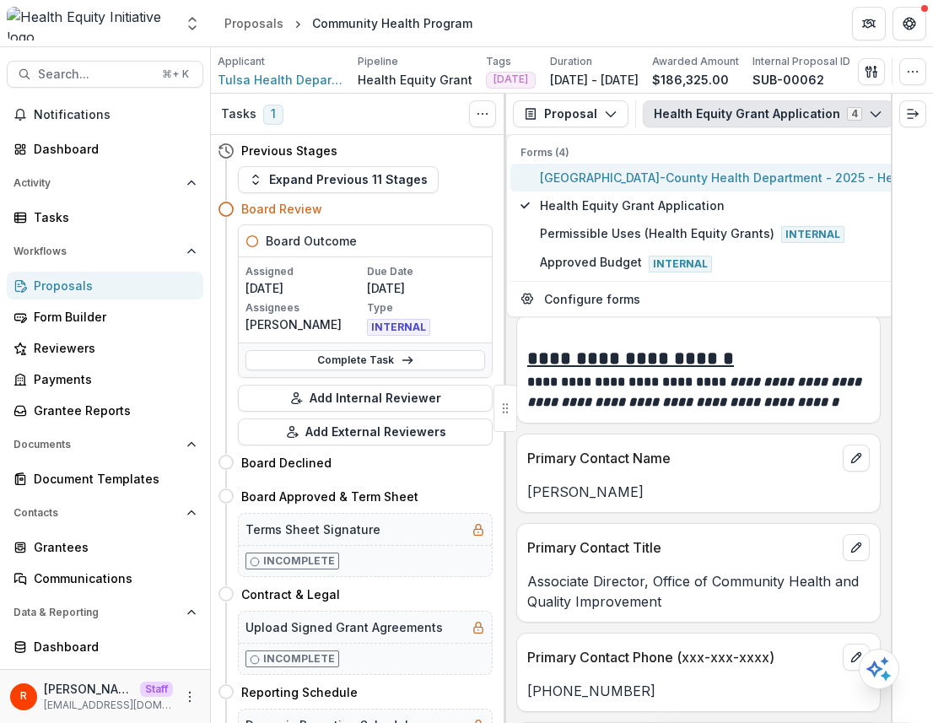
scroll to position [2226, 0]
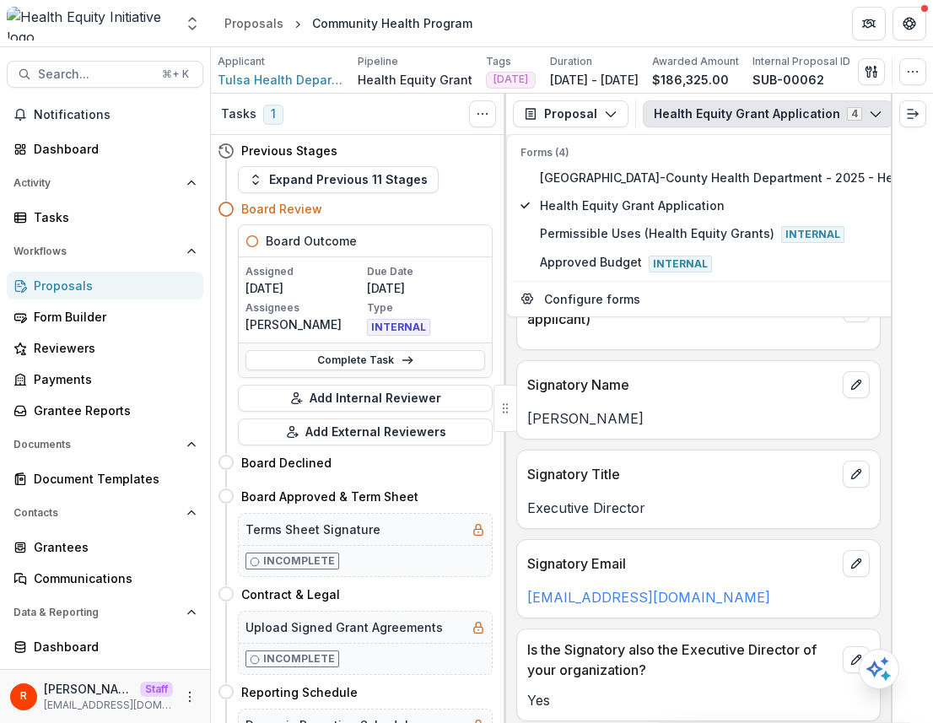
click at [586, 112] on div at bounding box center [635, 113] width 1 height 27
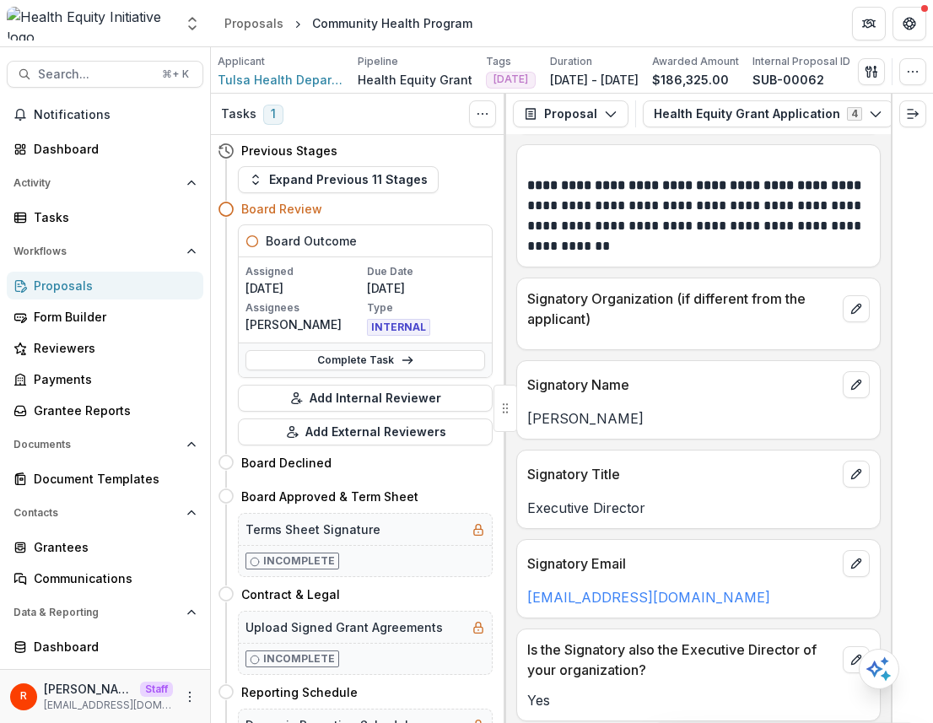
click at [586, 112] on div at bounding box center [635, 113] width 1 height 27
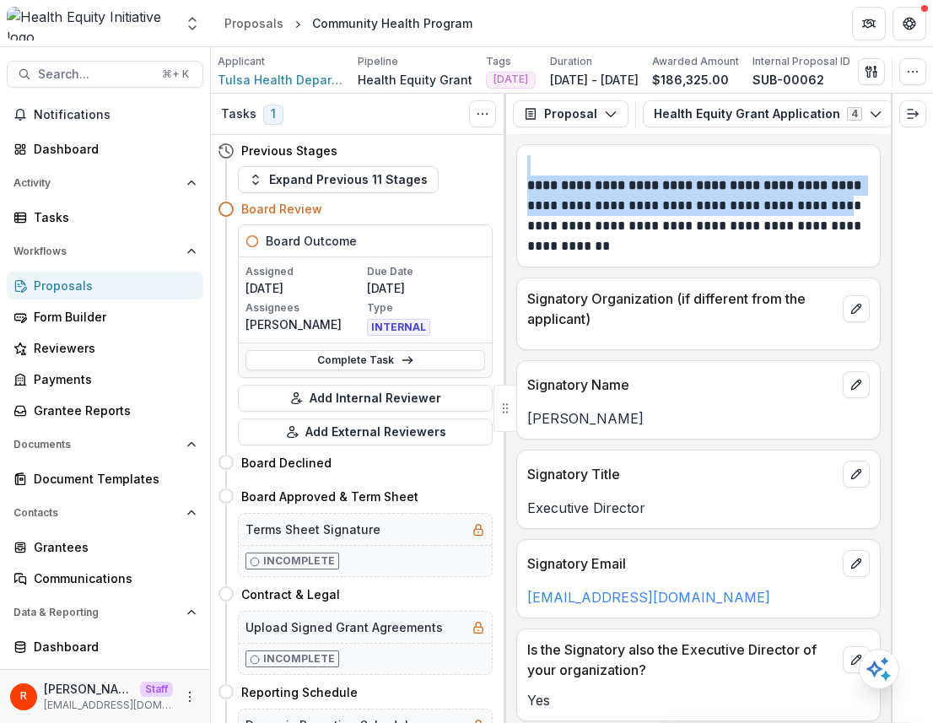
drag, startPoint x: 632, startPoint y: 112, endPoint x: 813, endPoint y: 222, distance: 211.3
click at [586, 216] on div "**********" at bounding box center [698, 408] width 385 height 629
click at [346, 74] on div "Applicant Tulsa Health Department Pipeline Health Equity Grant Tags [DATE] All …" at bounding box center [534, 71] width 633 height 35
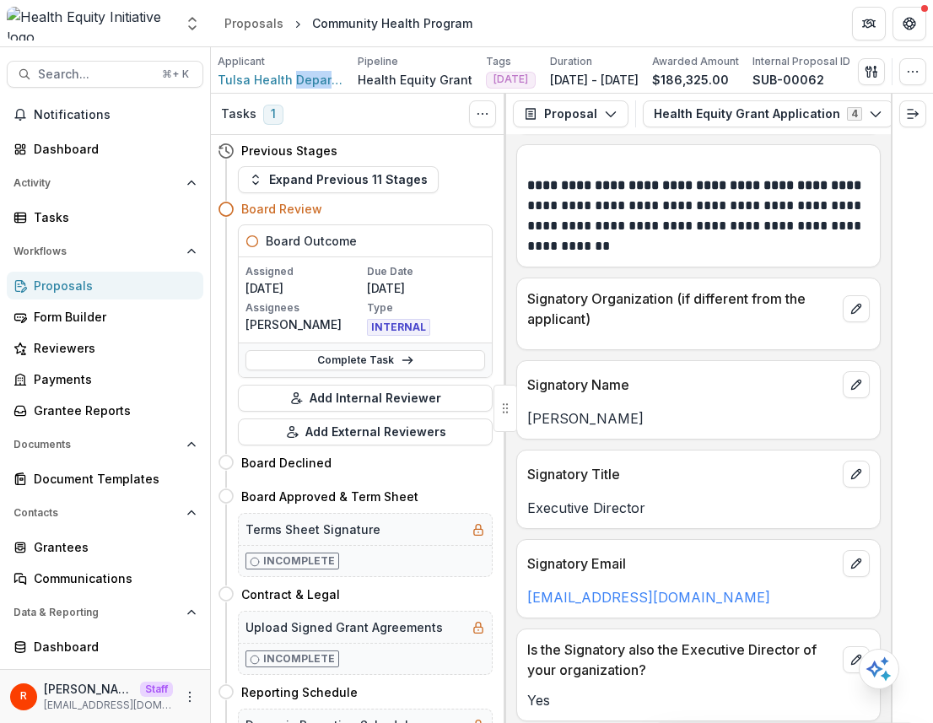
click at [346, 74] on div "Applicant Tulsa Health Department Pipeline Health Equity Grant Tags [DATE] All …" at bounding box center [534, 71] width 633 height 35
copy span "Tulsa Health Department"
